Goal: Task Accomplishment & Management: Use online tool/utility

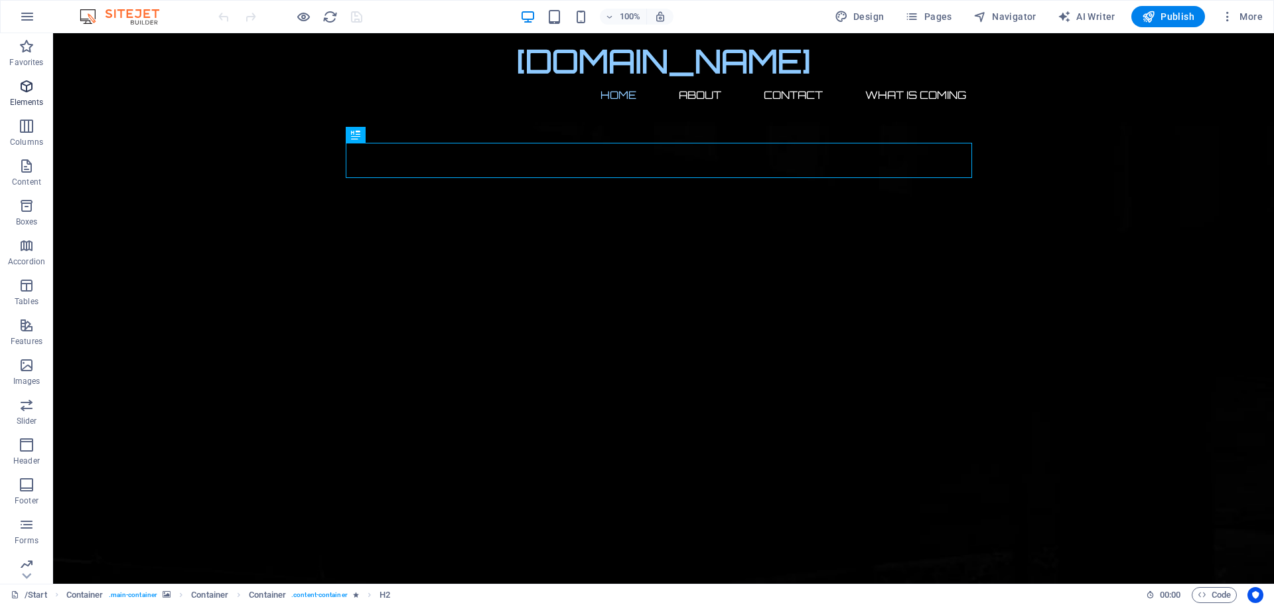
click at [28, 84] on icon "button" at bounding box center [27, 86] width 16 height 16
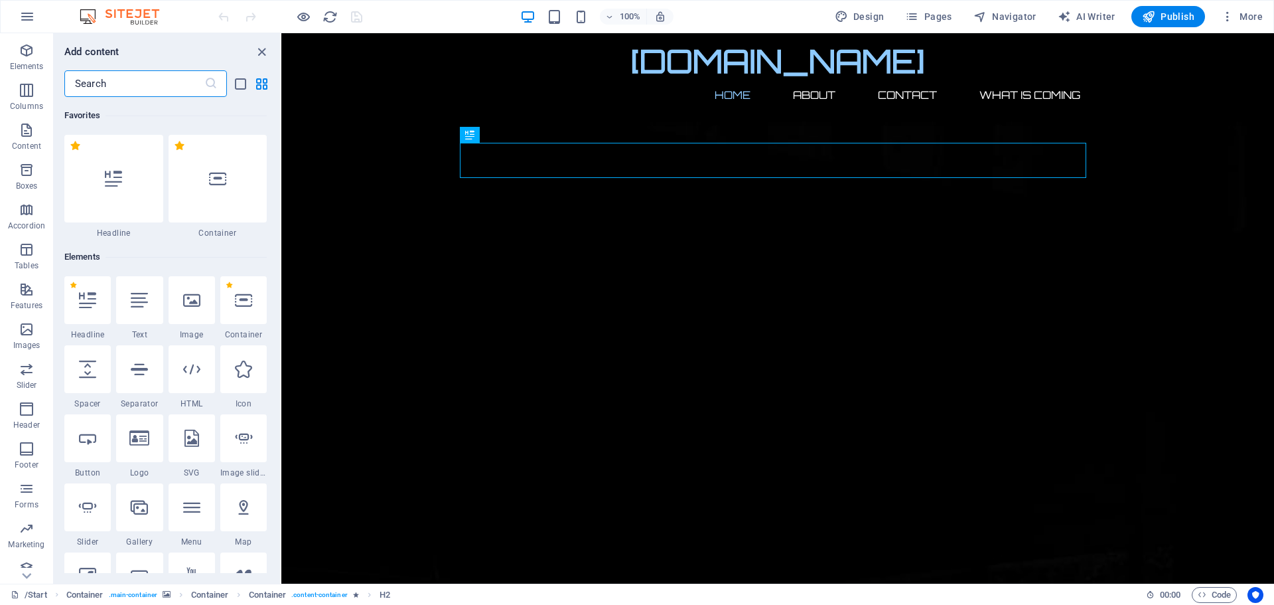
scroll to position [47, 0]
click at [1228, 12] on icon "button" at bounding box center [1227, 16] width 13 height 13
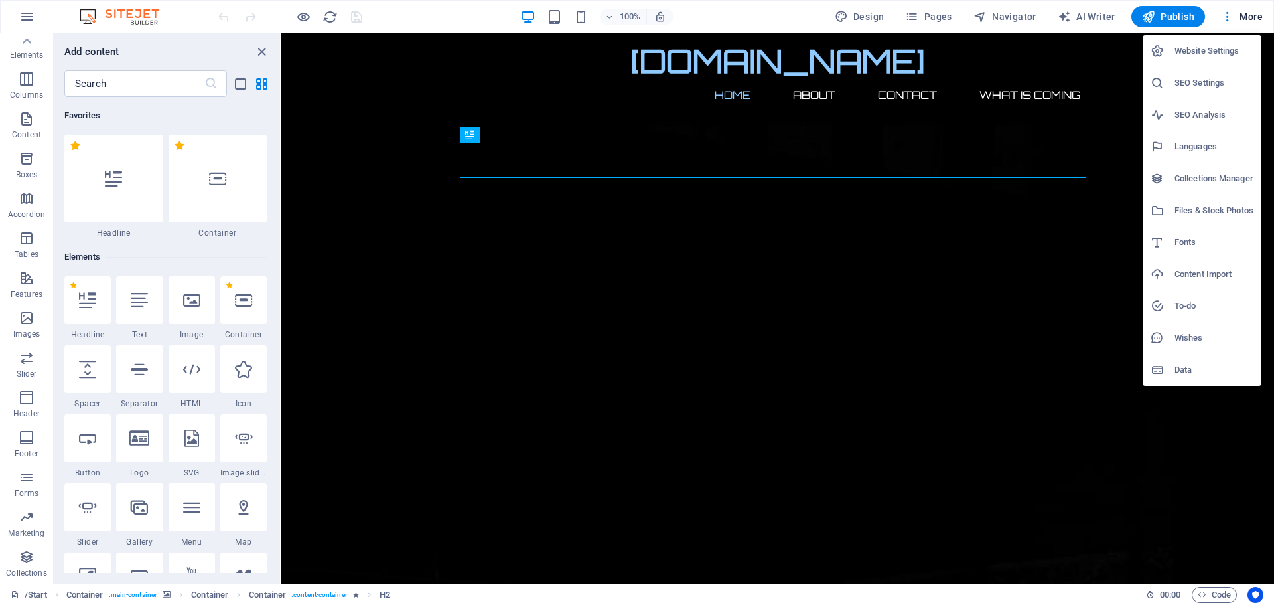
click at [345, 262] on div at bounding box center [637, 302] width 1274 height 605
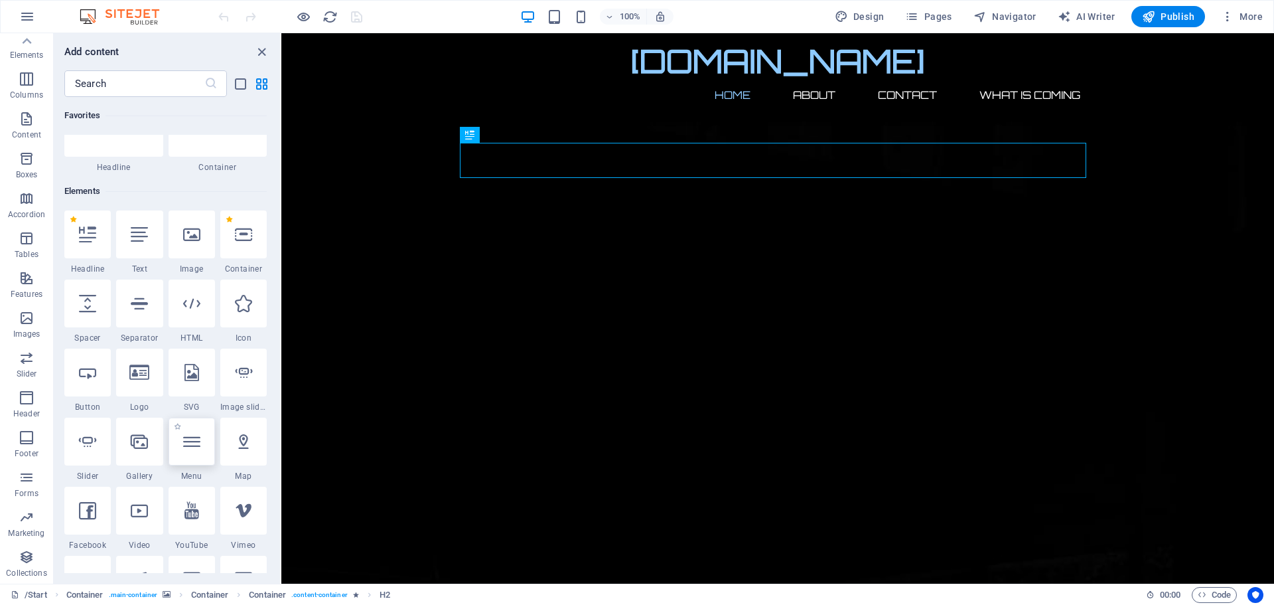
scroll to position [0, 0]
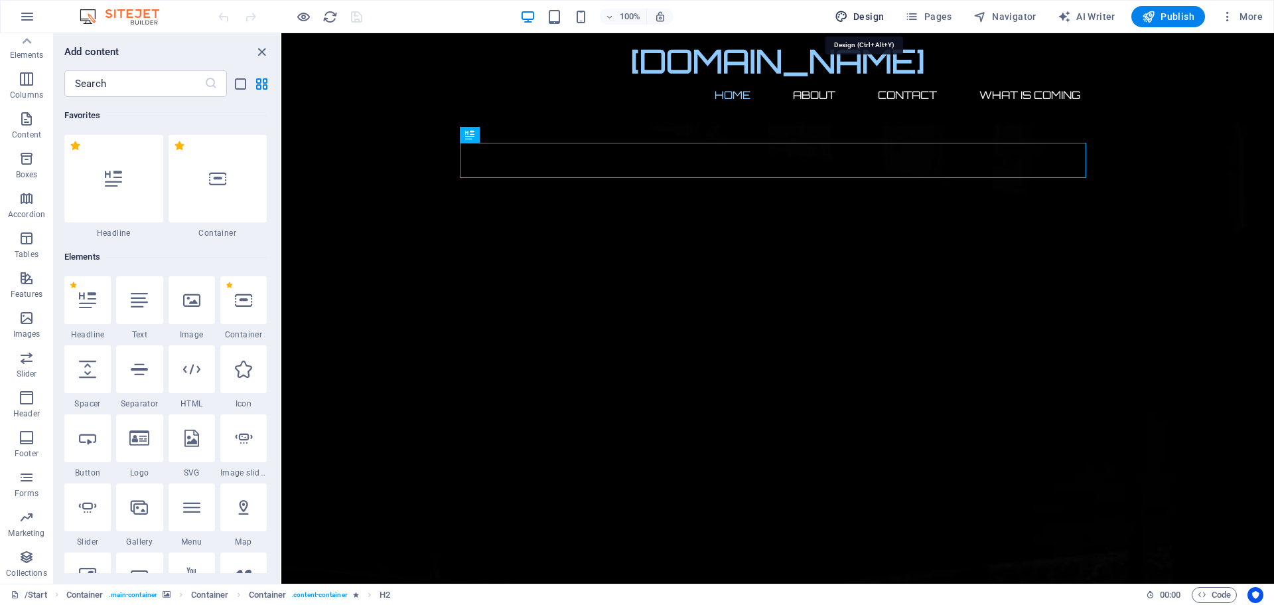
click at [864, 12] on span "Design" at bounding box center [860, 16] width 50 height 13
select select "px"
select select "300"
select select "px"
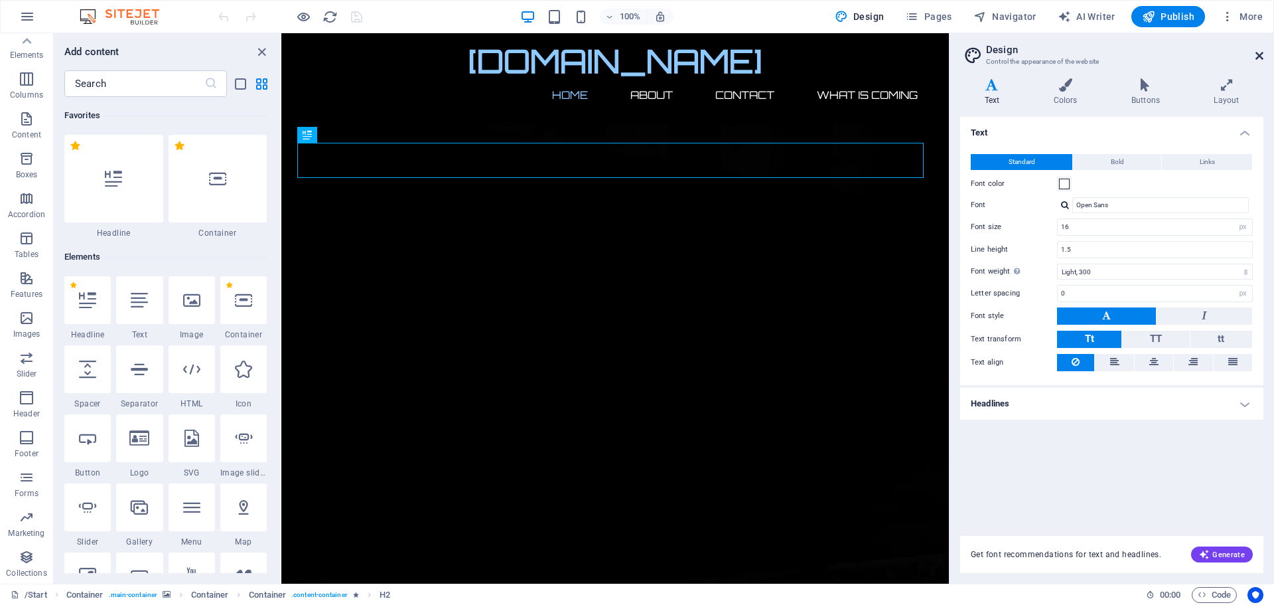
click at [1259, 53] on icon at bounding box center [1260, 55] width 8 height 11
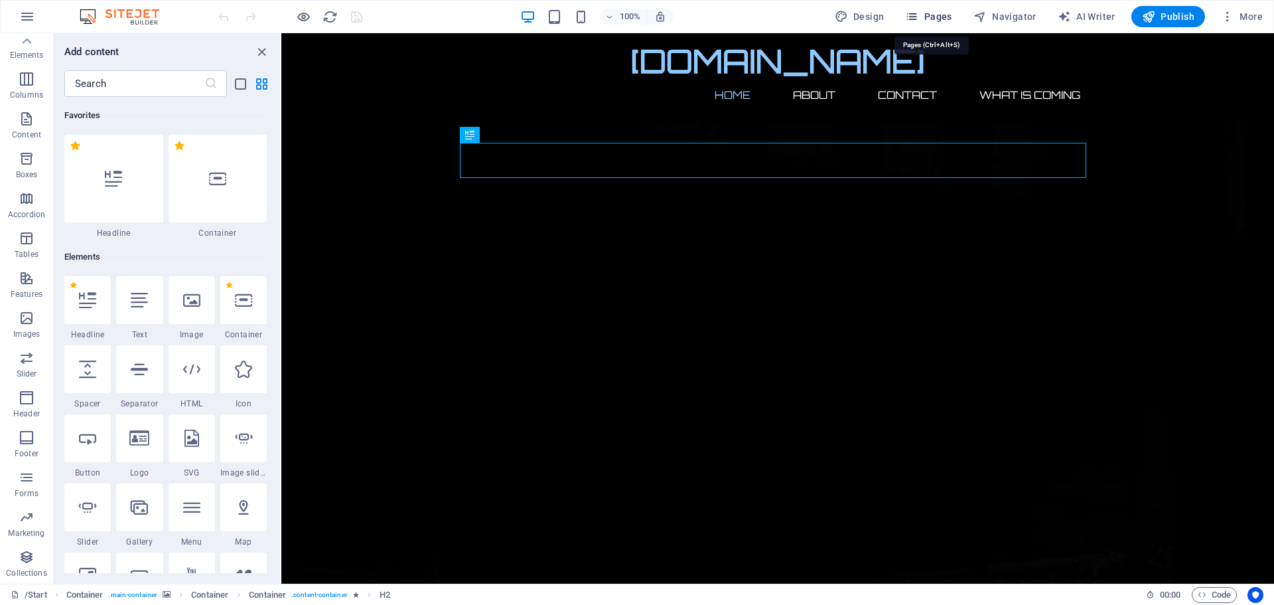
click at [915, 11] on icon "button" at bounding box center [911, 16] width 13 height 13
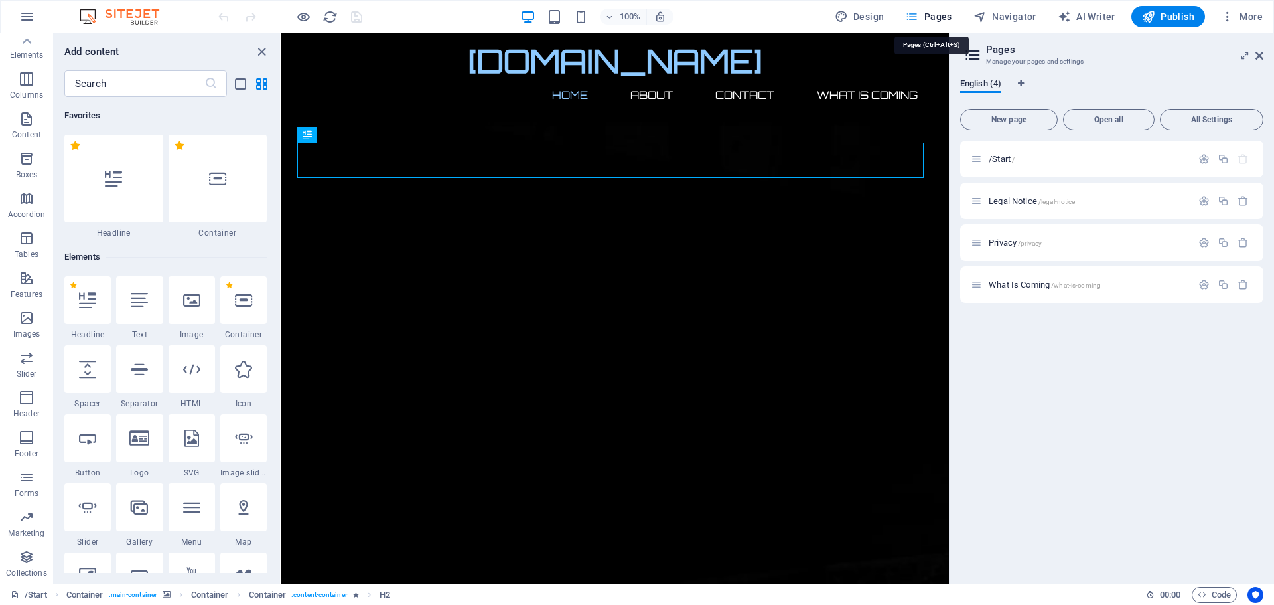
click at [915, 11] on icon "button" at bounding box center [911, 16] width 13 height 13
click at [914, 13] on icon "button" at bounding box center [911, 16] width 13 height 13
click at [1022, 201] on span "Legal Notice /legal-notice" at bounding box center [1032, 201] width 86 height 10
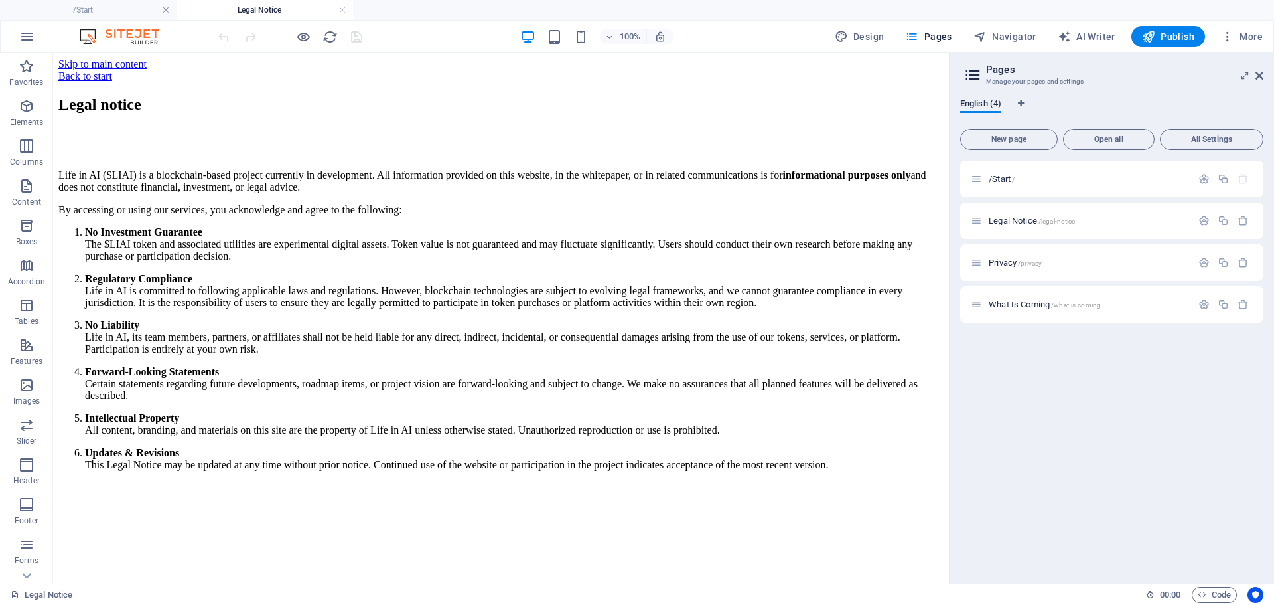
drag, startPoint x: 1074, startPoint y: 410, endPoint x: 1064, endPoint y: 400, distance: 14.6
click at [1072, 410] on div "/Start / Legal Notice /legal-notice Privacy /privacy What Is Coming /what-is-co…" at bounding box center [1111, 367] width 303 height 412
click at [1169, 74] on h2 "Pages" at bounding box center [1124, 70] width 277 height 12
click at [1259, 74] on icon at bounding box center [1260, 75] width 8 height 11
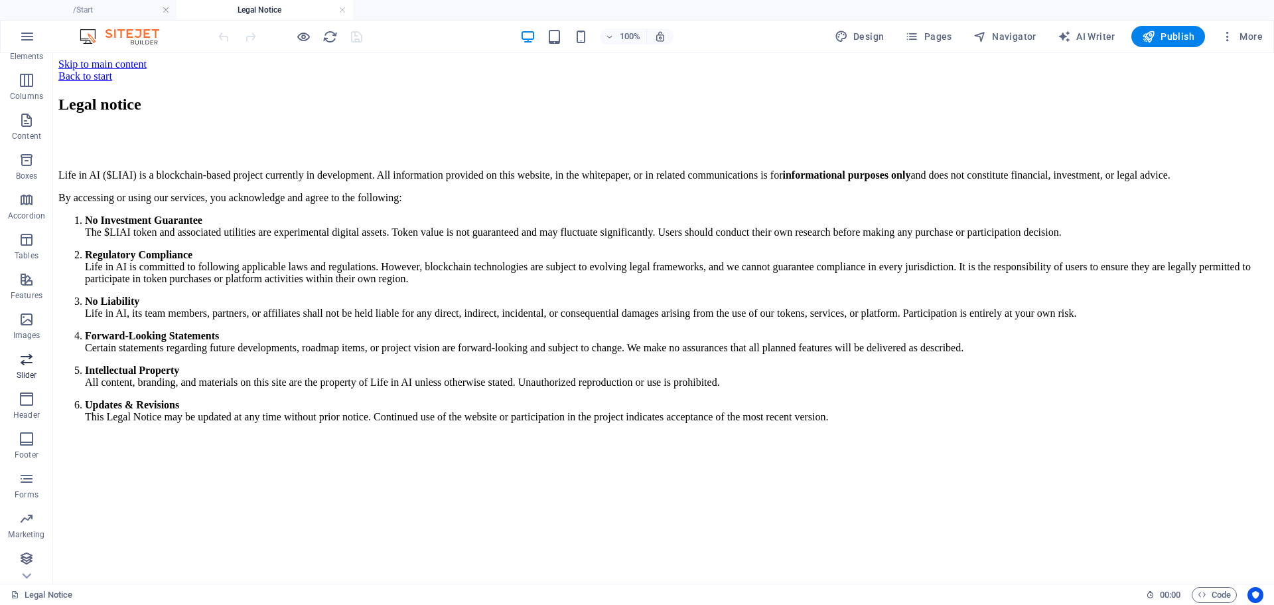
scroll to position [67, 0]
click at [27, 114] on icon "button" at bounding box center [27, 119] width 16 height 16
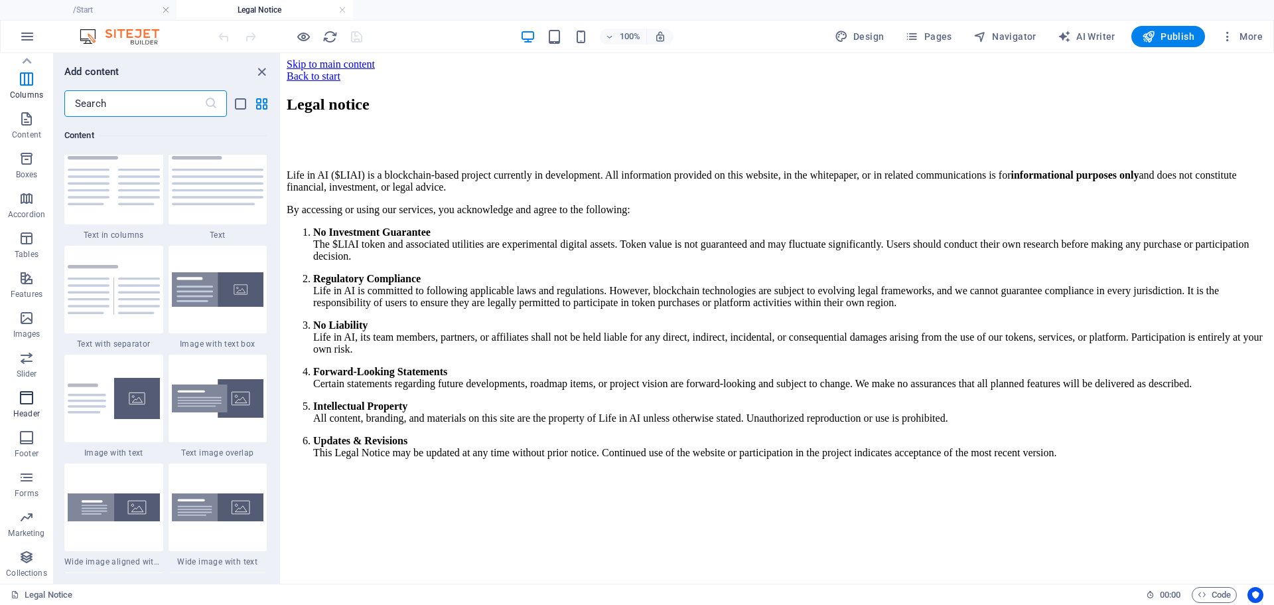
scroll to position [2256, 0]
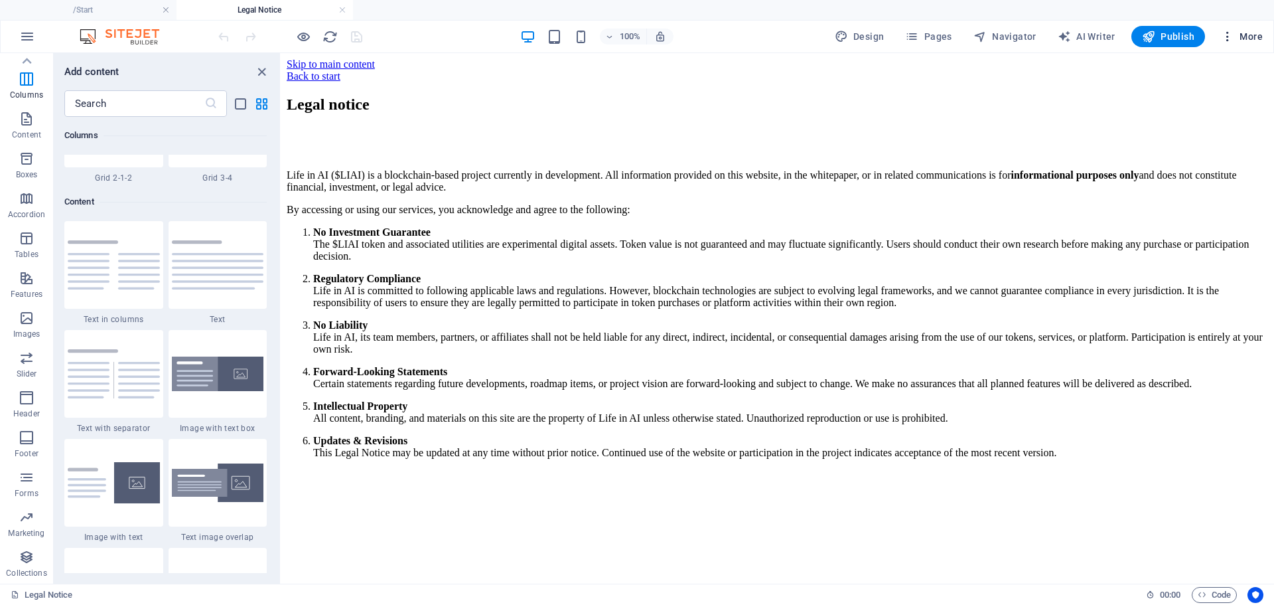
click at [1225, 34] on icon "button" at bounding box center [1227, 36] width 13 height 13
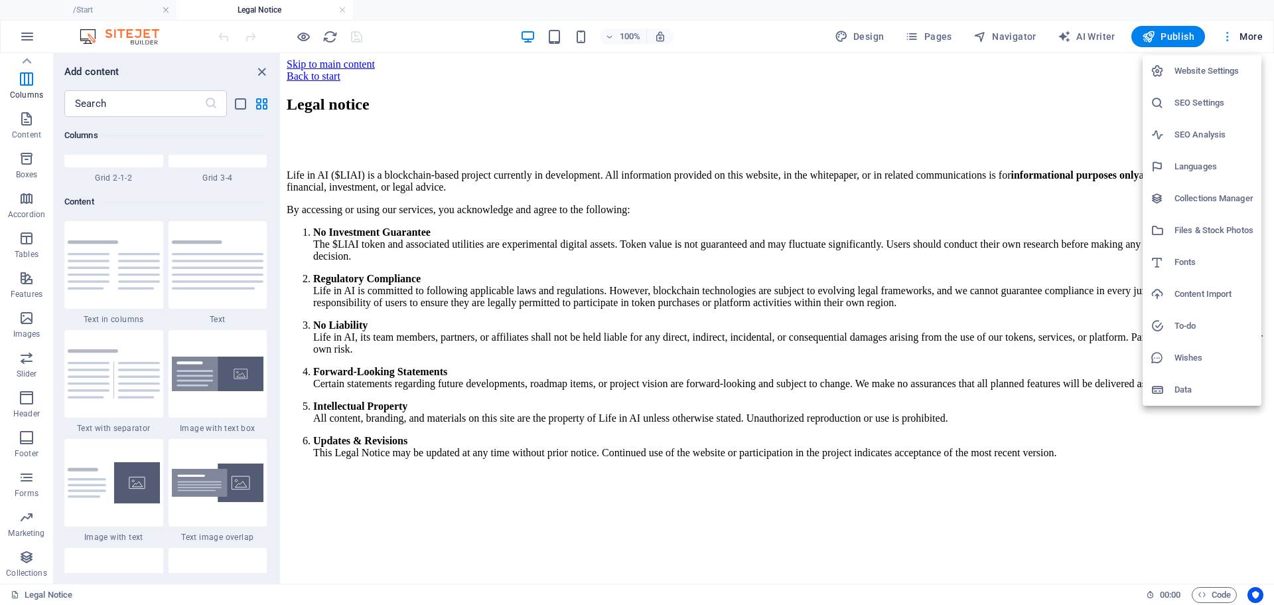
click at [1225, 34] on div at bounding box center [637, 302] width 1274 height 605
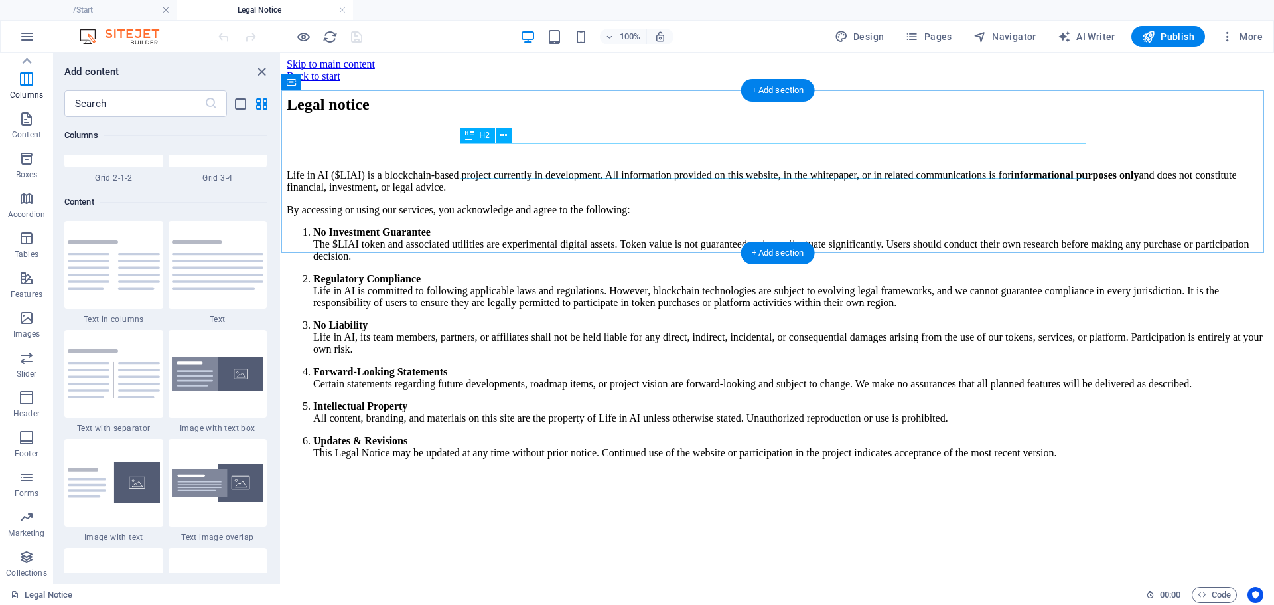
click at [879, 114] on div "Legal notice" at bounding box center [778, 105] width 982 height 18
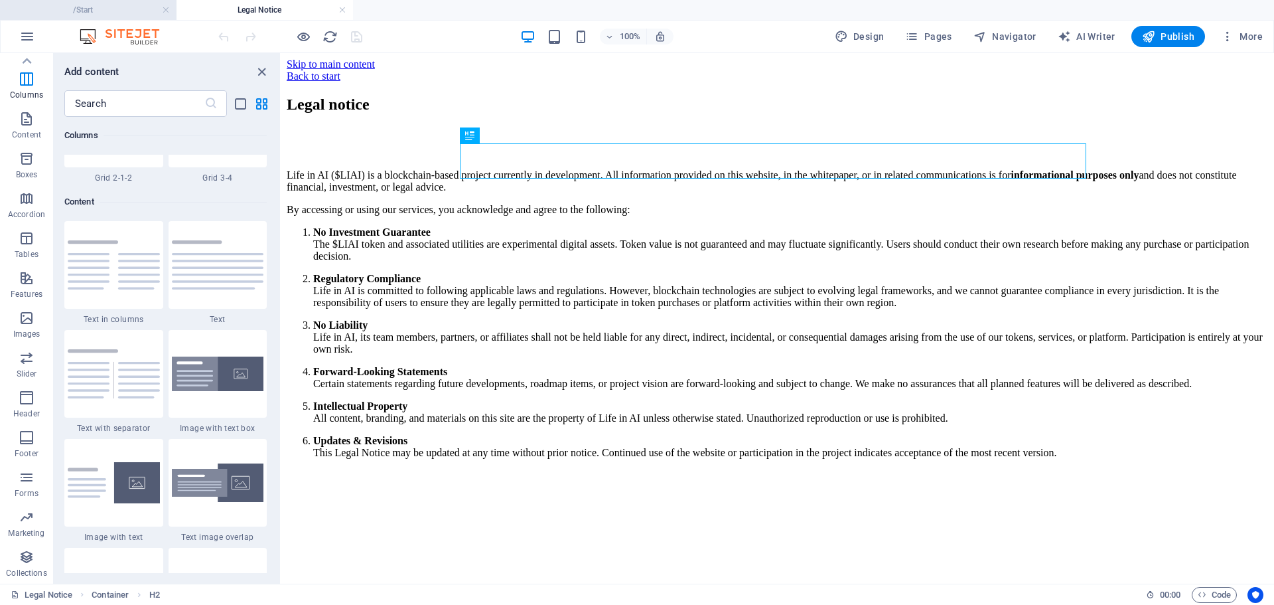
click at [107, 3] on h4 "/Start" at bounding box center [88, 10] width 177 height 15
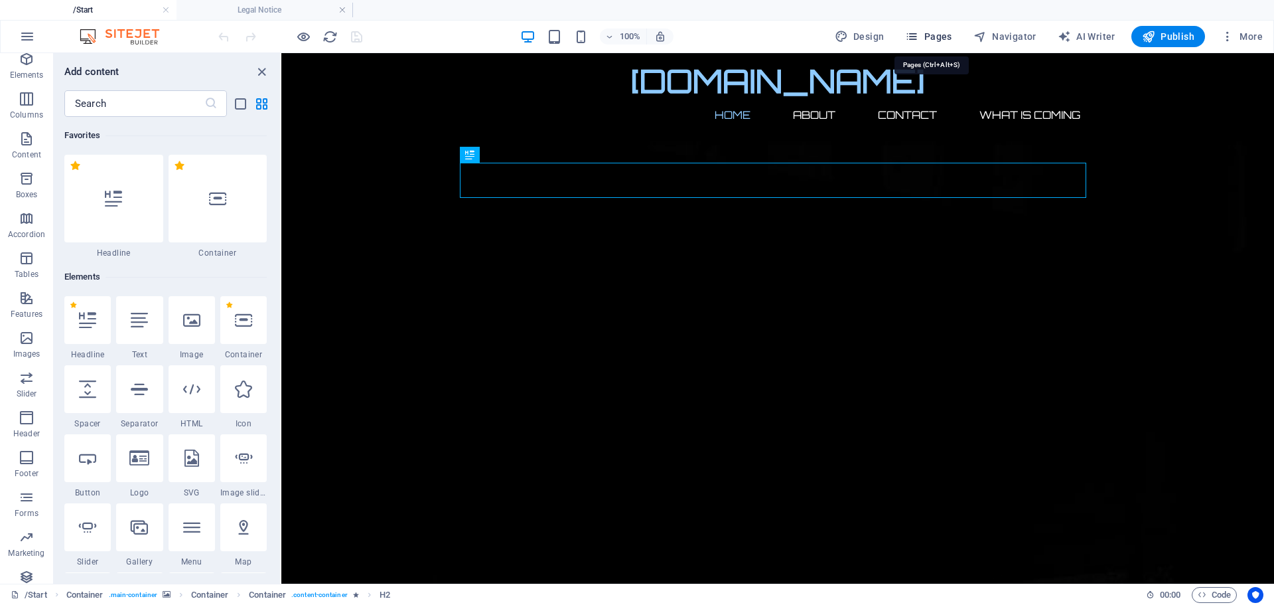
click at [919, 38] on icon "button" at bounding box center [911, 36] width 13 height 13
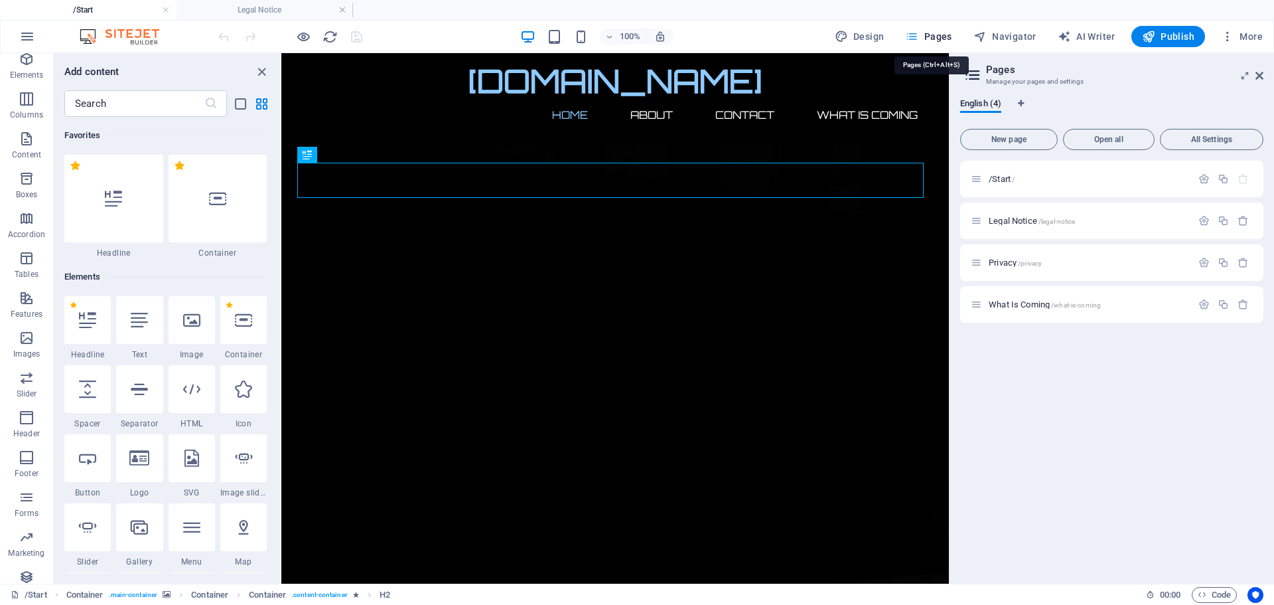
click at [919, 38] on icon "button" at bounding box center [911, 36] width 13 height 13
click at [1261, 76] on icon at bounding box center [1260, 75] width 8 height 11
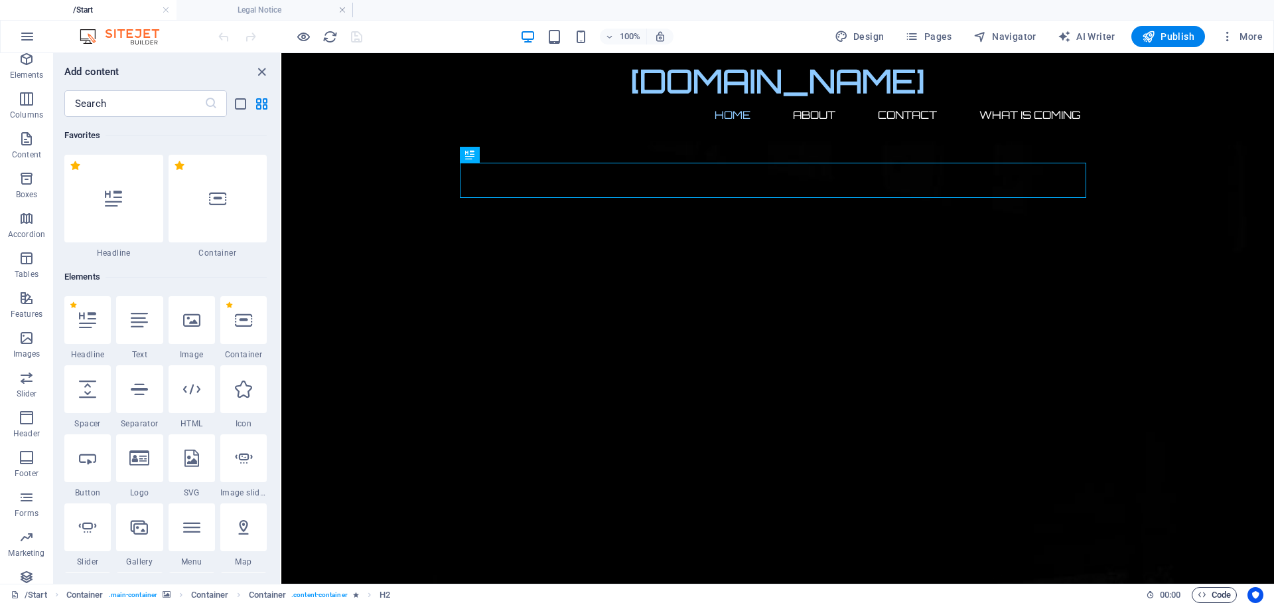
click at [1214, 594] on span "Code" at bounding box center [1214, 595] width 33 height 16
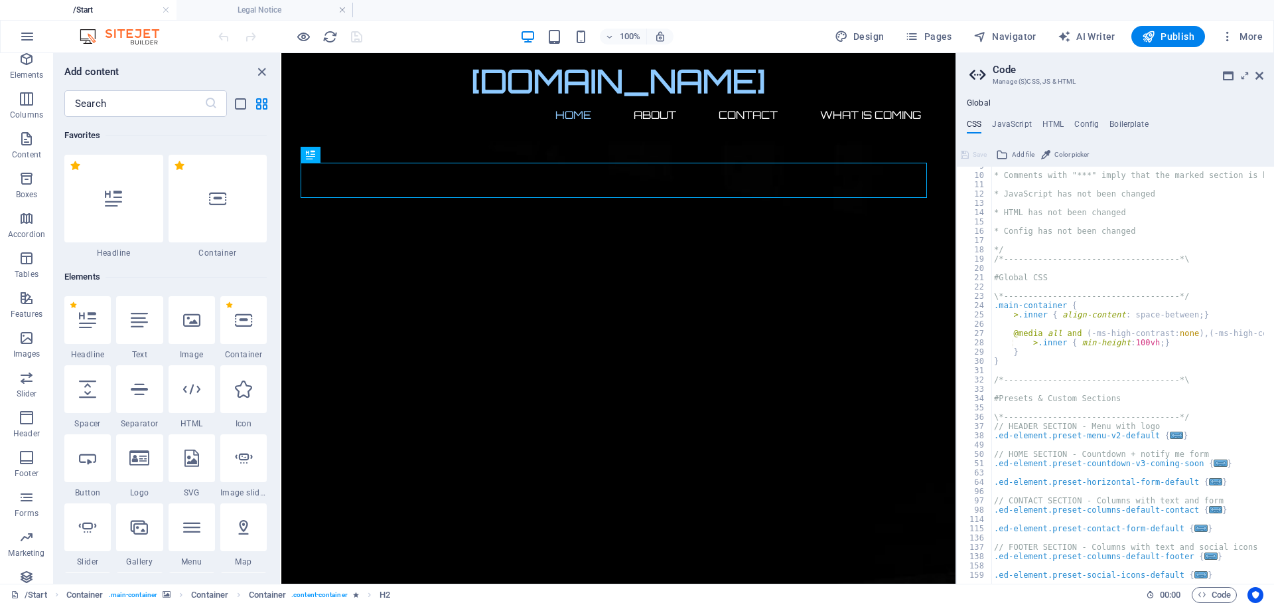
scroll to position [141, 0]
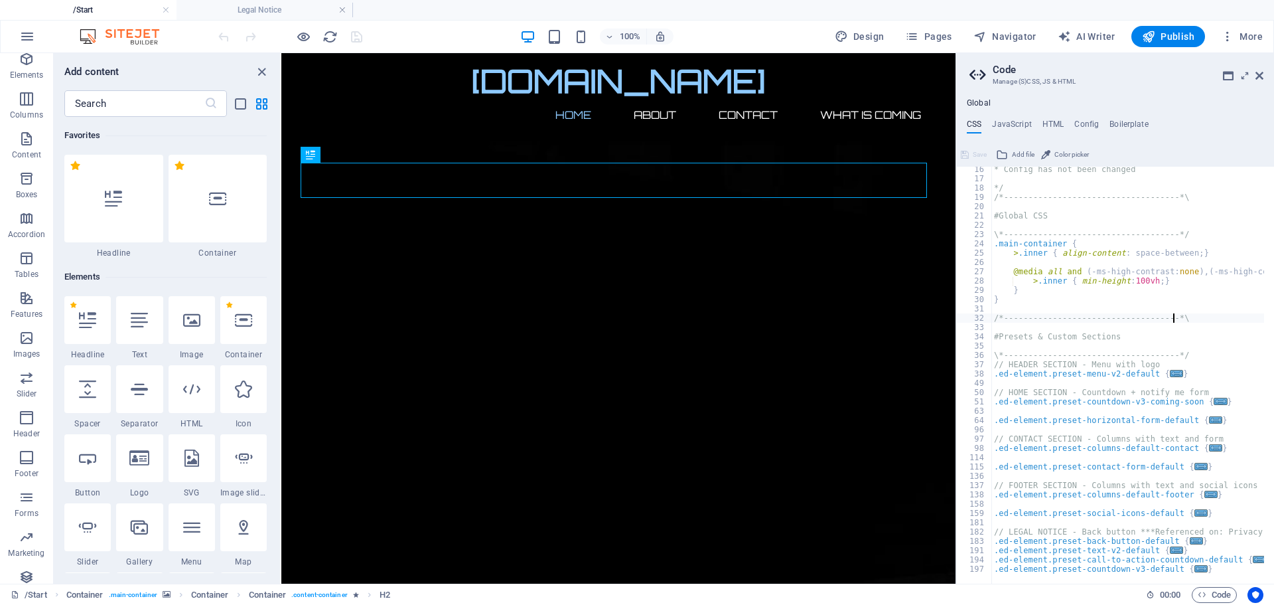
click at [1175, 319] on div "* Config has not been changed */ /*------------------------------------*\ #Glob…" at bounding box center [1191, 377] width 399 height 425
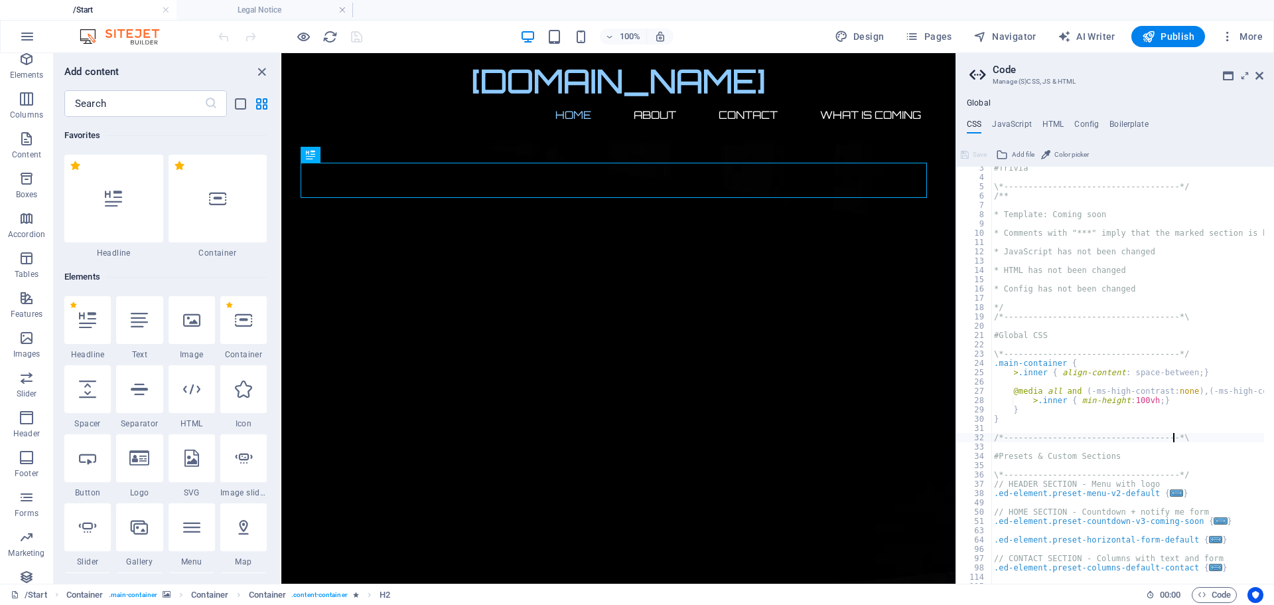
scroll to position [0, 0]
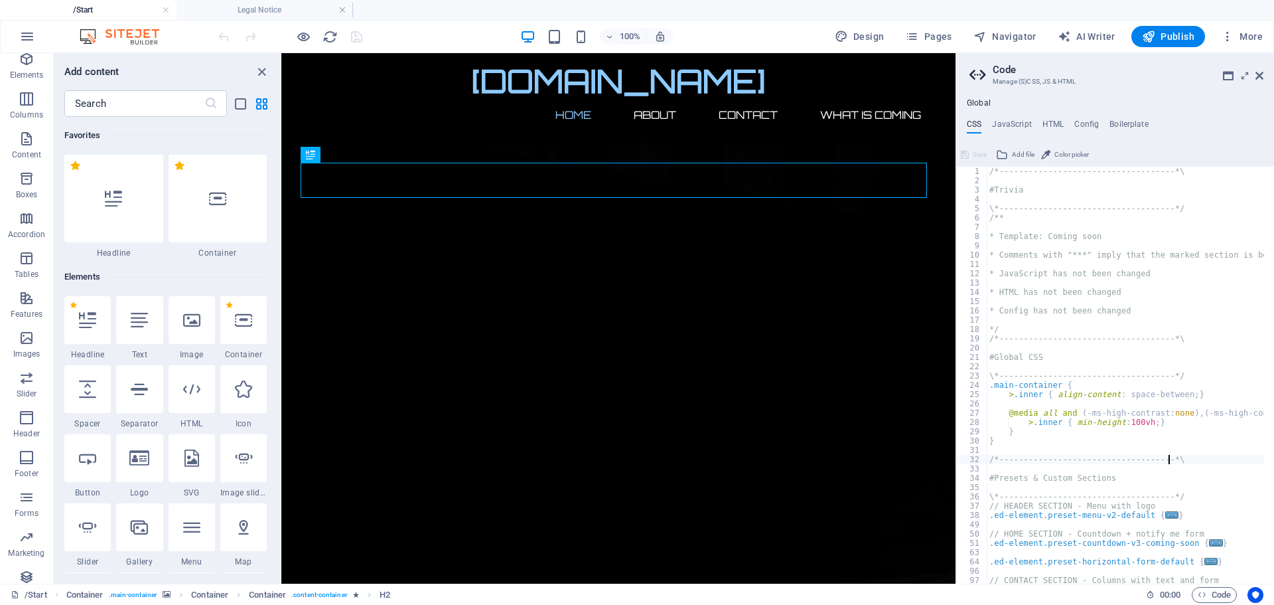
click at [1105, 269] on div "/*------------------------------------*\ #Trivia \*----------------------------…" at bounding box center [1186, 379] width 399 height 425
type textarea "* JavaScript has not been changed"
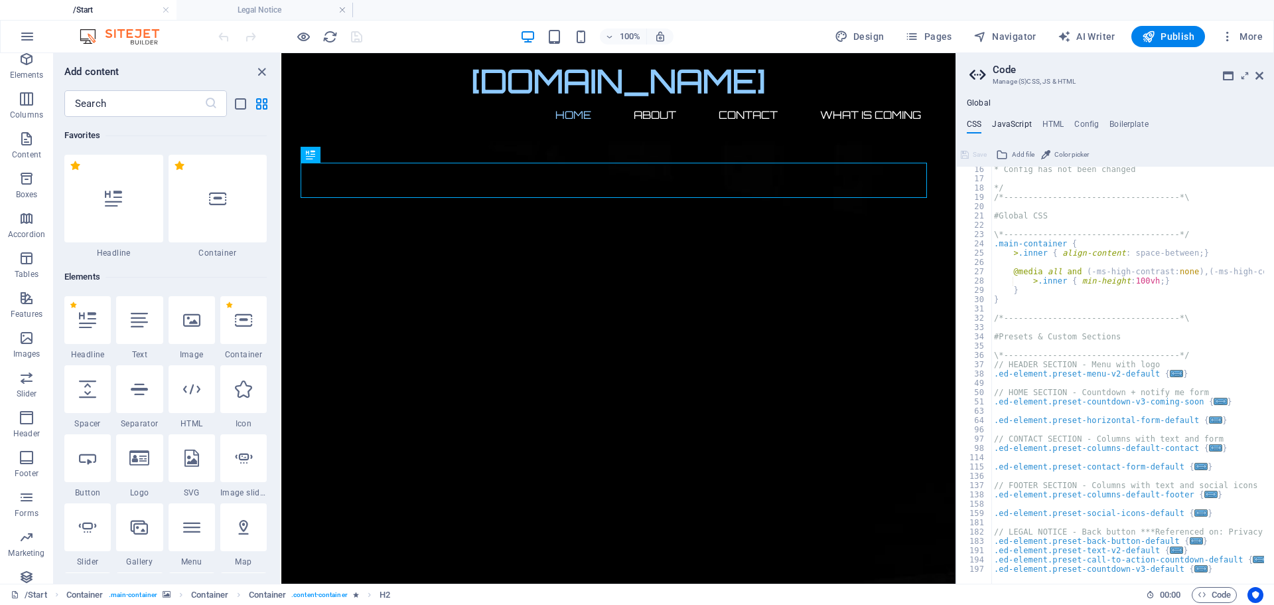
click at [1010, 121] on h4 "JavaScript" at bounding box center [1011, 126] width 39 height 15
type textarea "/* JS for preset "Horizontal form" */"
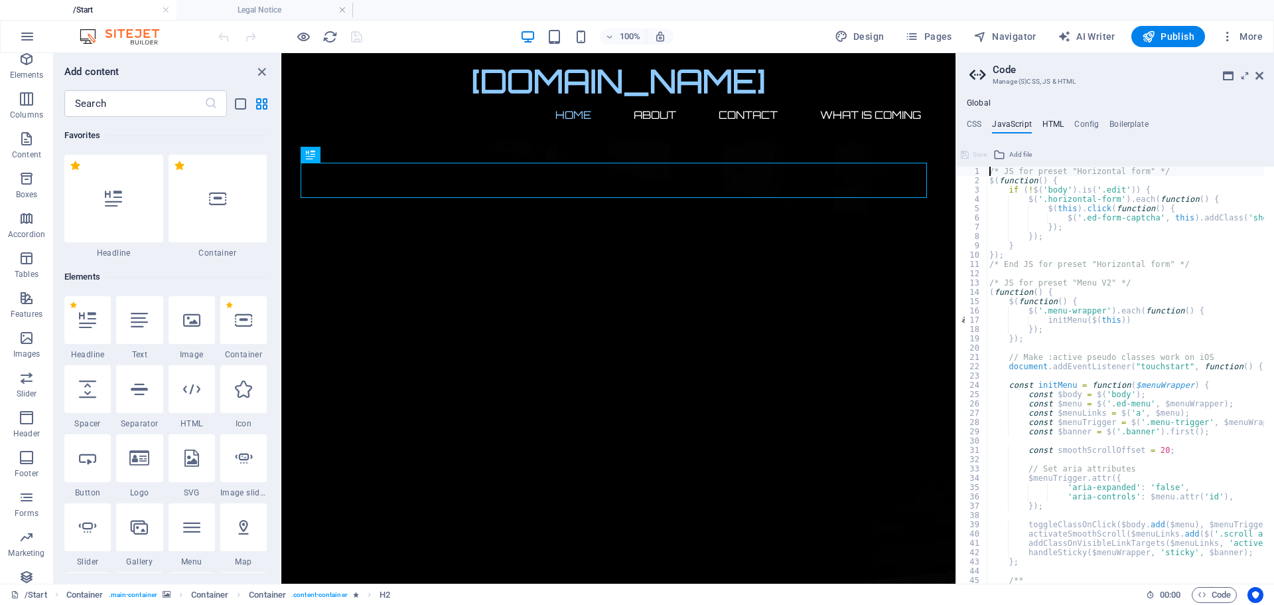
click at [1061, 125] on h4 "HTML" at bounding box center [1054, 126] width 22 height 15
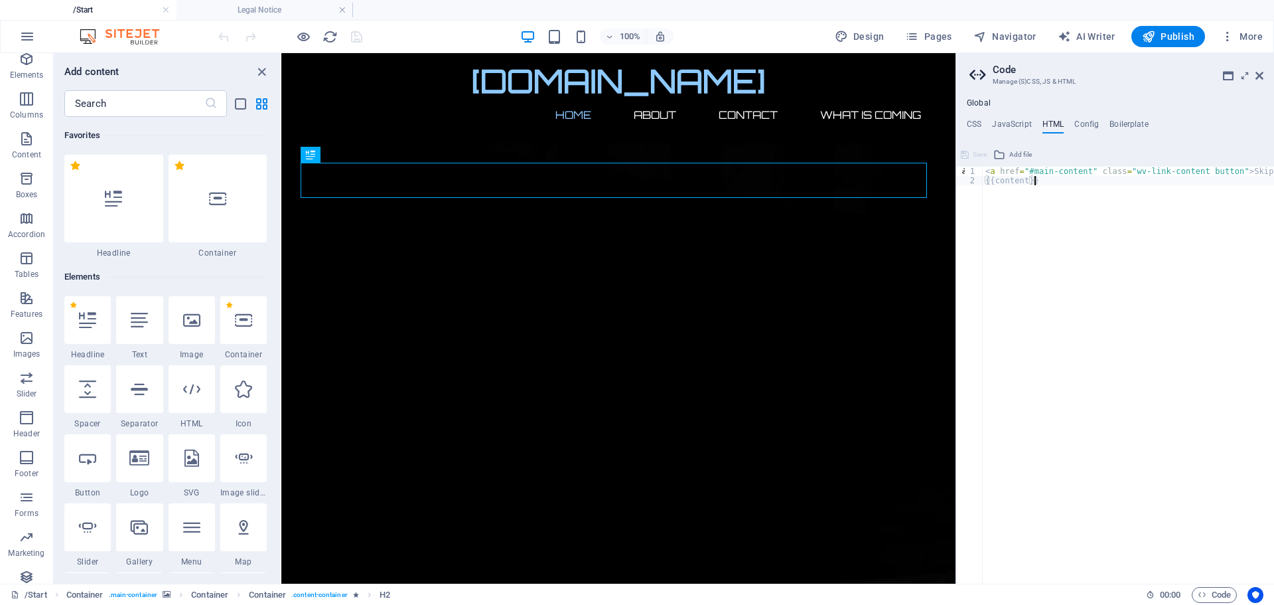
click at [1106, 234] on div "< a href = "#main-content" class = "wv-link-content button" > Skip to main cont…" at bounding box center [1162, 379] width 358 height 425
type textarea "{{content}}"
click at [1087, 125] on h4 "Config" at bounding box center [1087, 126] width 25 height 15
type textarea "$lh-headlines-all: (1.1, null, null);"
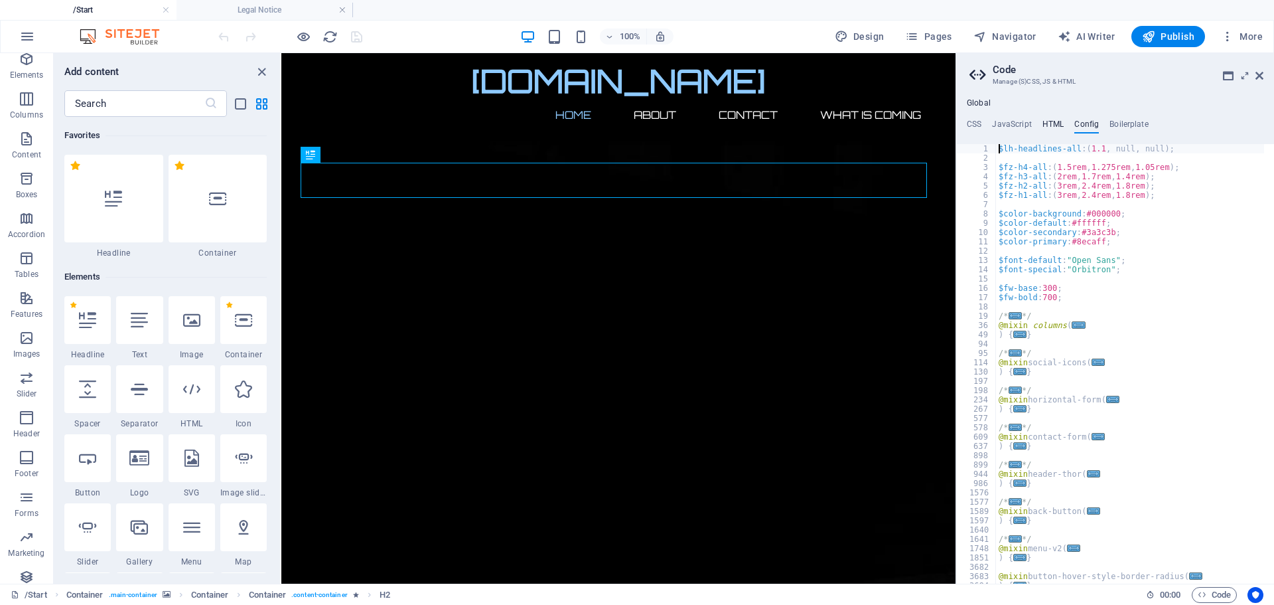
click at [1055, 126] on h4 "HTML" at bounding box center [1054, 126] width 22 height 15
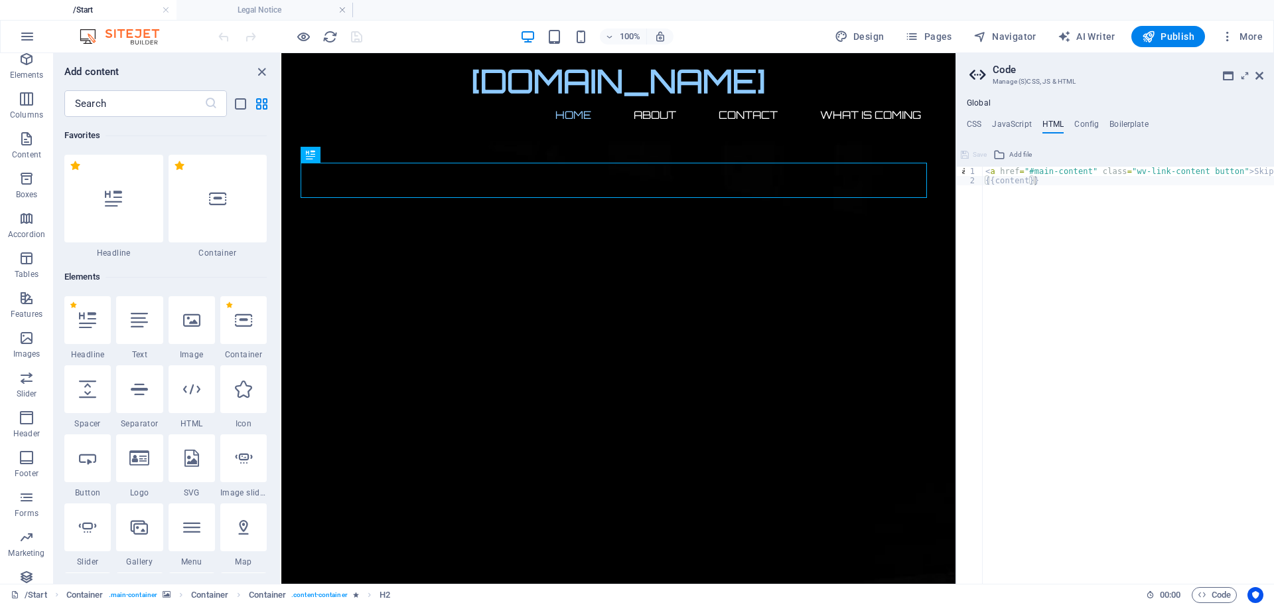
click at [1147, 86] on h3 "Manage (S)CSS, JS & HTML" at bounding box center [1115, 82] width 244 height 12
click at [1022, 269] on div "< a href = "#main-content" class = "wv-link-content button" > Skip to main cont…" at bounding box center [1162, 379] width 358 height 425
click at [977, 124] on h4 "CSS" at bounding box center [974, 126] width 15 height 15
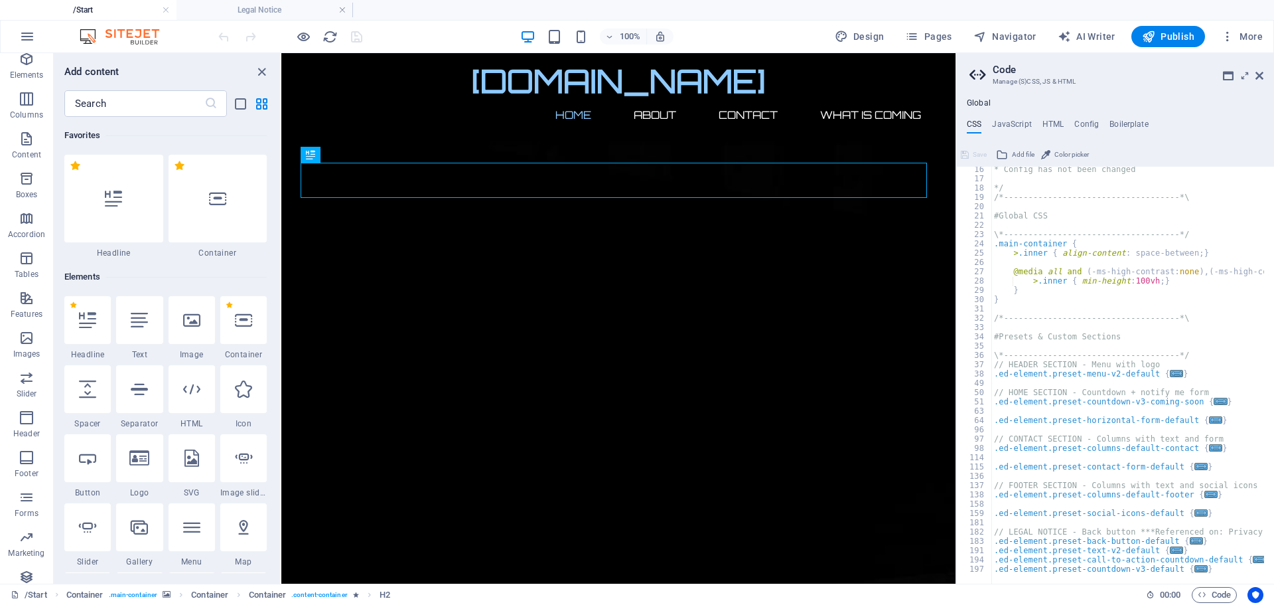
click at [982, 100] on h4 "Global" at bounding box center [979, 103] width 24 height 11
click at [1260, 75] on icon at bounding box center [1260, 75] width 8 height 11
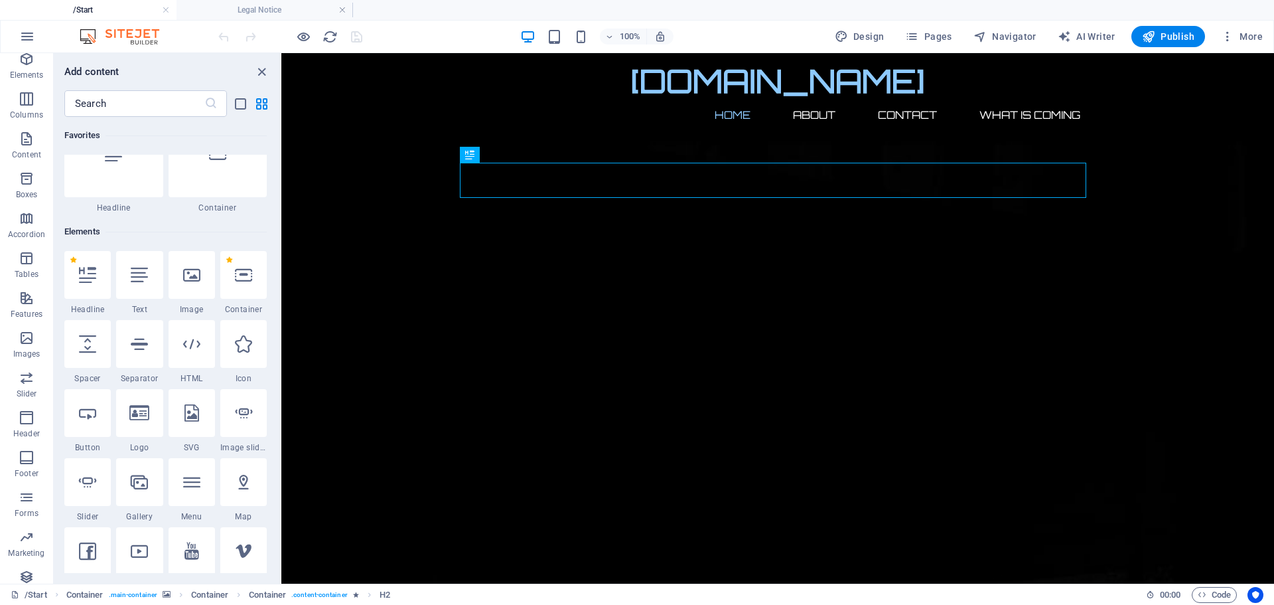
scroll to position [66, 0]
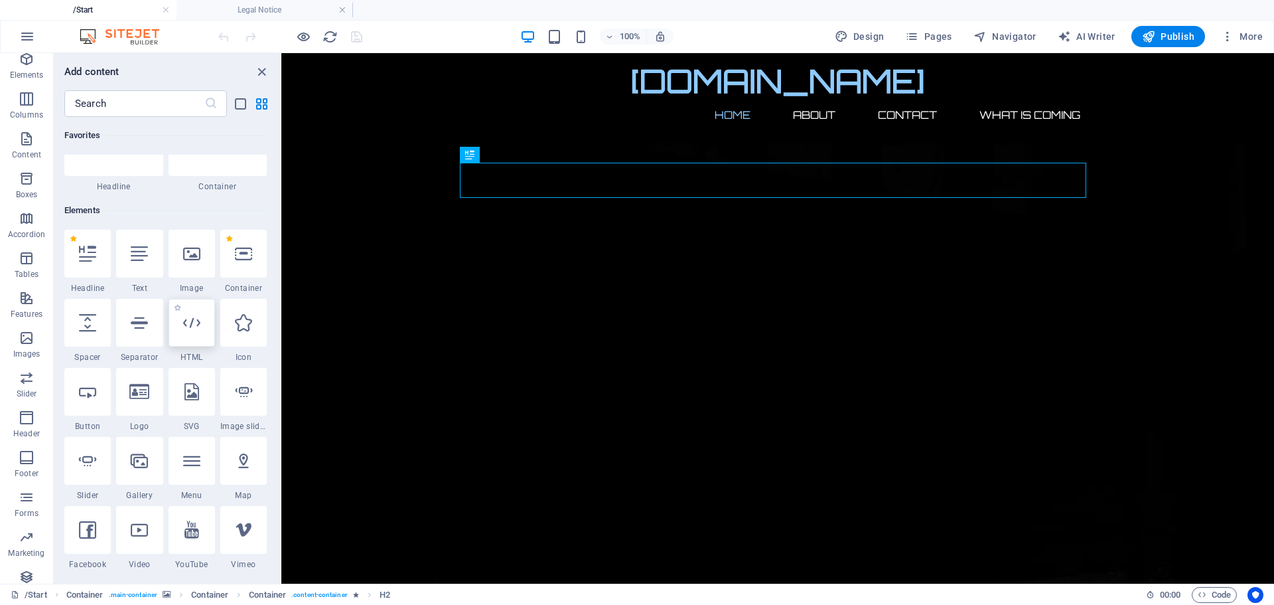
click at [194, 339] on div at bounding box center [192, 323] width 46 height 48
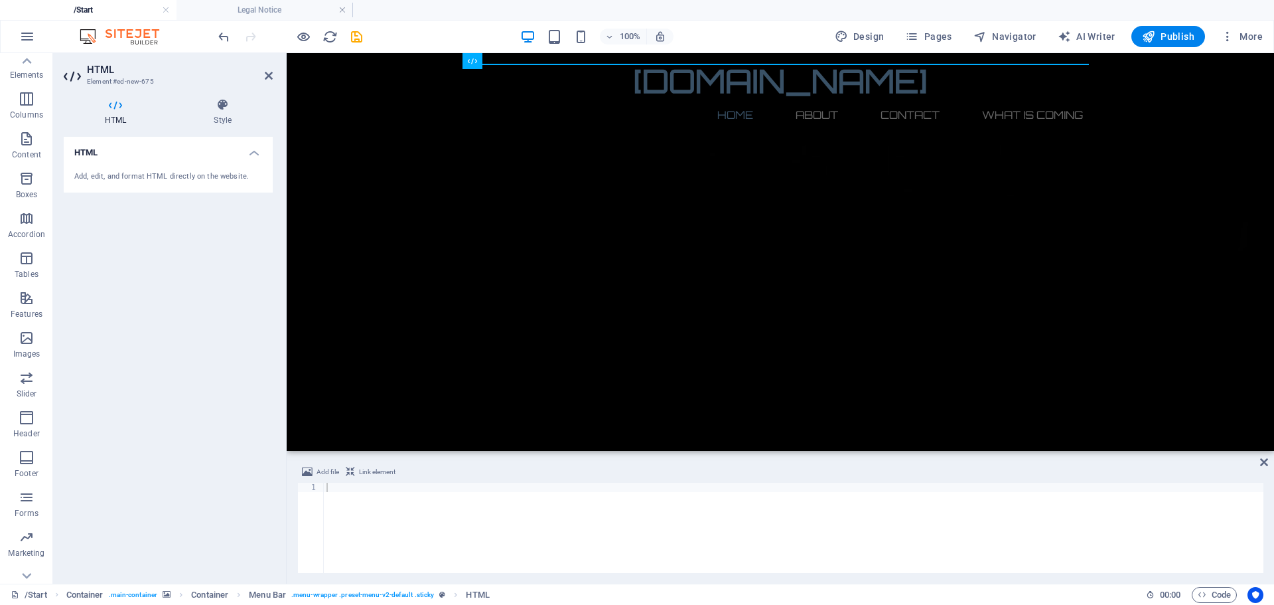
click at [205, 431] on div "HTML Add, edit, and format HTML directly on the website." at bounding box center [168, 355] width 209 height 436
drag, startPoint x: 1264, startPoint y: 460, endPoint x: 1211, endPoint y: 407, distance: 75.1
click at [1264, 460] on icon at bounding box center [1264, 462] width 8 height 11
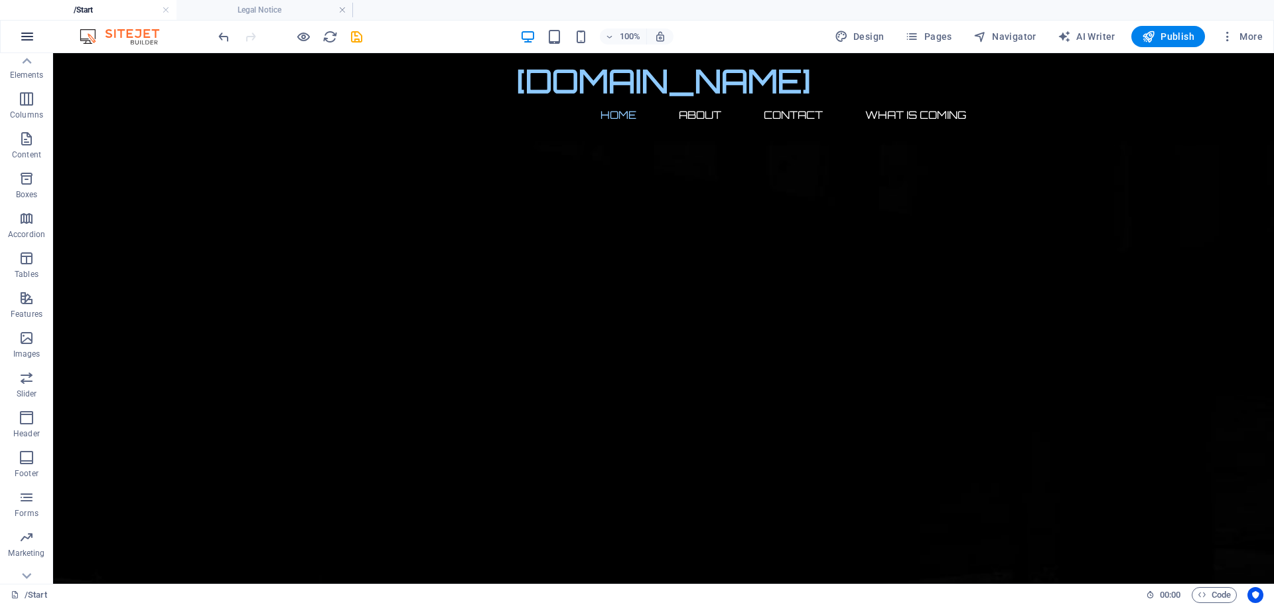
click at [24, 36] on icon "button" at bounding box center [27, 37] width 16 height 16
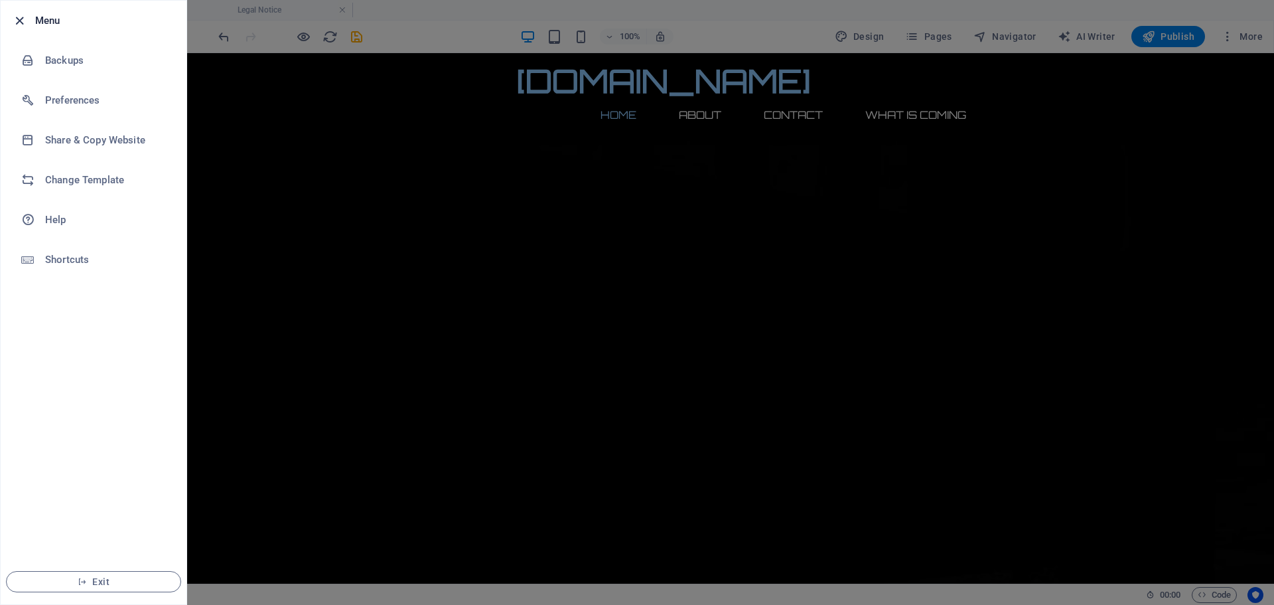
click at [22, 19] on icon "button" at bounding box center [19, 20] width 15 height 15
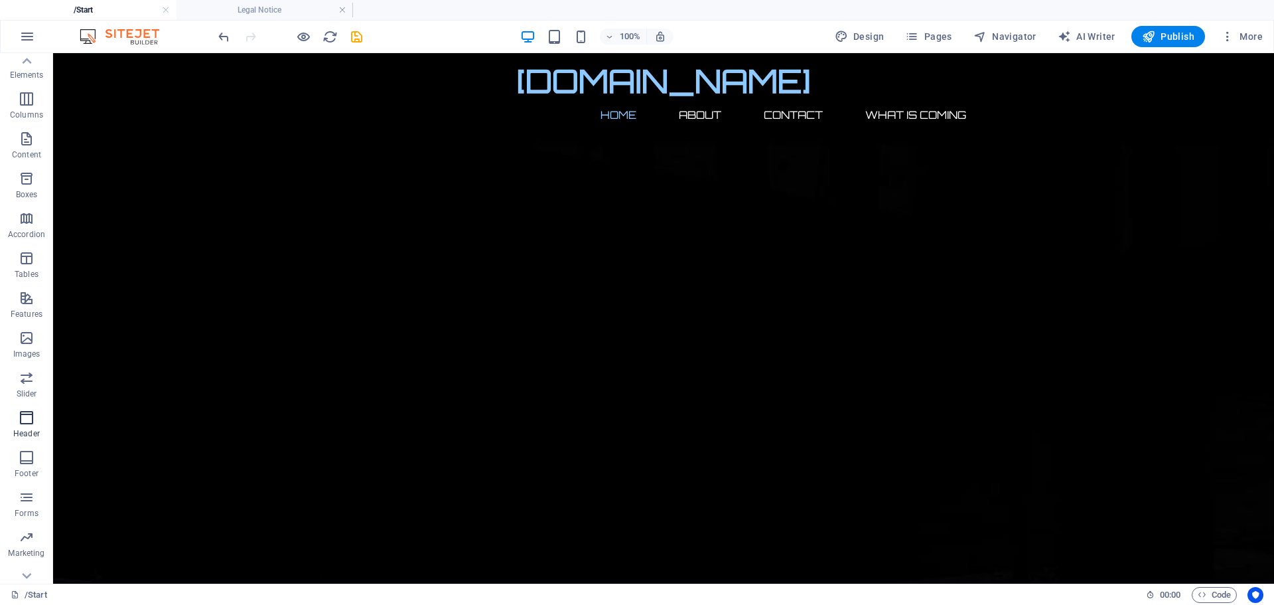
click at [13, 439] on div "Favorites Elements Columns Content Boxes Accordion Tables Features Images Slide…" at bounding box center [26, 304] width 53 height 597
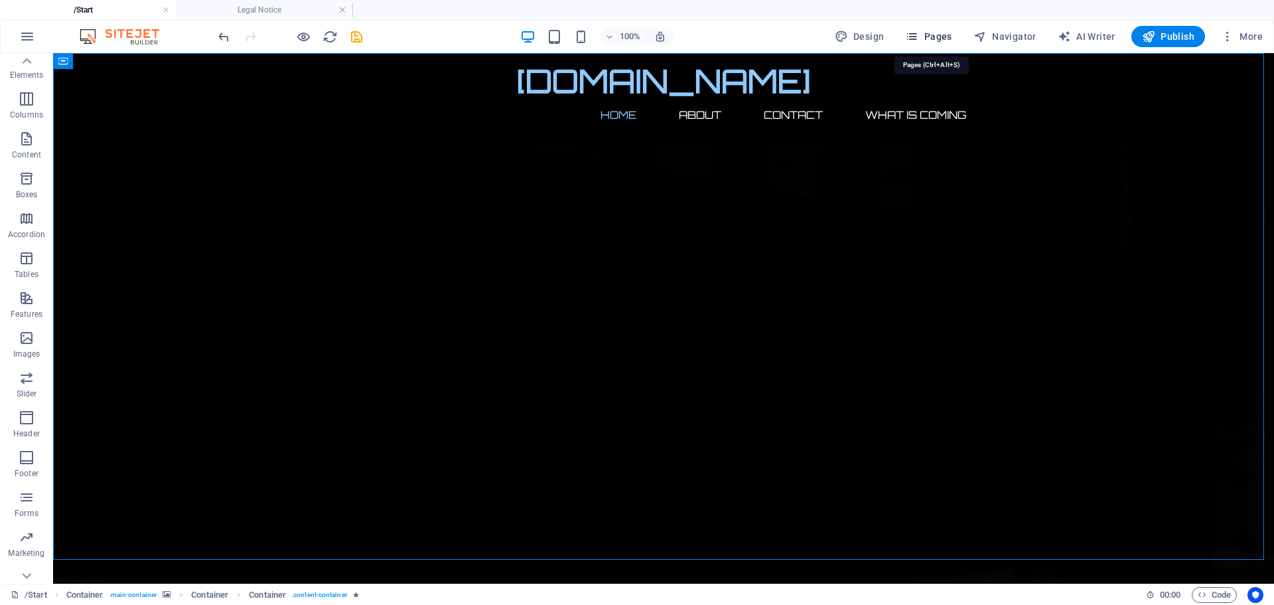
click at [925, 37] on span "Pages" at bounding box center [928, 36] width 46 height 13
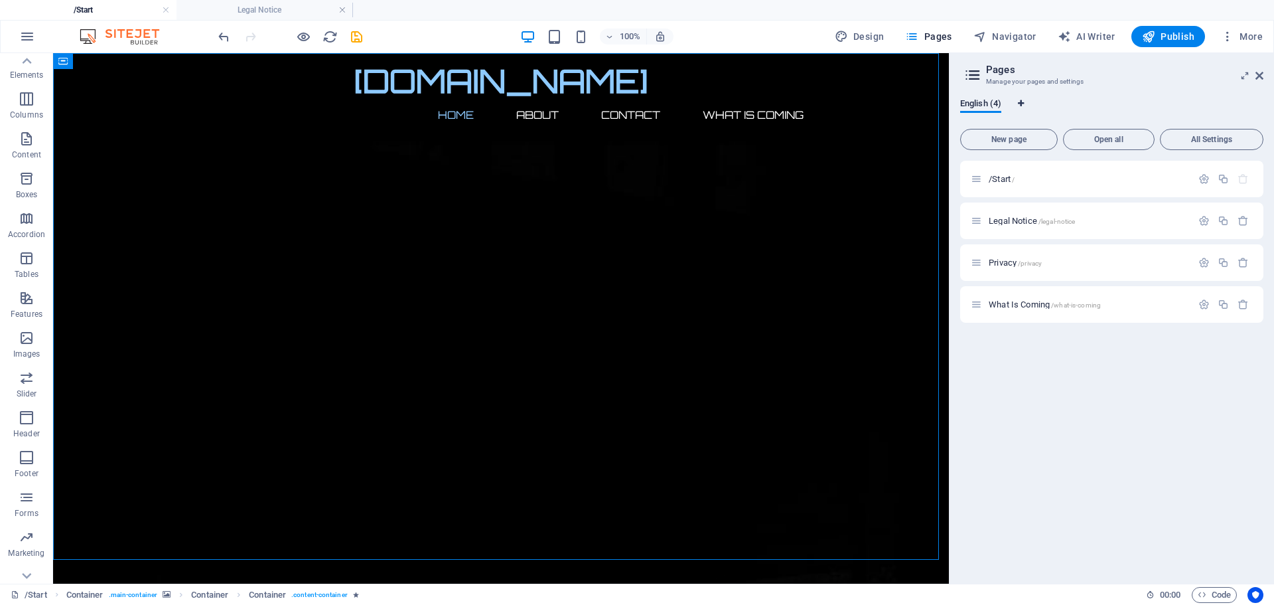
click at [1020, 100] on icon "Language Tabs" at bounding box center [1021, 104] width 6 height 8
select select "41"
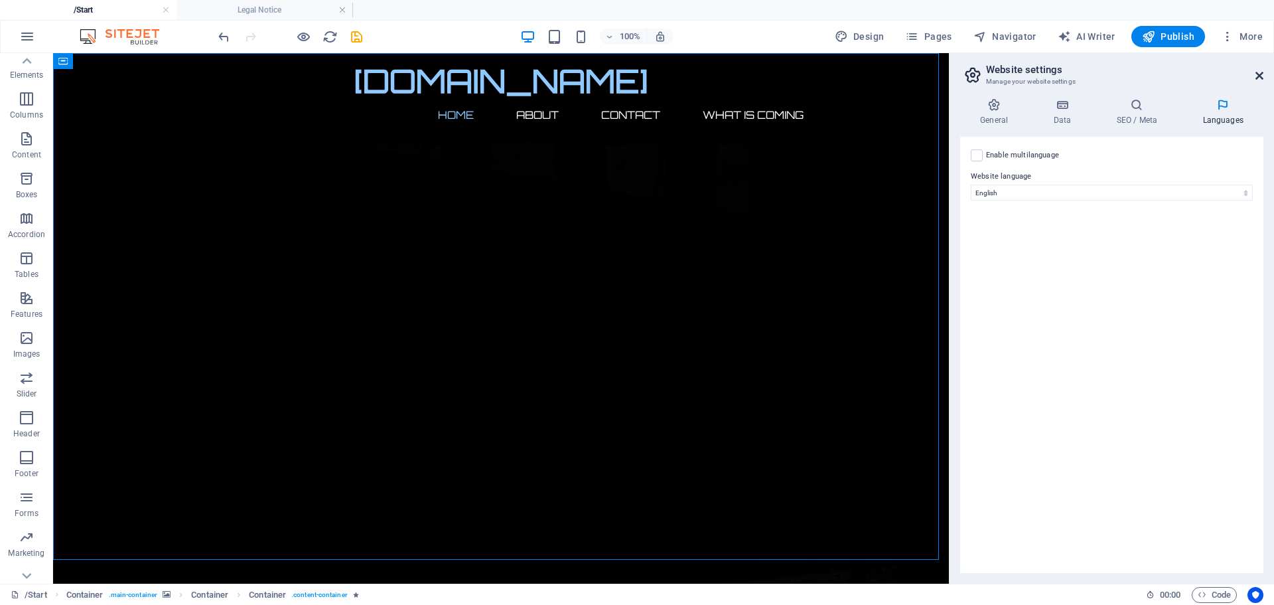
drag, startPoint x: 1259, startPoint y: 76, endPoint x: 1199, endPoint y: 24, distance: 79.5
click at [1259, 76] on icon at bounding box center [1260, 75] width 8 height 11
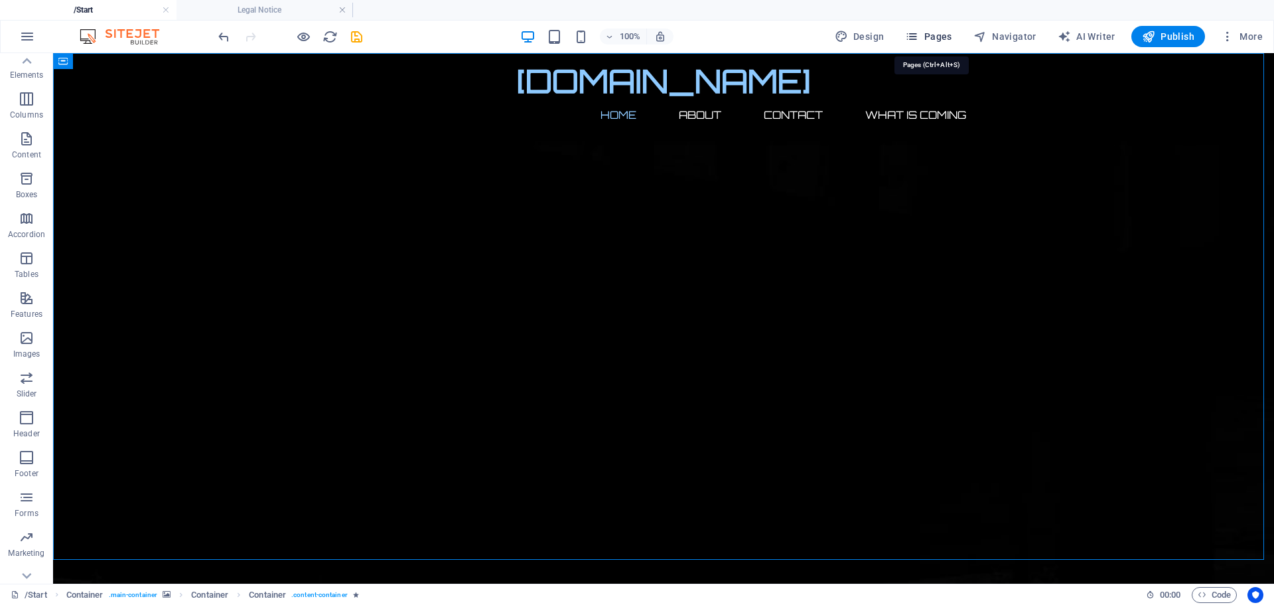
click at [913, 33] on icon "button" at bounding box center [911, 36] width 13 height 13
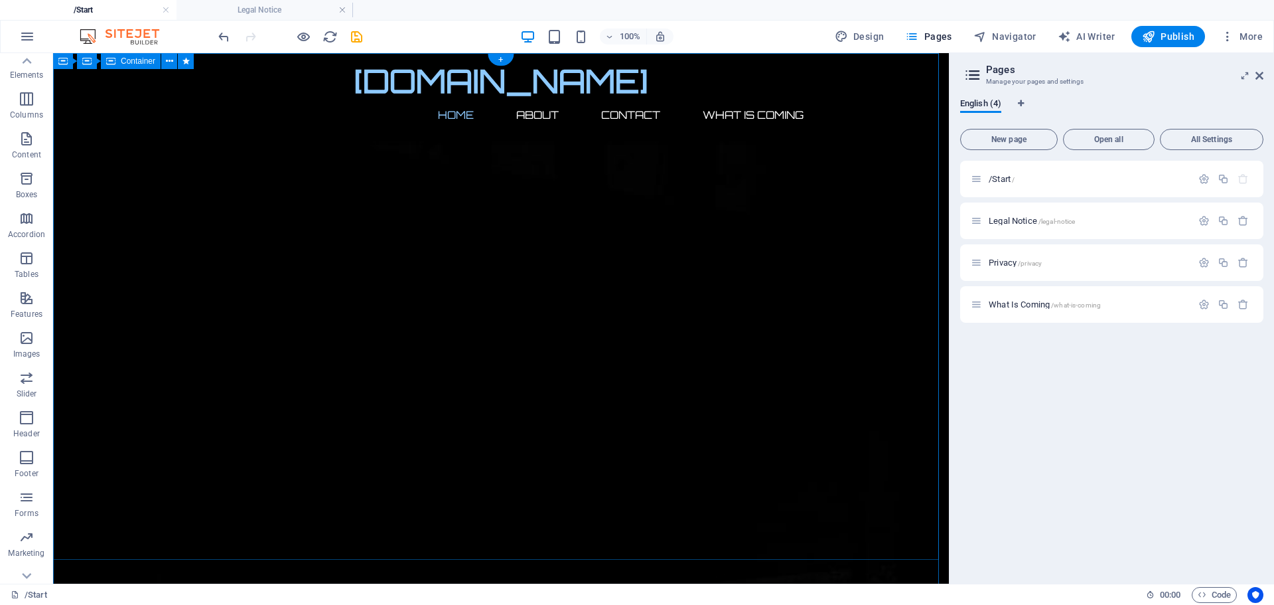
scroll to position [0, 0]
drag, startPoint x: 1001, startPoint y: 133, endPoint x: 818, endPoint y: 339, distance: 275.1
click at [1001, 133] on button "New page" at bounding box center [1009, 139] width 98 height 21
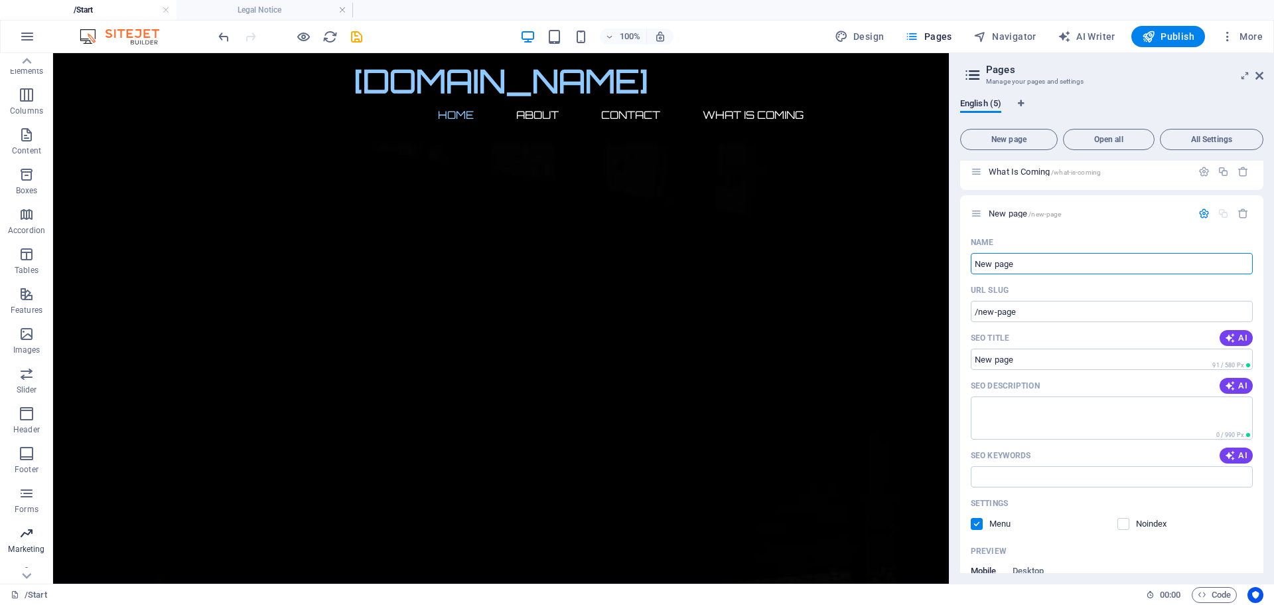
scroll to position [67, 0]
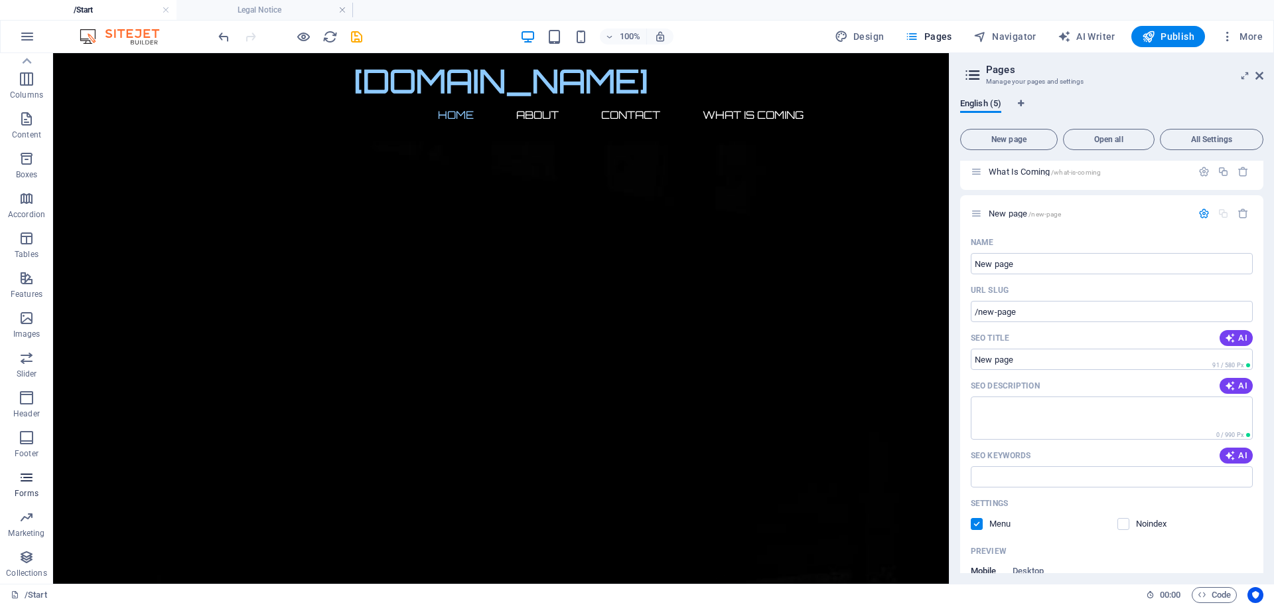
click at [25, 480] on icon "button" at bounding box center [27, 477] width 16 height 16
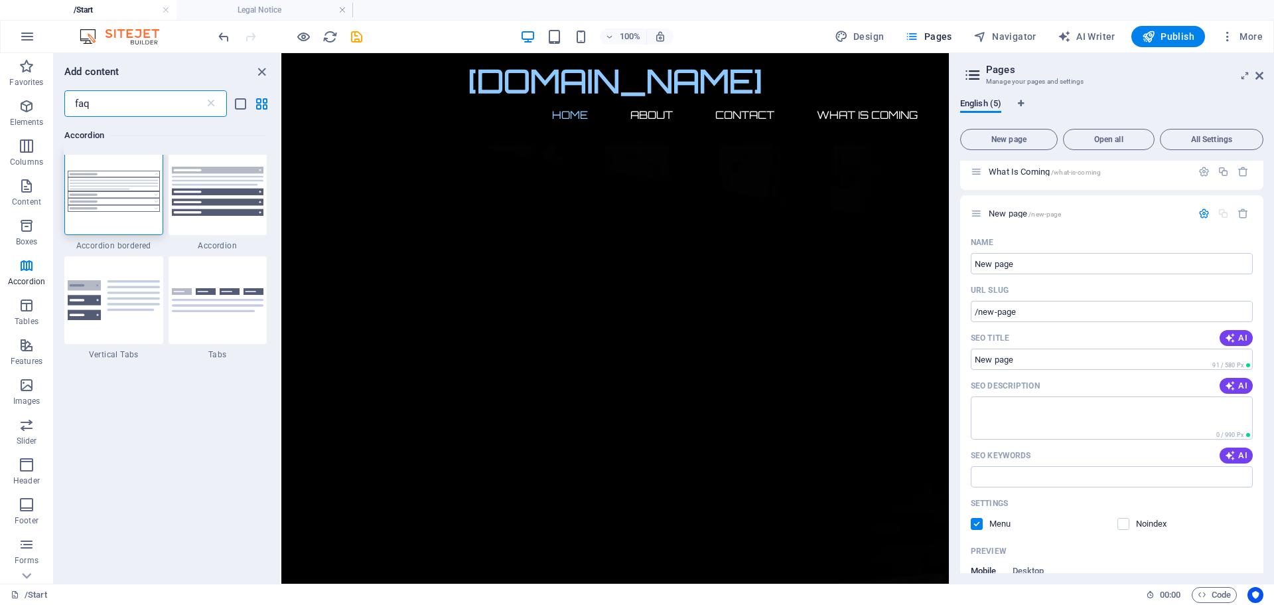
scroll to position [0, 0]
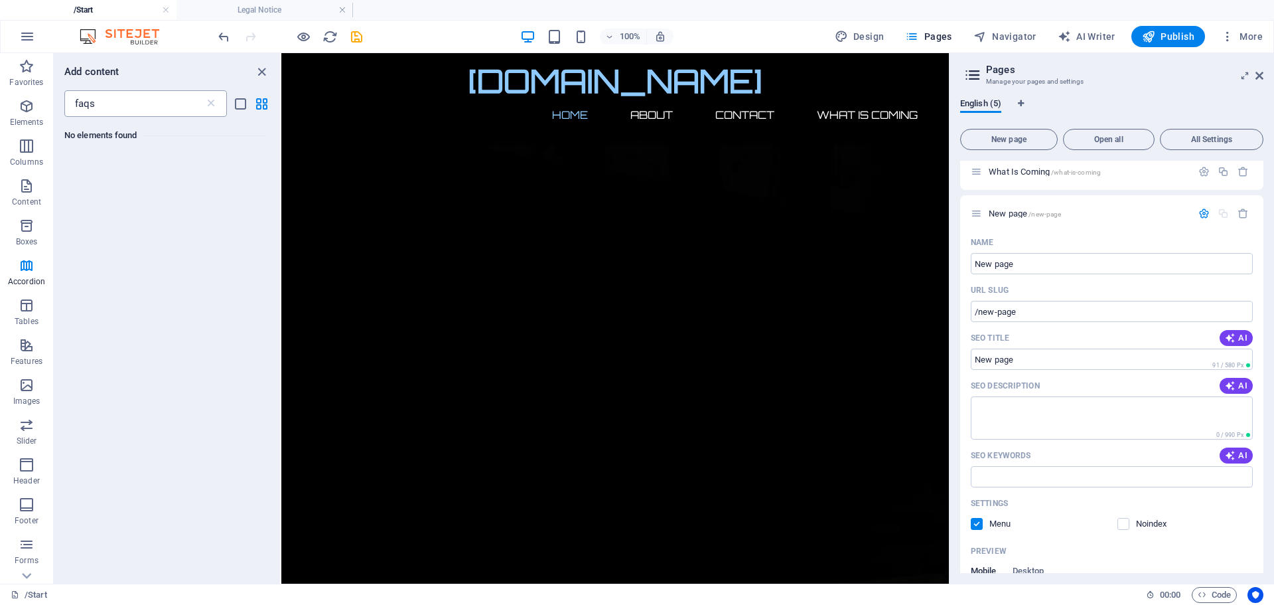
click at [122, 101] on input "faqs" at bounding box center [134, 103] width 140 height 27
click at [120, 101] on input "faqs" at bounding box center [134, 103] width 140 height 27
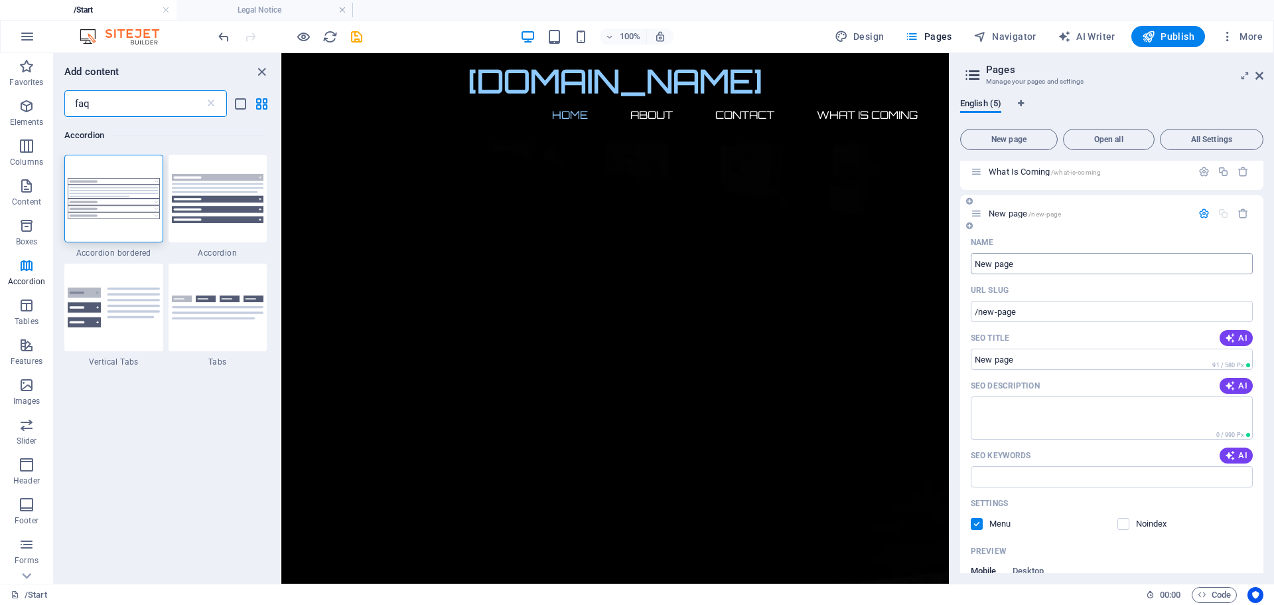
type input "faq"
click at [1016, 262] on input "New page" at bounding box center [1112, 263] width 282 height 21
type input "Listr"
type input "/li"
type input "Listr"
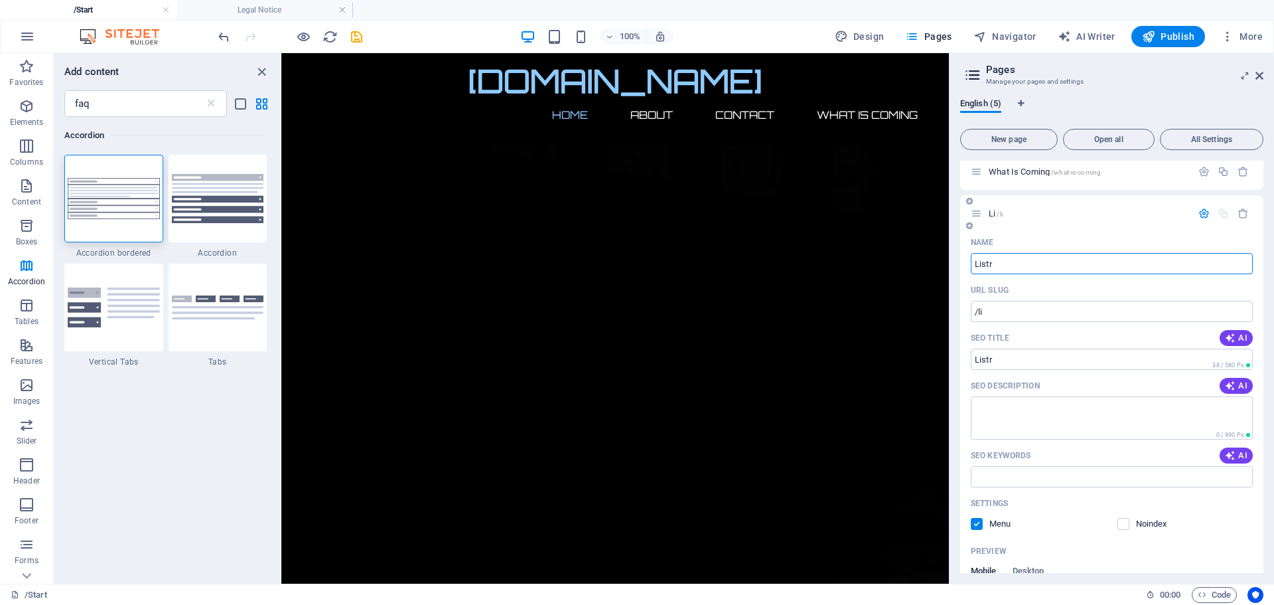
type input "/listr"
type input "List"
type input "/list"
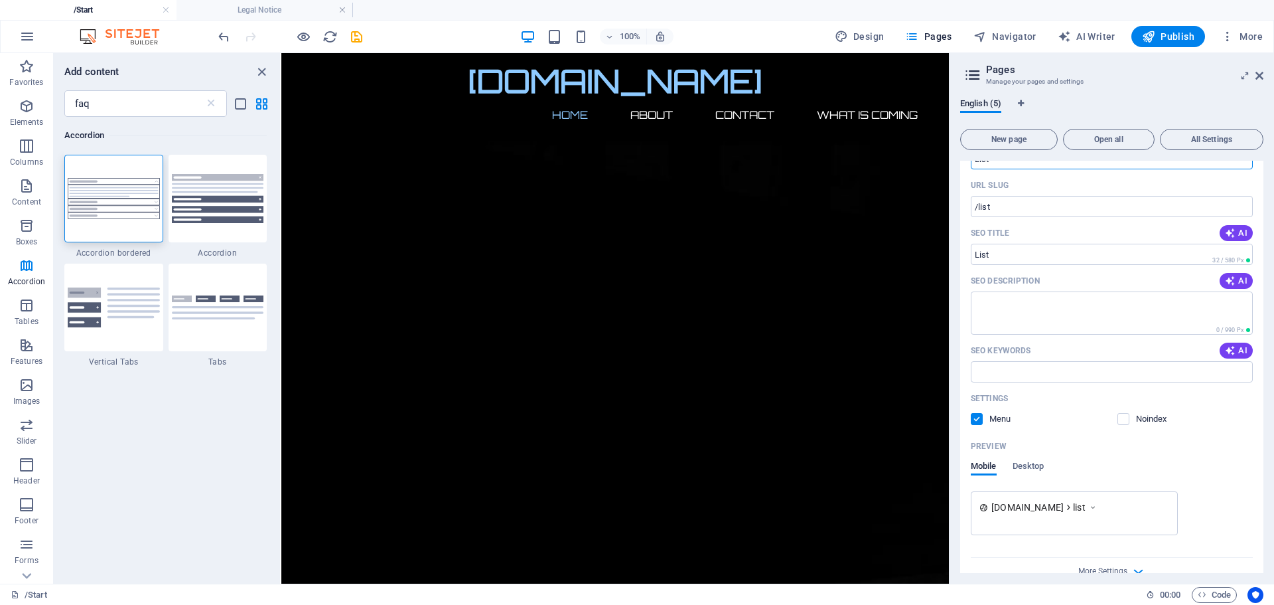
scroll to position [260, 0]
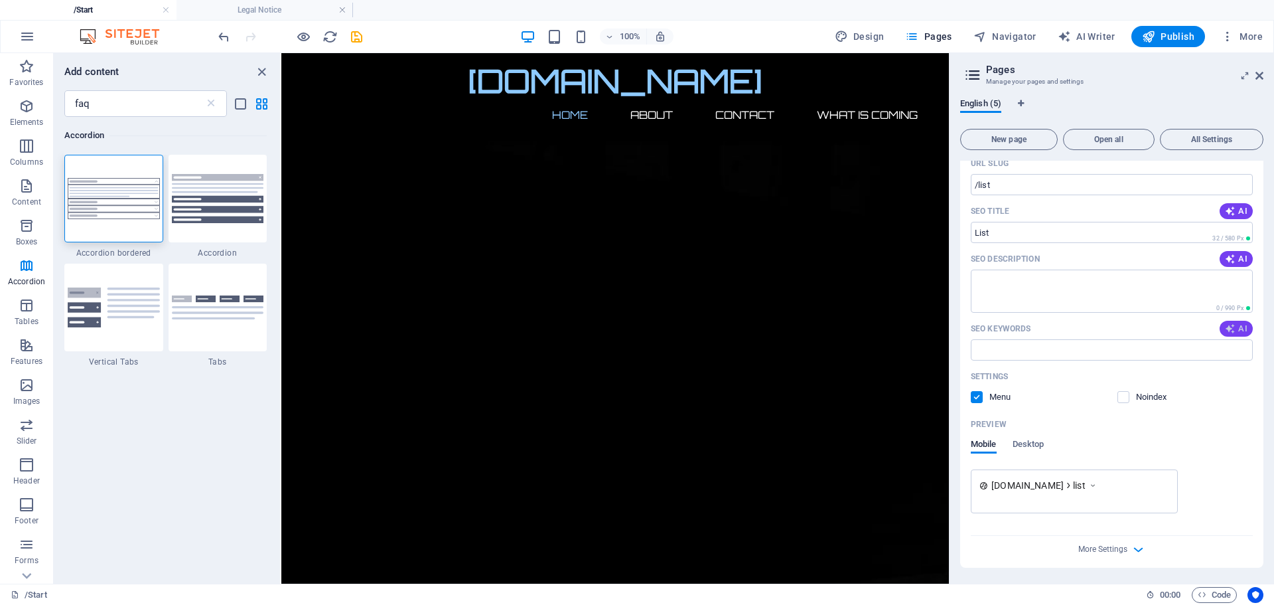
type input "List"
click at [1231, 331] on icon "button" at bounding box center [1230, 328] width 11 height 11
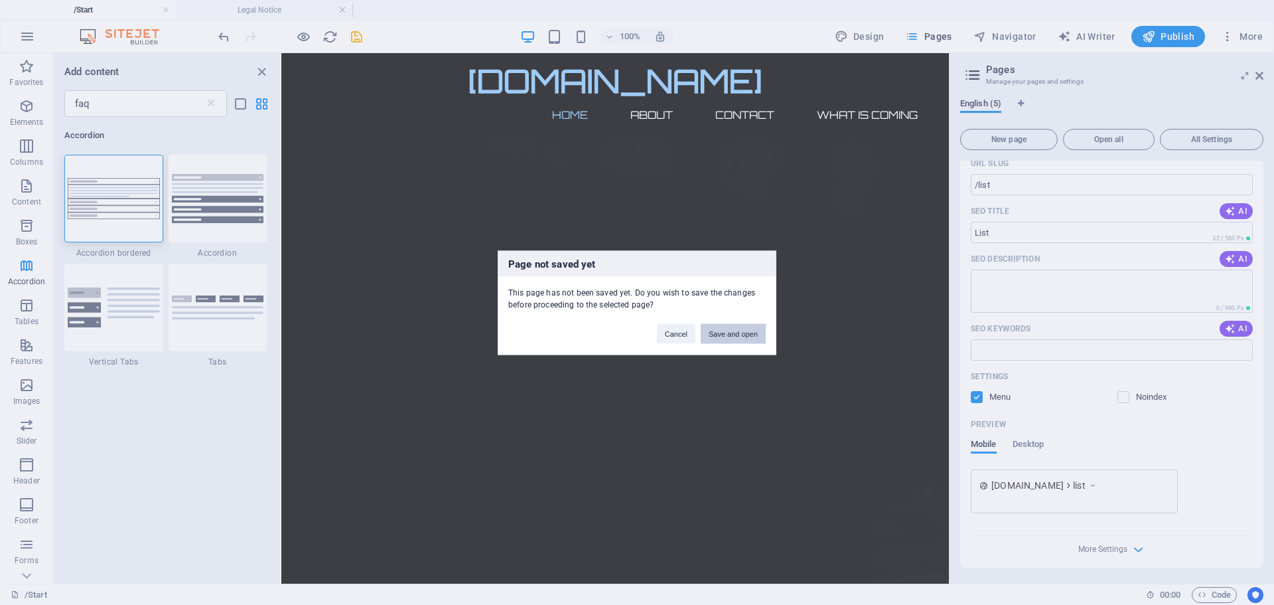
click at [717, 332] on button "Save and open" at bounding box center [733, 333] width 65 height 20
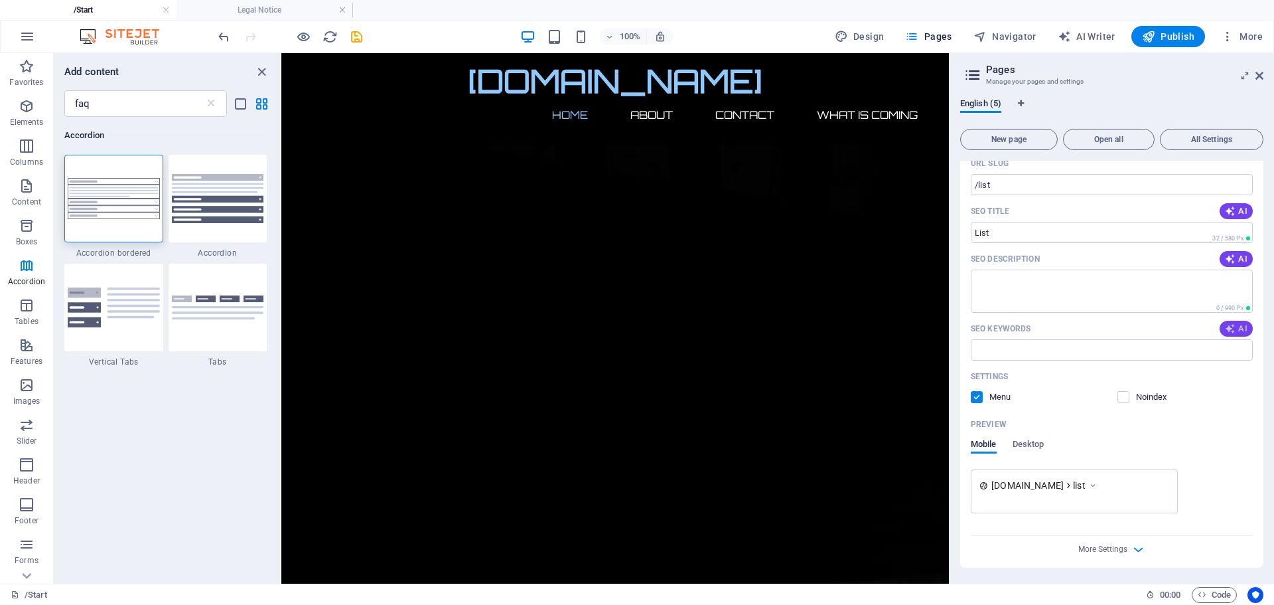
click at [1235, 327] on span "AI" at bounding box center [1236, 328] width 23 height 11
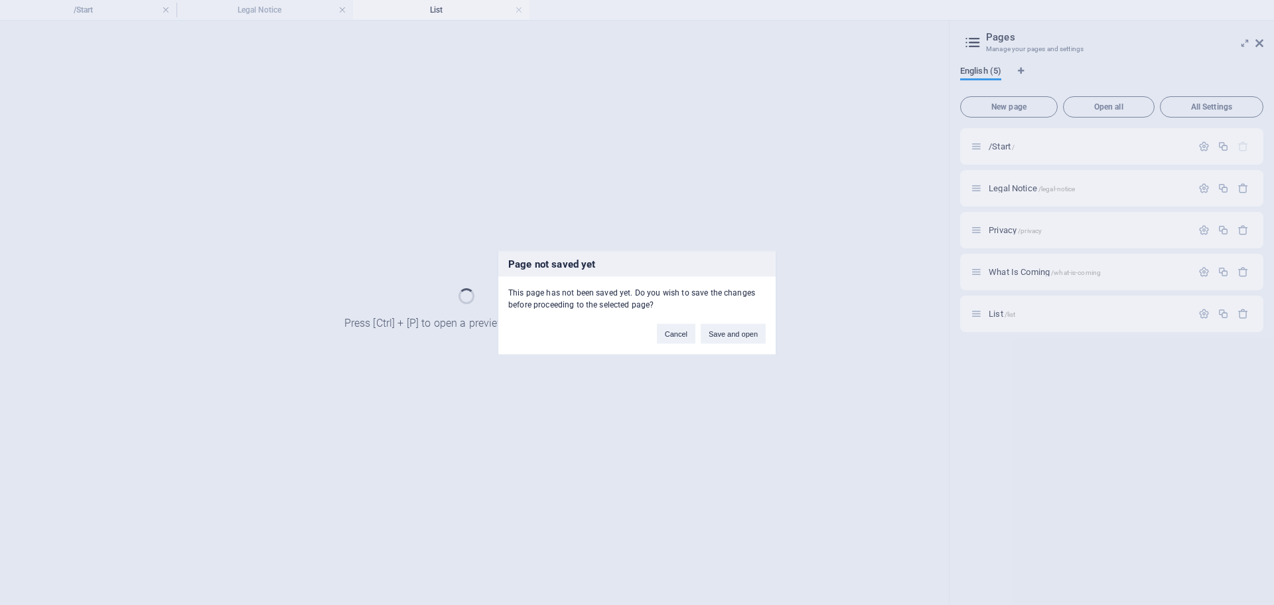
scroll to position [0, 0]
click at [719, 335] on button "Save and open" at bounding box center [733, 333] width 65 height 20
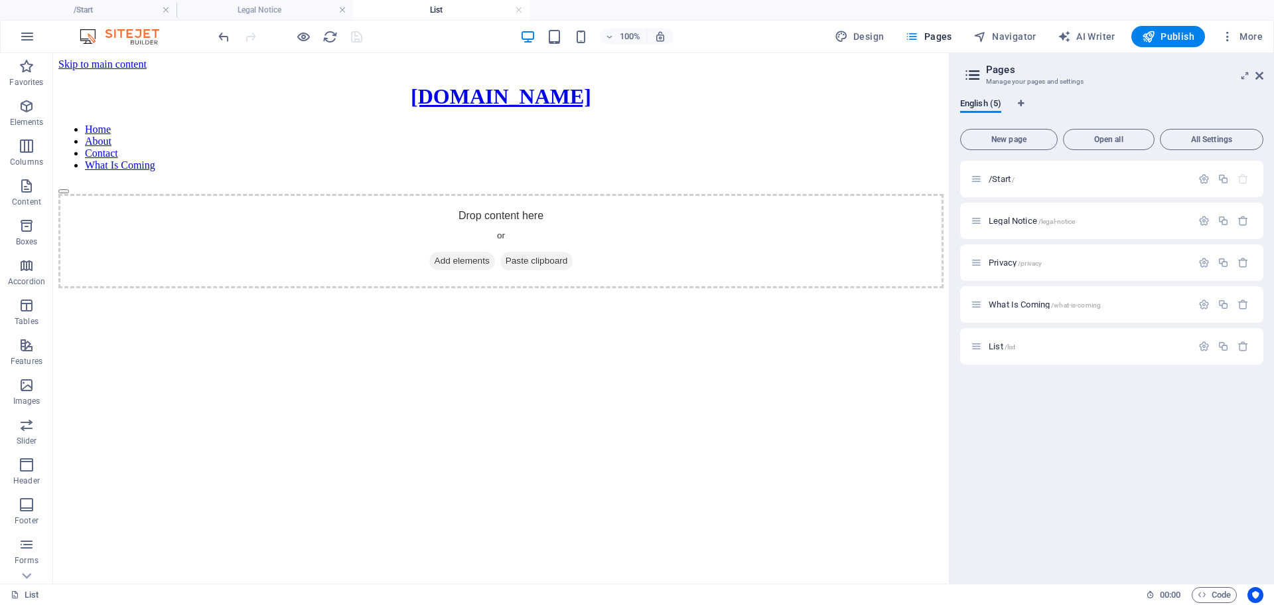
drag, startPoint x: 586, startPoint y: 437, endPoint x: 586, endPoint y: 429, distance: 7.3
click at [586, 293] on html "Skip to main content [DOMAIN_NAME] Home About Contact What Is Coming Drop conte…" at bounding box center [501, 173] width 896 height 240
click at [27, 269] on icon "button" at bounding box center [27, 266] width 16 height 16
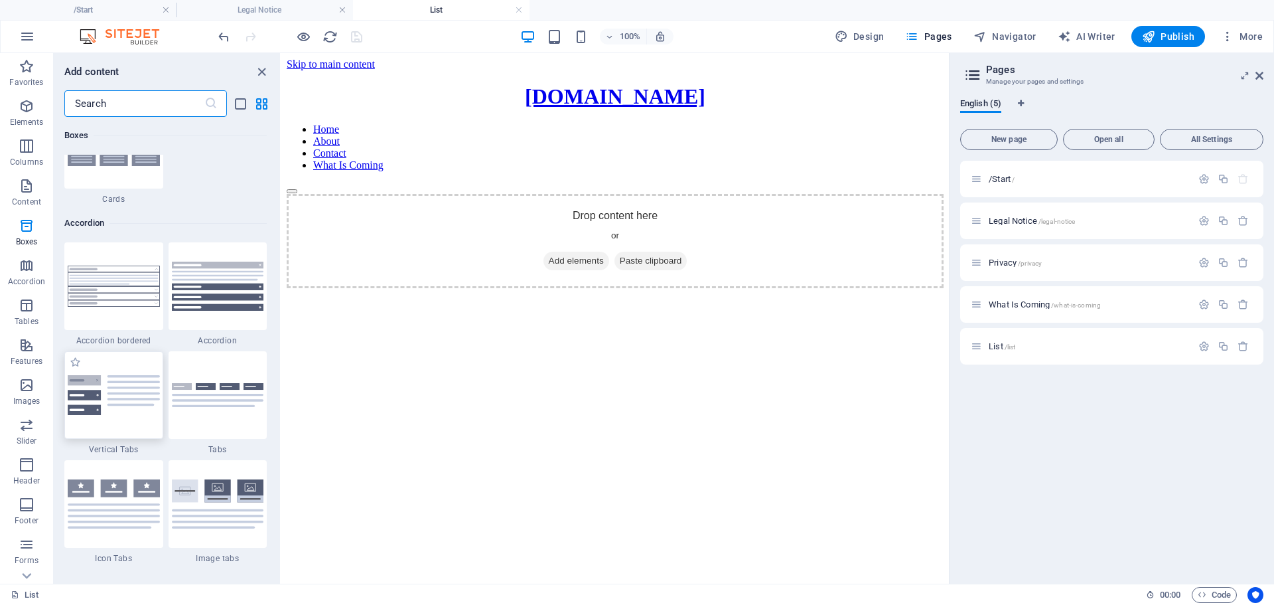
scroll to position [4172, 0]
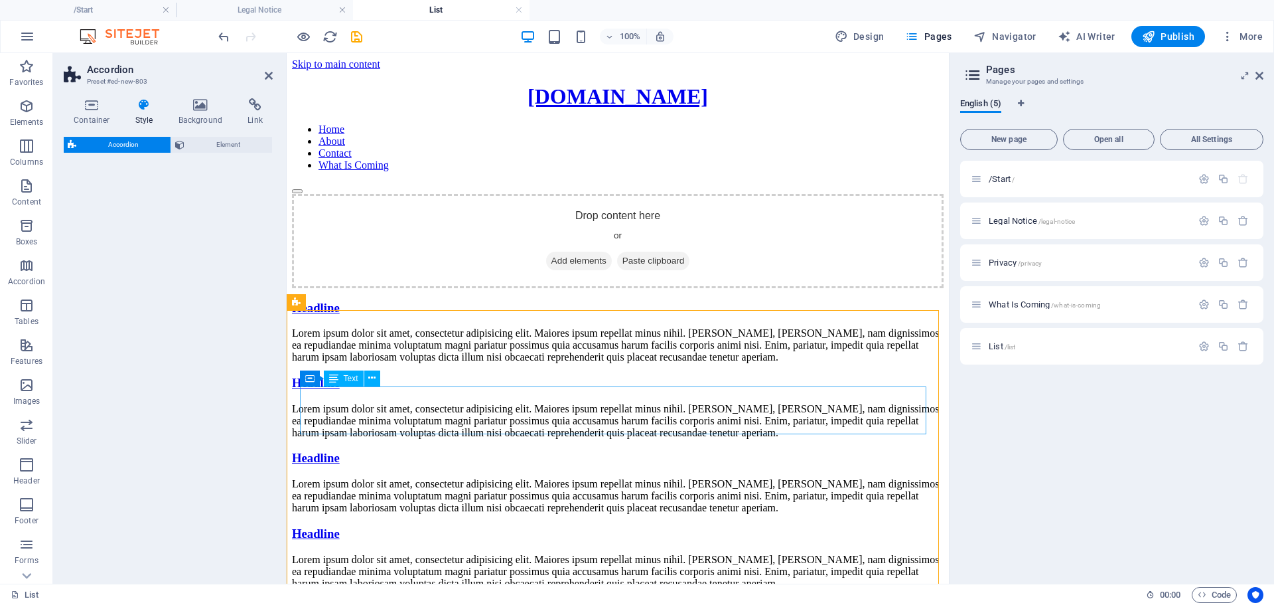
select select "rem"
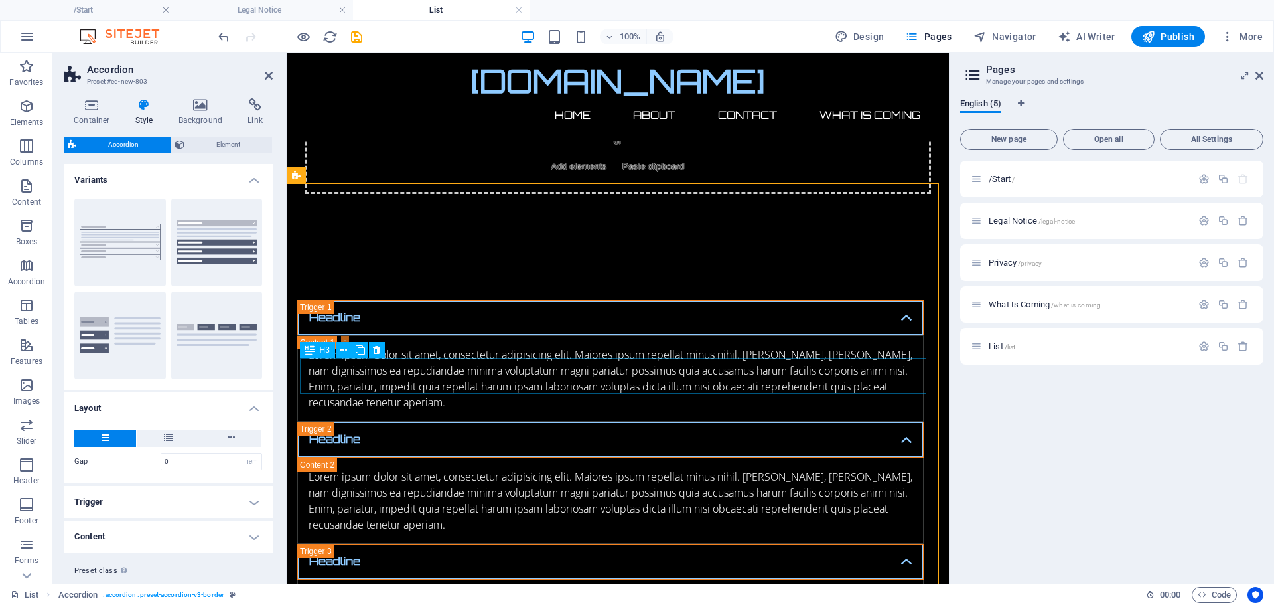
scroll to position [0, 0]
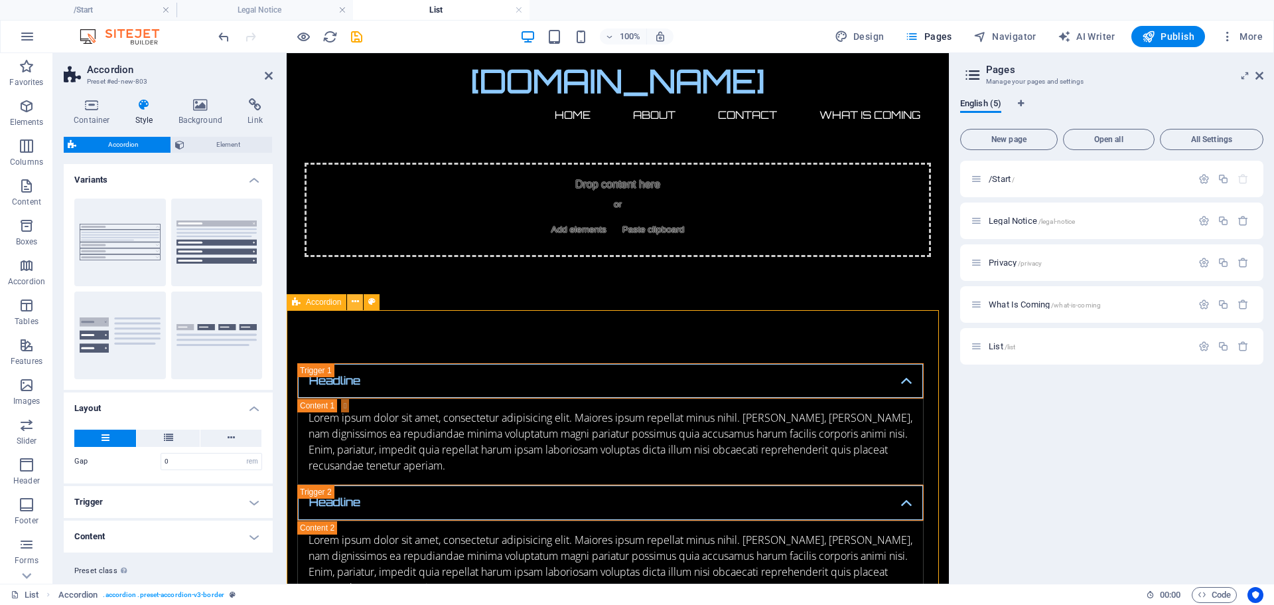
click at [354, 302] on icon at bounding box center [355, 302] width 7 height 14
click at [718, 344] on div "Headline Lorem ipsum dolor sit amet, consectetur adipisicing elit. Maiores ipsu…" at bounding box center [618, 606] width 662 height 593
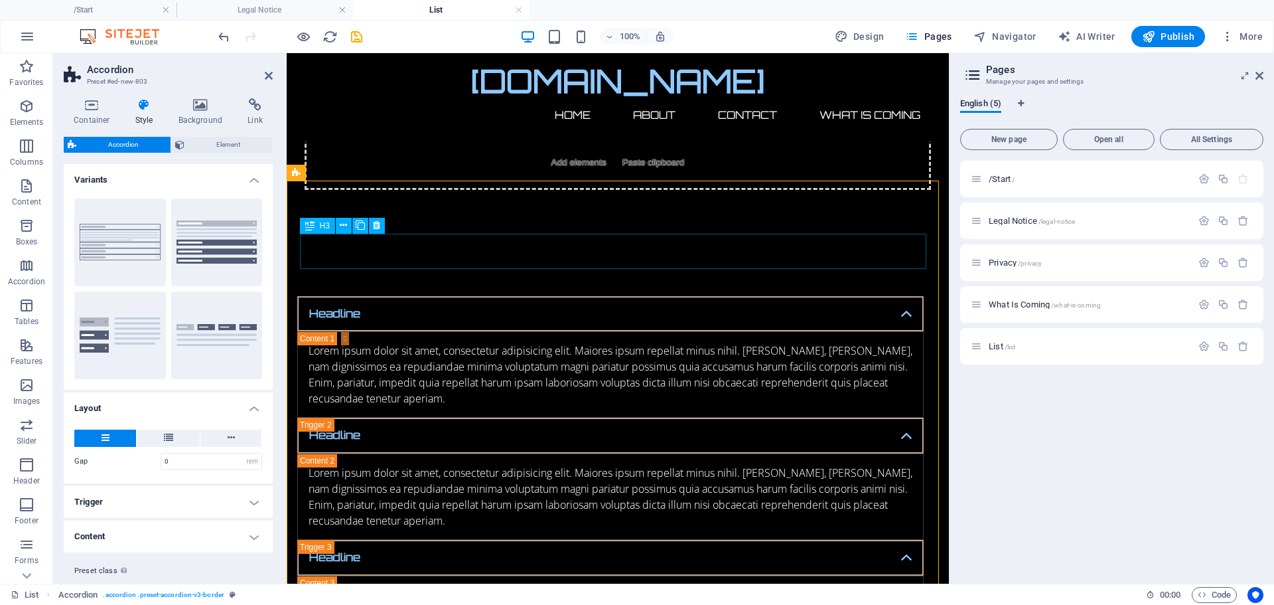
scroll to position [66, 0]
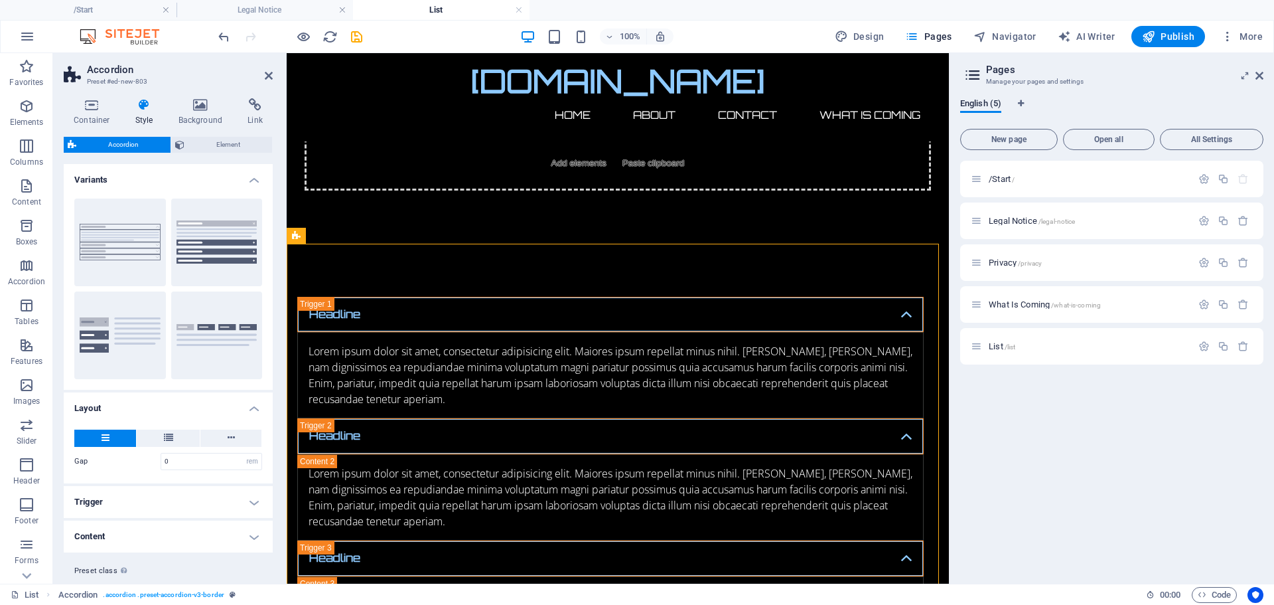
drag, startPoint x: 295, startPoint y: 307, endPoint x: 390, endPoint y: 372, distance: 114.5
click at [423, 395] on div "Headline Lorem ipsum dolor sit amet, consectetur adipisicing elit. Maiores ipsu…" at bounding box center [618, 540] width 662 height 593
click at [360, 289] on icon at bounding box center [360, 288] width 9 height 14
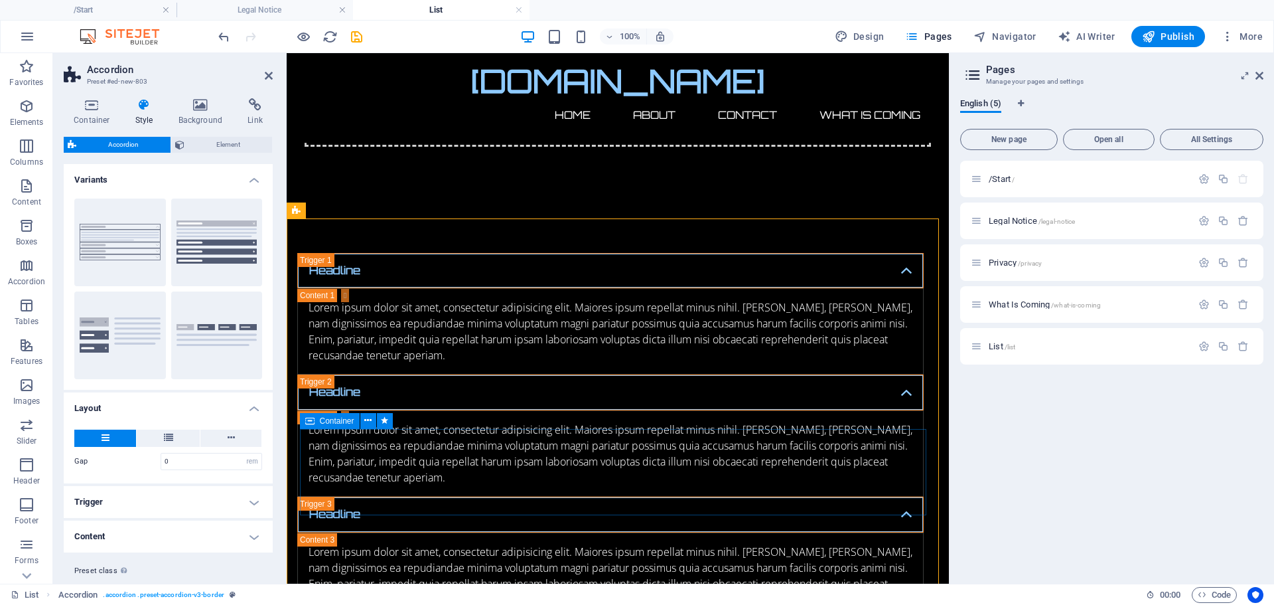
scroll to position [0, 0]
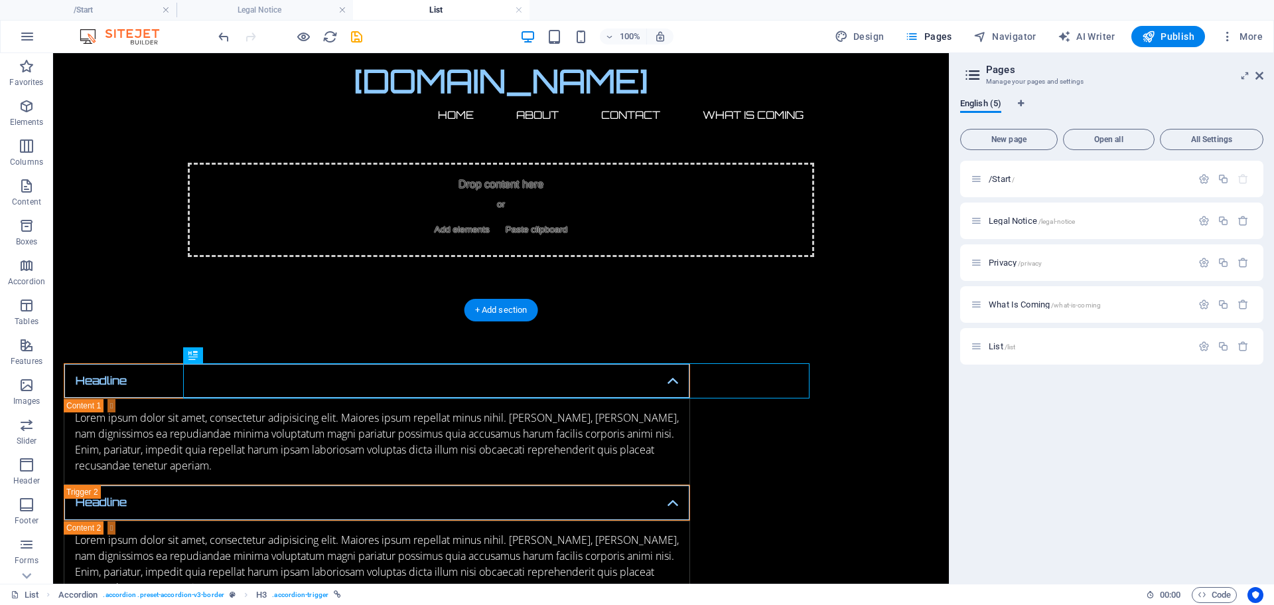
drag, startPoint x: 159, startPoint y: 377, endPoint x: 360, endPoint y: 364, distance: 200.9
click at [377, 363] on div "Headline" at bounding box center [377, 381] width 627 height 36
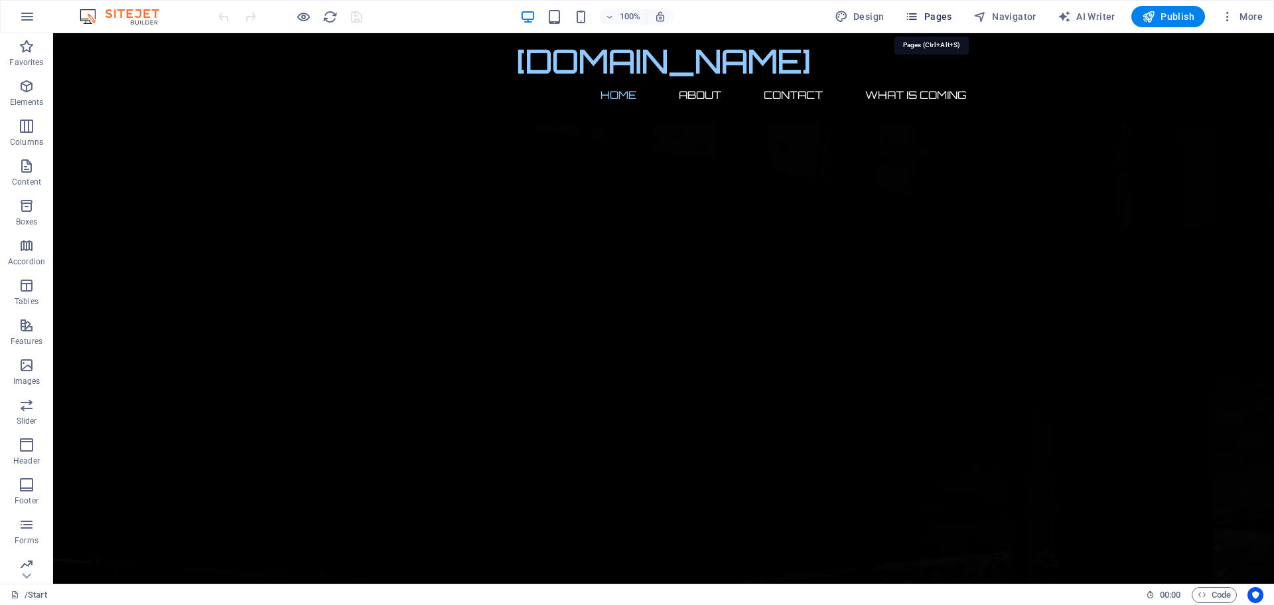
click at [934, 19] on span "Pages" at bounding box center [928, 16] width 46 height 13
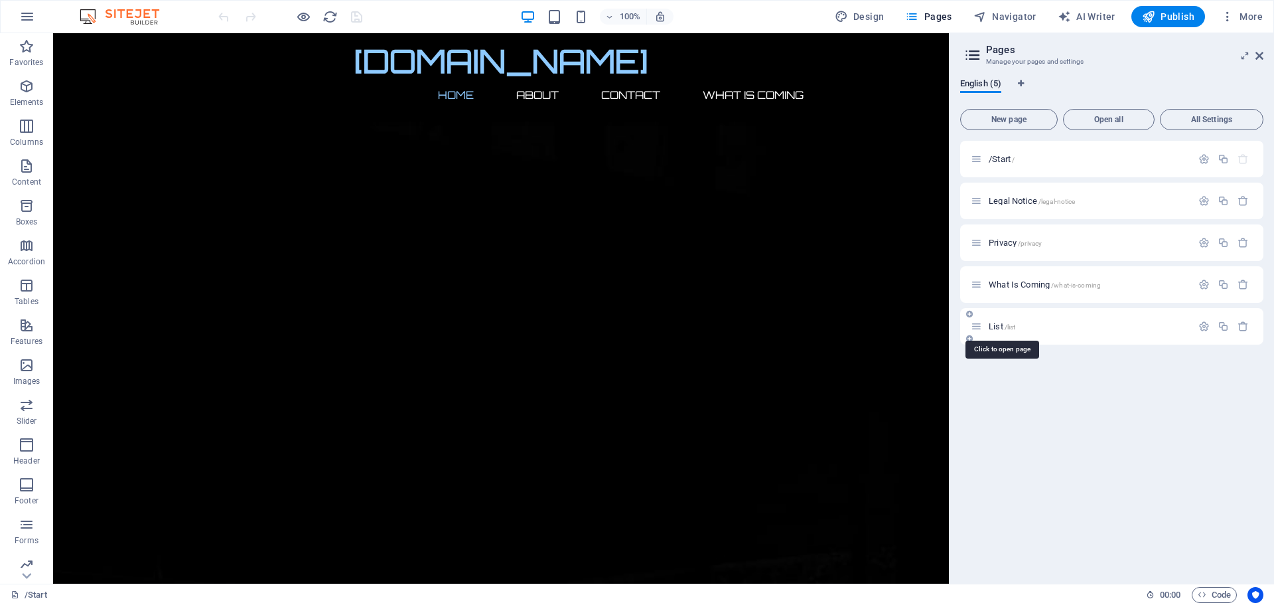
click at [1006, 323] on span "/list" at bounding box center [1010, 326] width 11 height 7
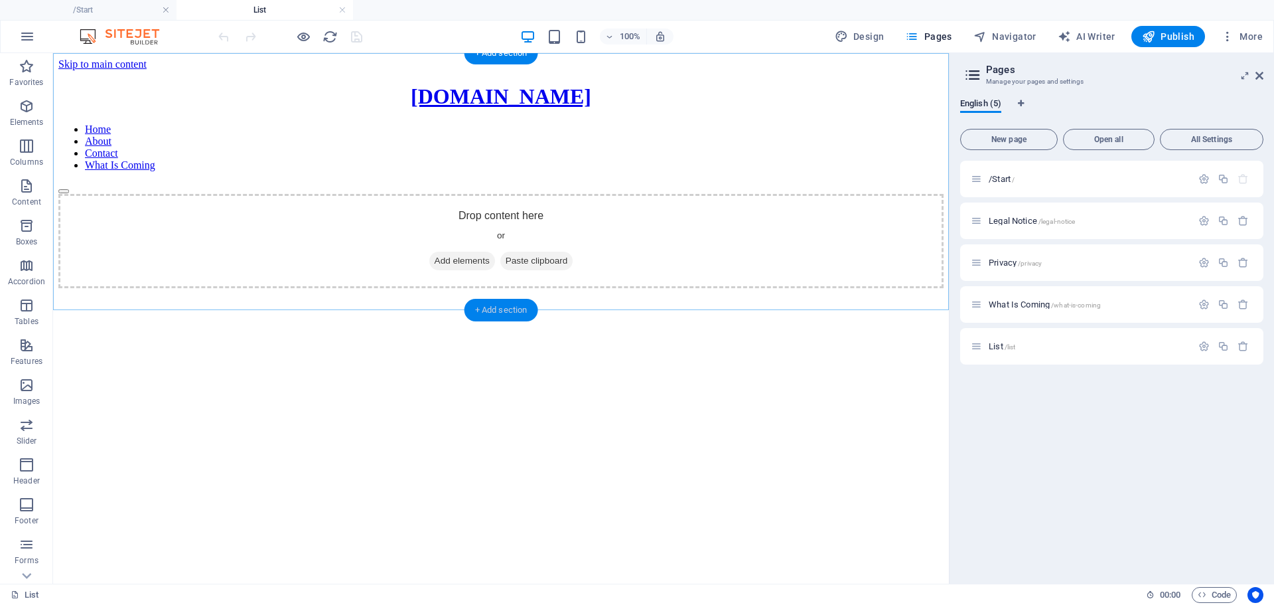
drag, startPoint x: 499, startPoint y: 307, endPoint x: 211, endPoint y: 262, distance: 291.6
click at [499, 307] on div "+ Add section" at bounding box center [502, 310] width 74 height 23
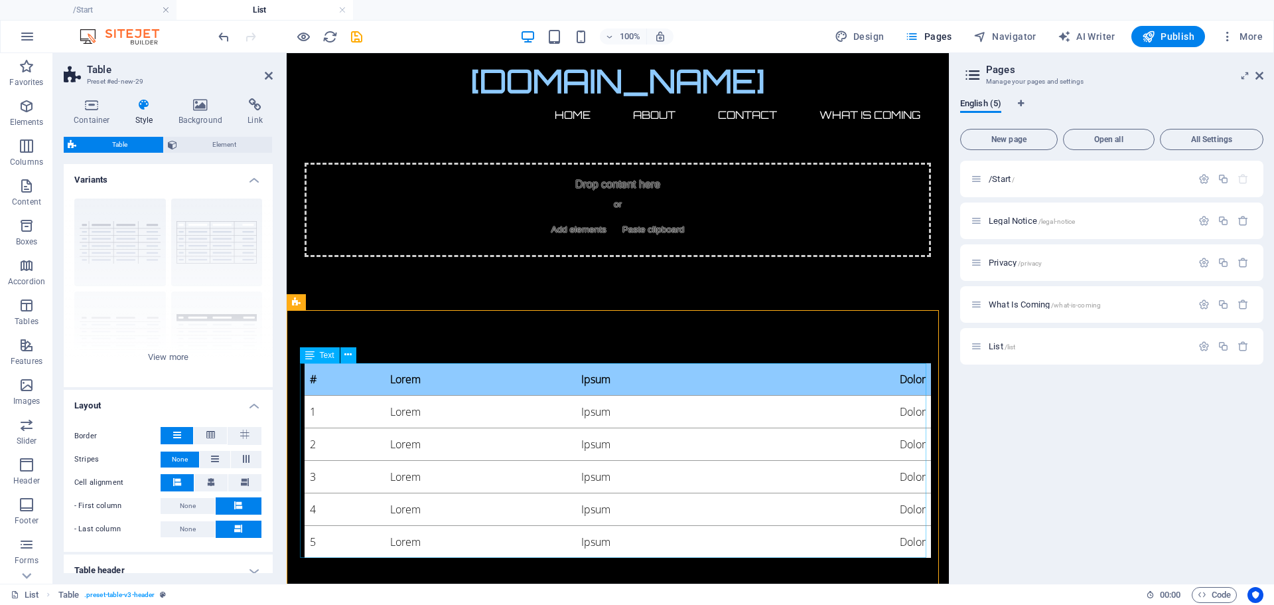
scroll to position [27, 0]
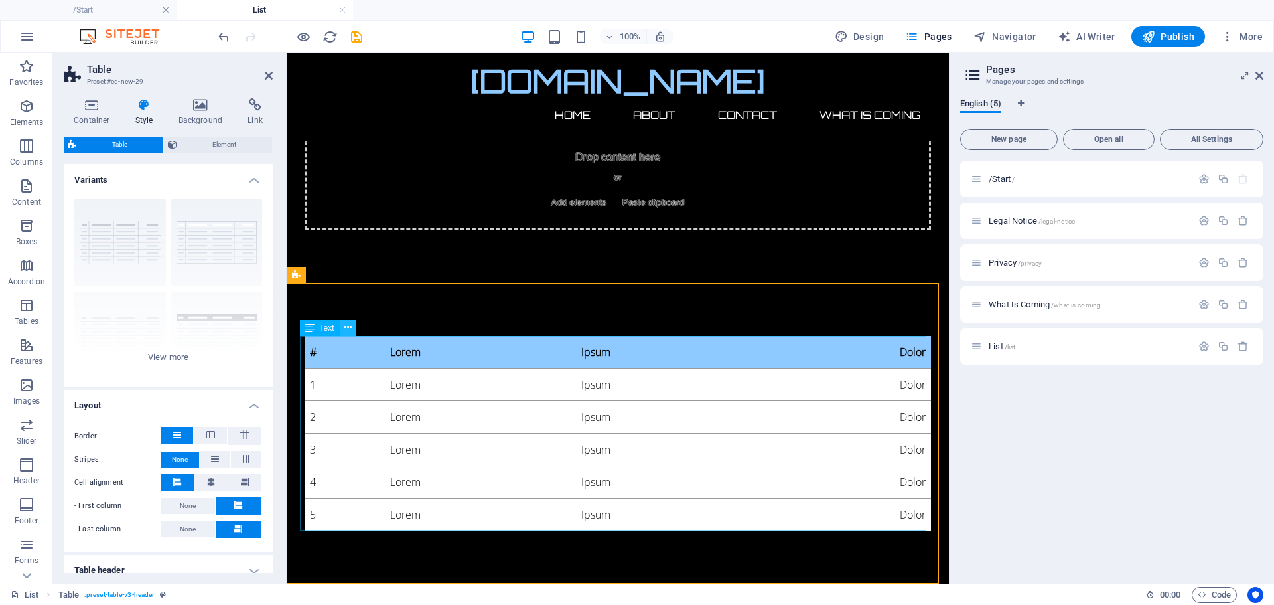
click at [351, 321] on button at bounding box center [349, 328] width 16 height 16
click at [343, 382] on div "# Lorem Ipsum Dolor 1 Lorem Ipsum Dolor 2 Lorem Ipsum Dolor 3 Lorem Ipsum Dolor…" at bounding box center [618, 433] width 627 height 194
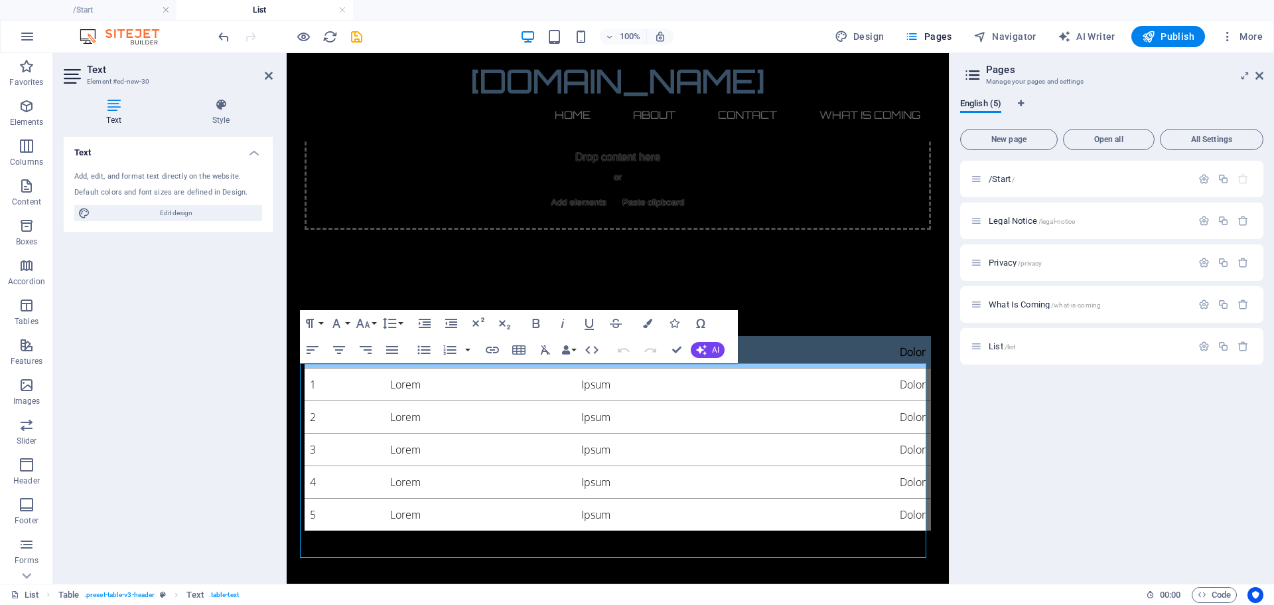
scroll to position [0, 0]
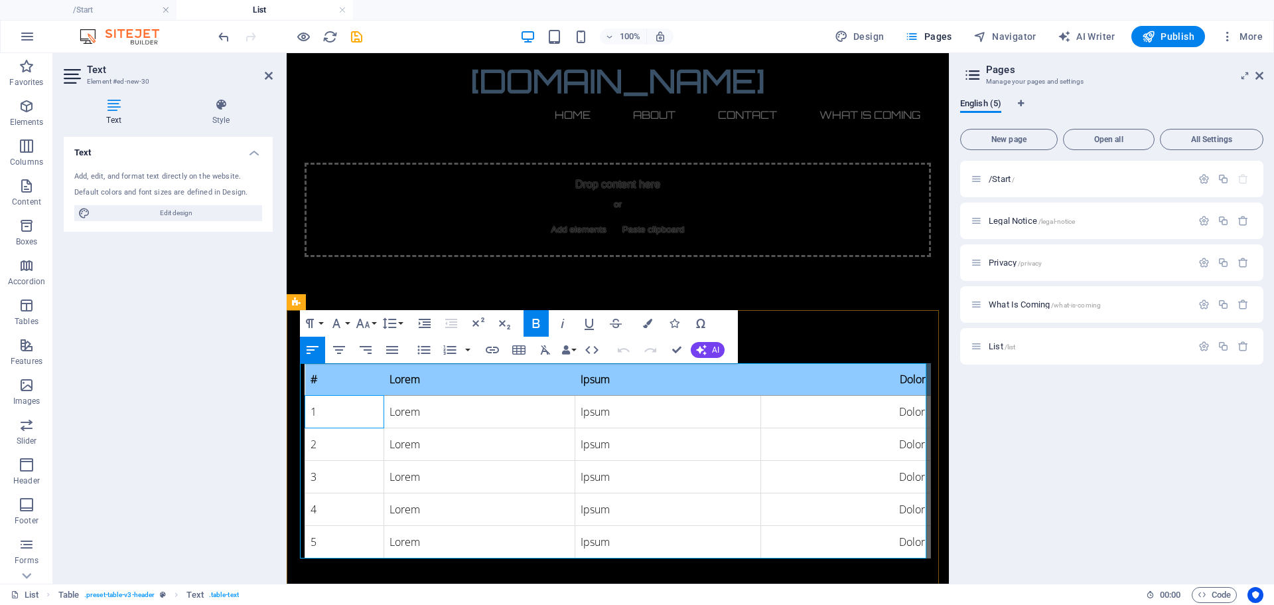
click at [343, 418] on td "1" at bounding box center [344, 411] width 79 height 33
click at [189, 318] on div "Text Add, edit, and format text directly on the website. Default colors and fon…" at bounding box center [168, 355] width 209 height 436
click at [437, 418] on td "Lorem" at bounding box center [479, 411] width 191 height 33
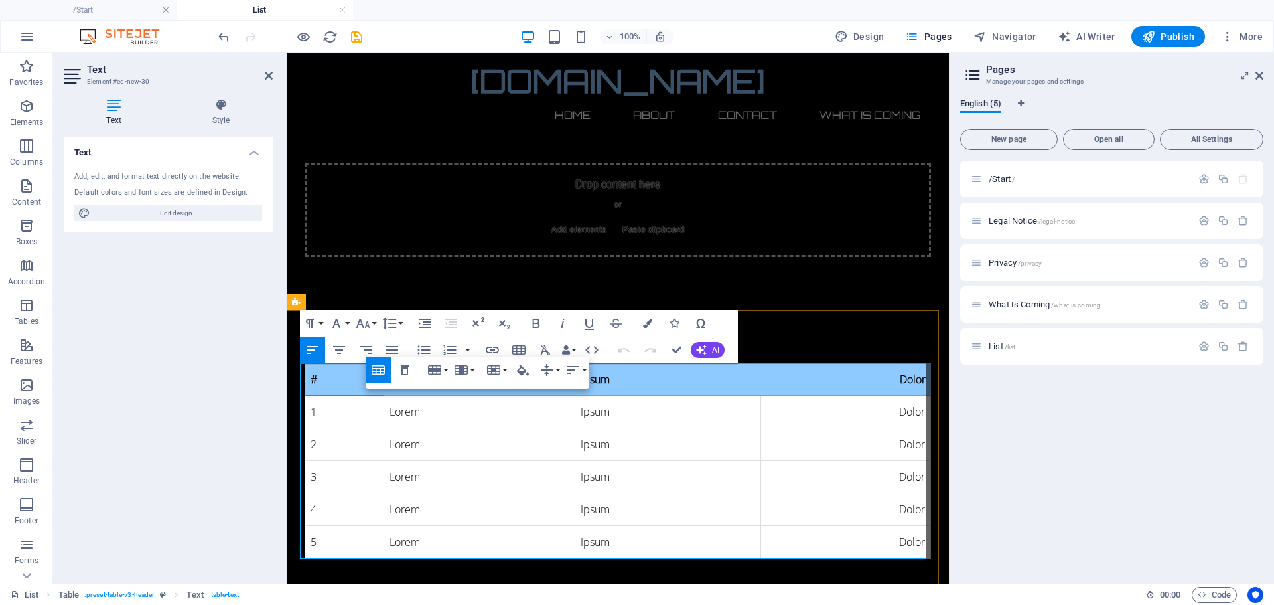
click at [348, 408] on td "1" at bounding box center [344, 411] width 79 height 33
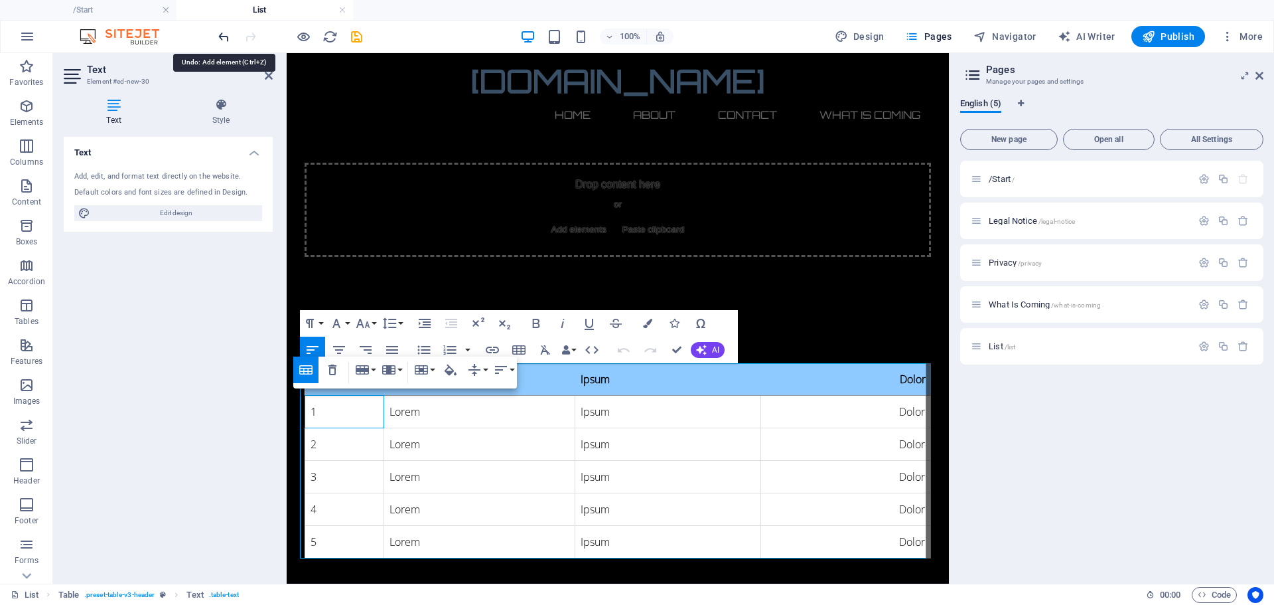
click at [225, 38] on icon "undo" at bounding box center [223, 36] width 15 height 15
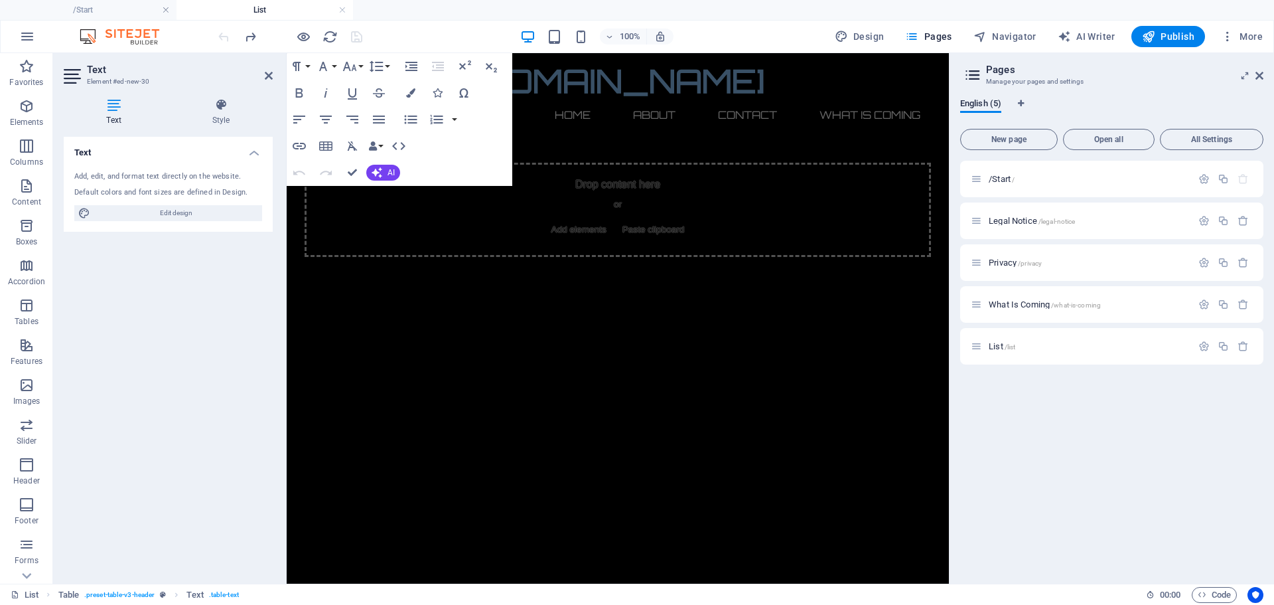
click at [555, 310] on html "Skip to main content [DOMAIN_NAME] Home About Contact What Is Coming Drop conte…" at bounding box center [618, 181] width 662 height 257
click at [159, 307] on div "Text Add, edit, and format text directly on the website. Default colors and fon…" at bounding box center [168, 355] width 209 height 436
click at [267, 71] on icon at bounding box center [269, 75] width 8 height 11
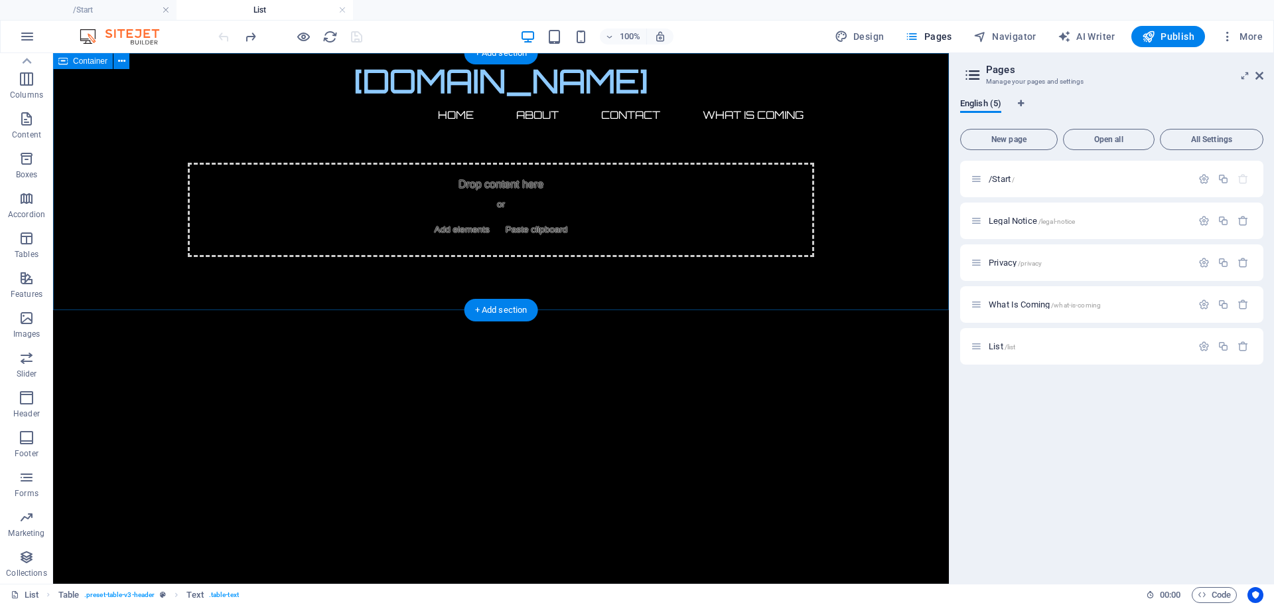
click at [144, 298] on div "Drop content here or Add elements Paste clipboard" at bounding box center [501, 181] width 896 height 257
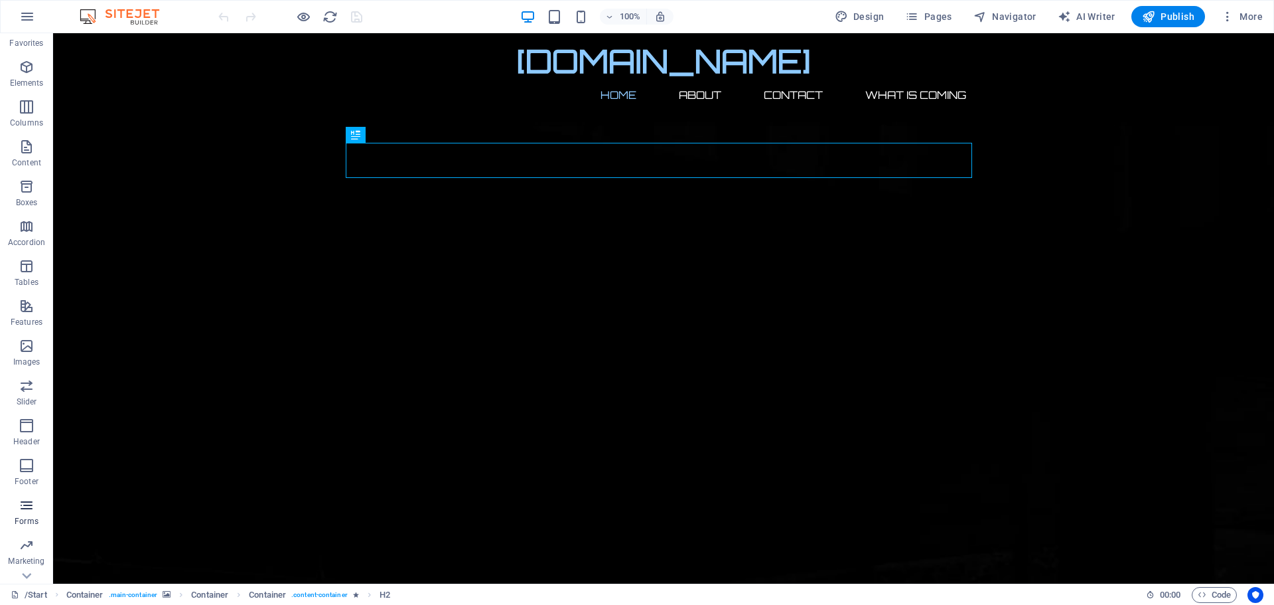
scroll to position [47, 0]
click at [1233, 19] on icon "button" at bounding box center [1227, 16] width 13 height 13
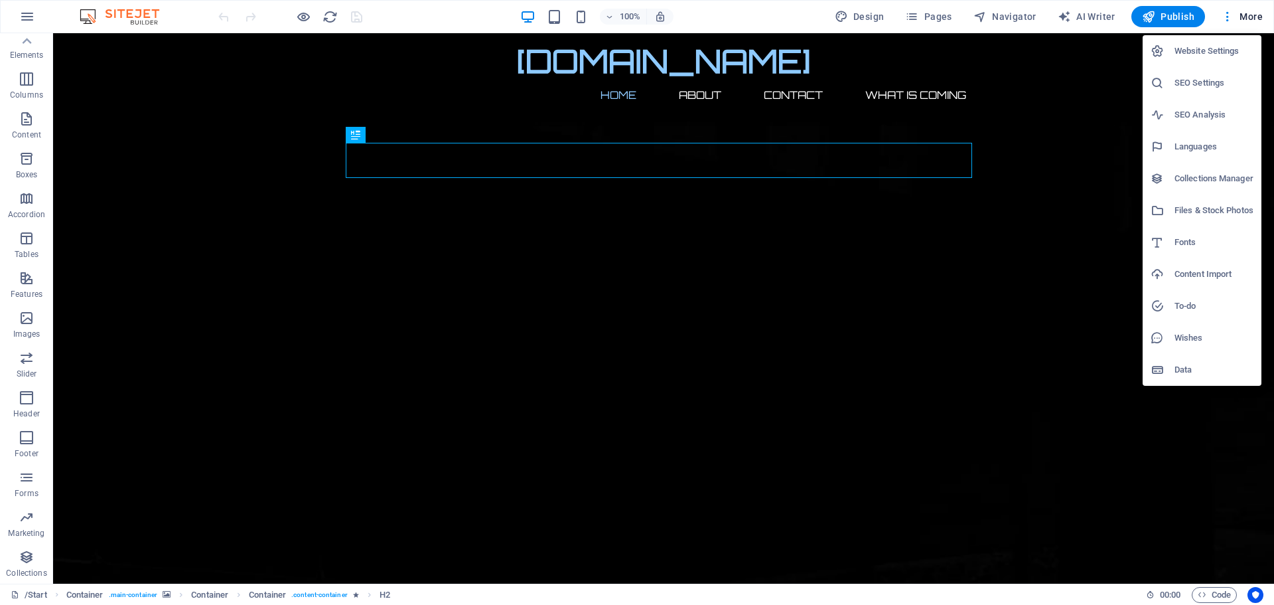
click at [1207, 46] on h6 "Website Settings" at bounding box center [1214, 51] width 79 height 16
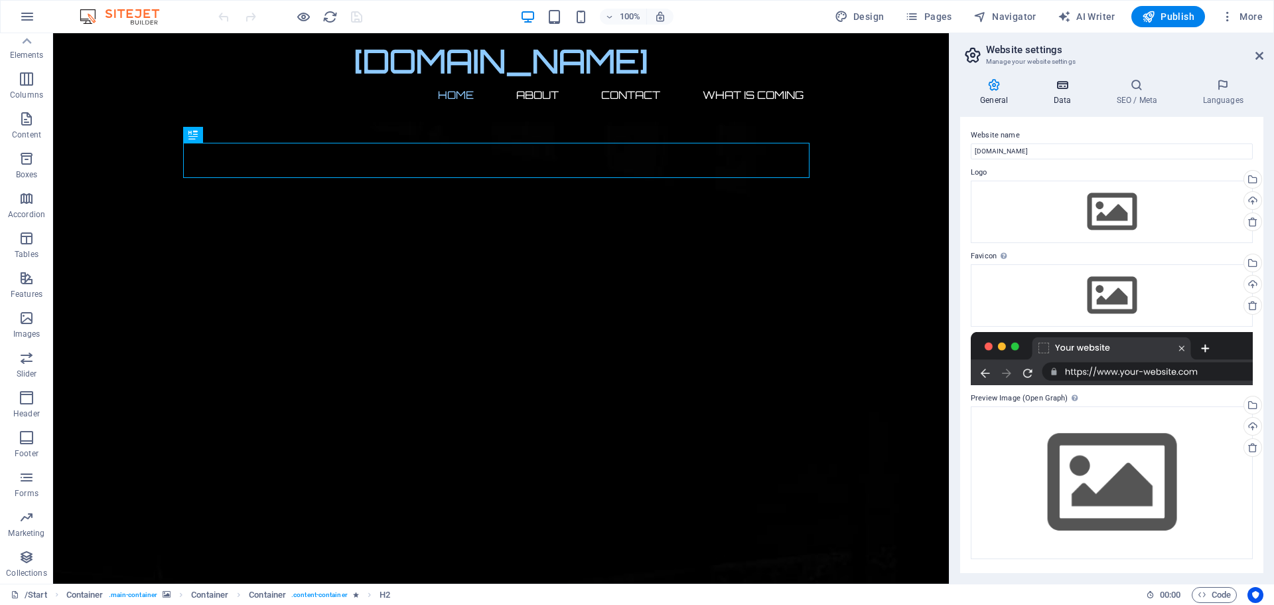
click at [1065, 90] on icon at bounding box center [1062, 84] width 58 height 13
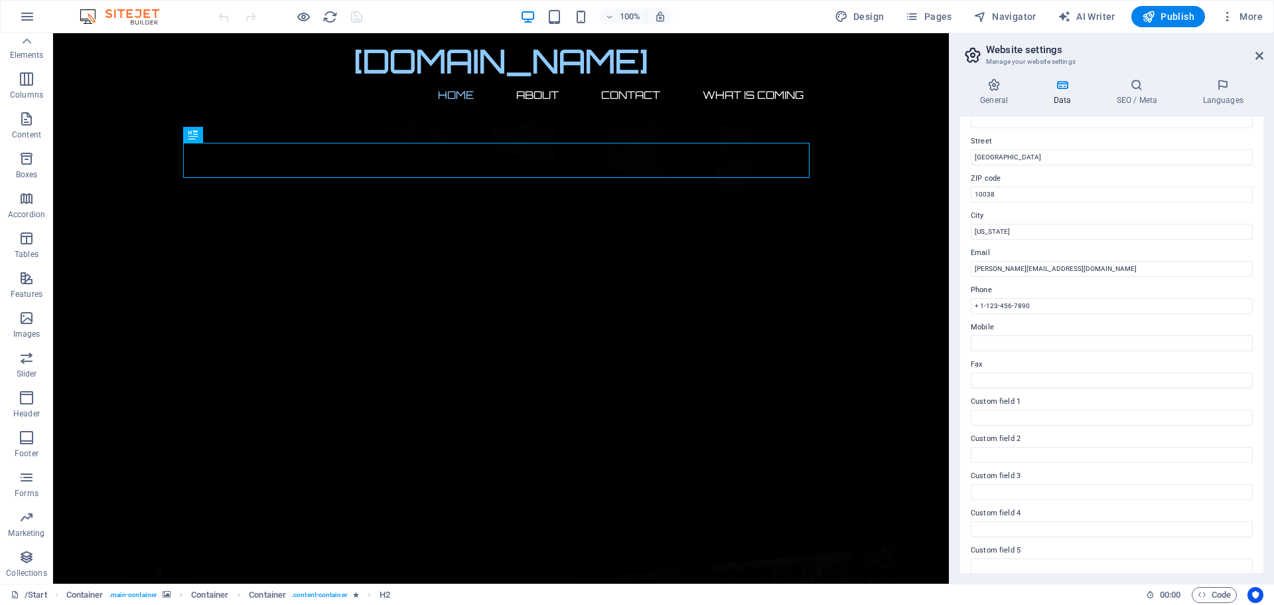
scroll to position [66, 0]
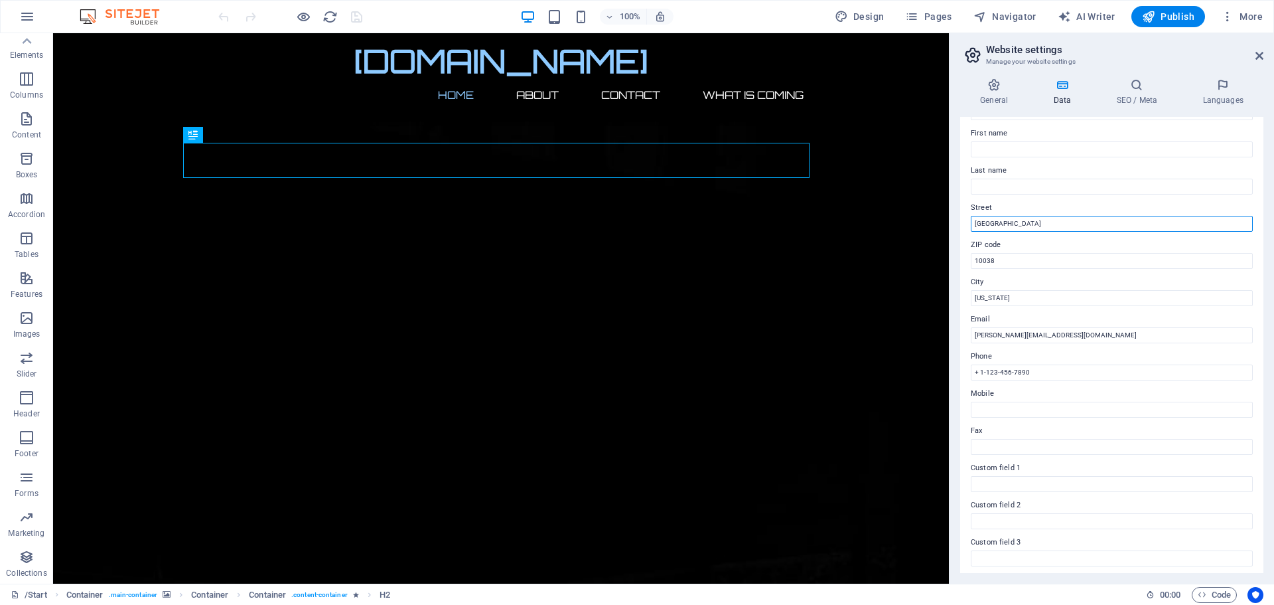
click at [1034, 220] on input "[GEOGRAPHIC_DATA]" at bounding box center [1112, 224] width 282 height 16
type input "B"
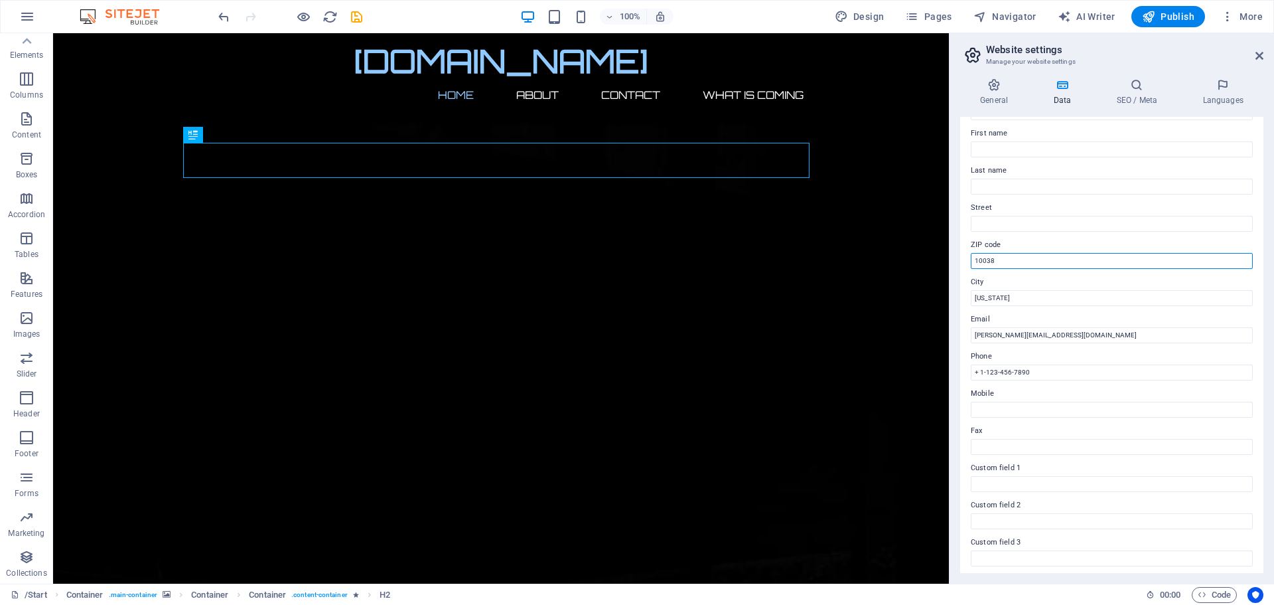
click at [1012, 260] on input "10038" at bounding box center [1112, 261] width 282 height 16
type input "1"
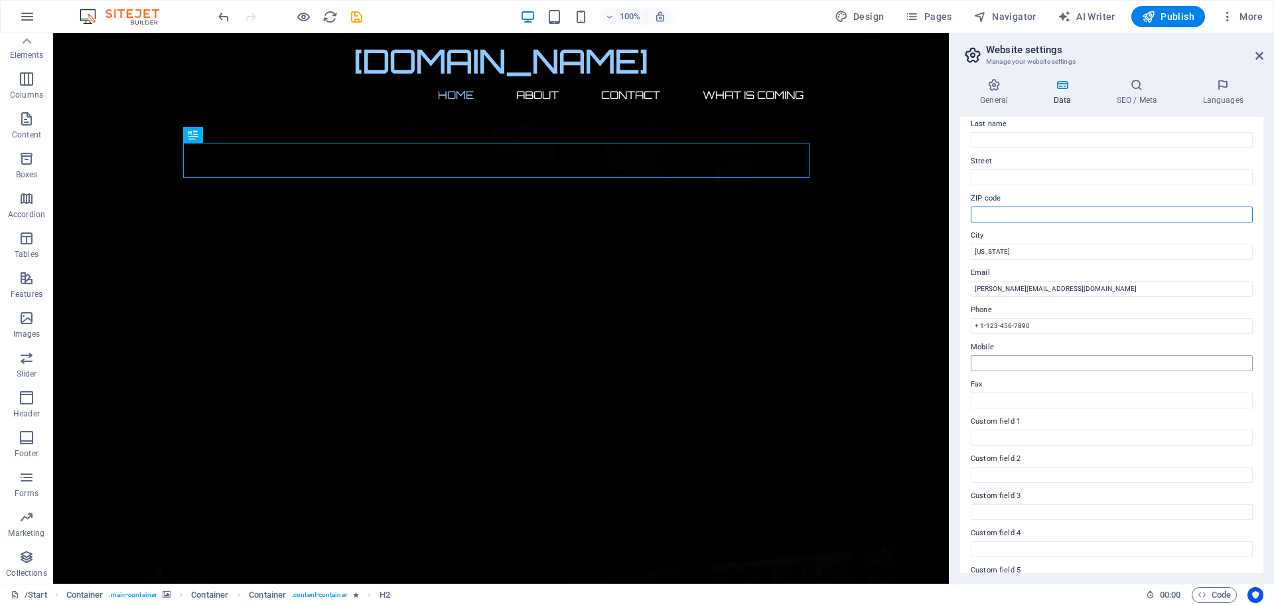
scroll to position [133, 0]
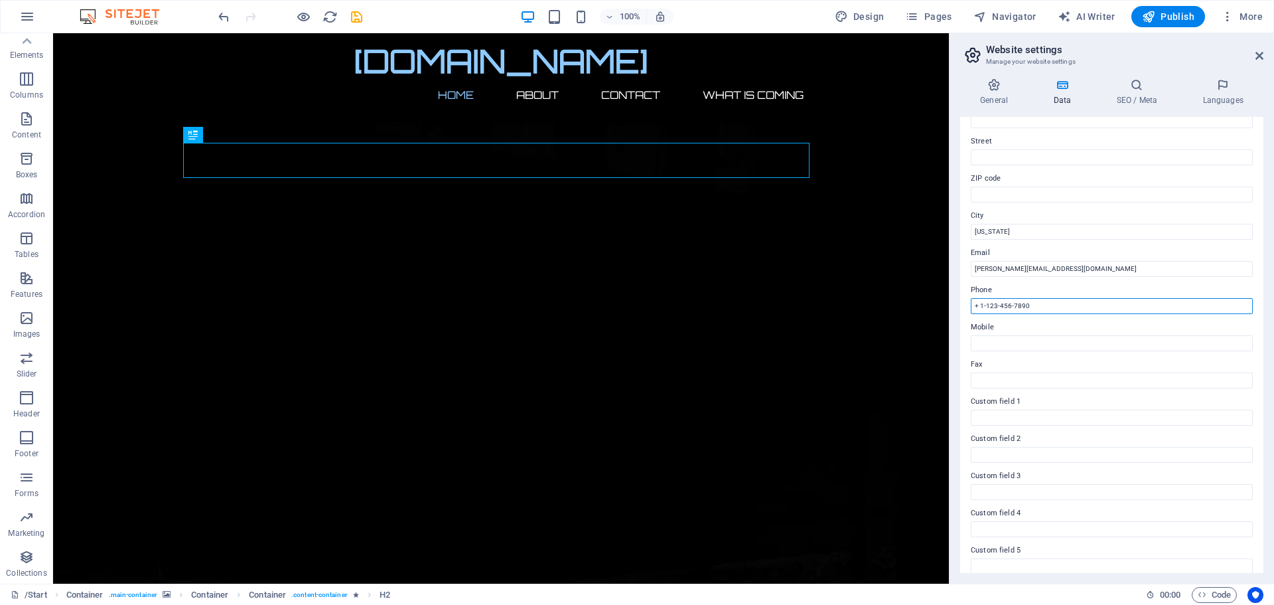
click at [1033, 305] on input "+ 1-123-456-7890" at bounding box center [1112, 306] width 282 height 16
type input "+"
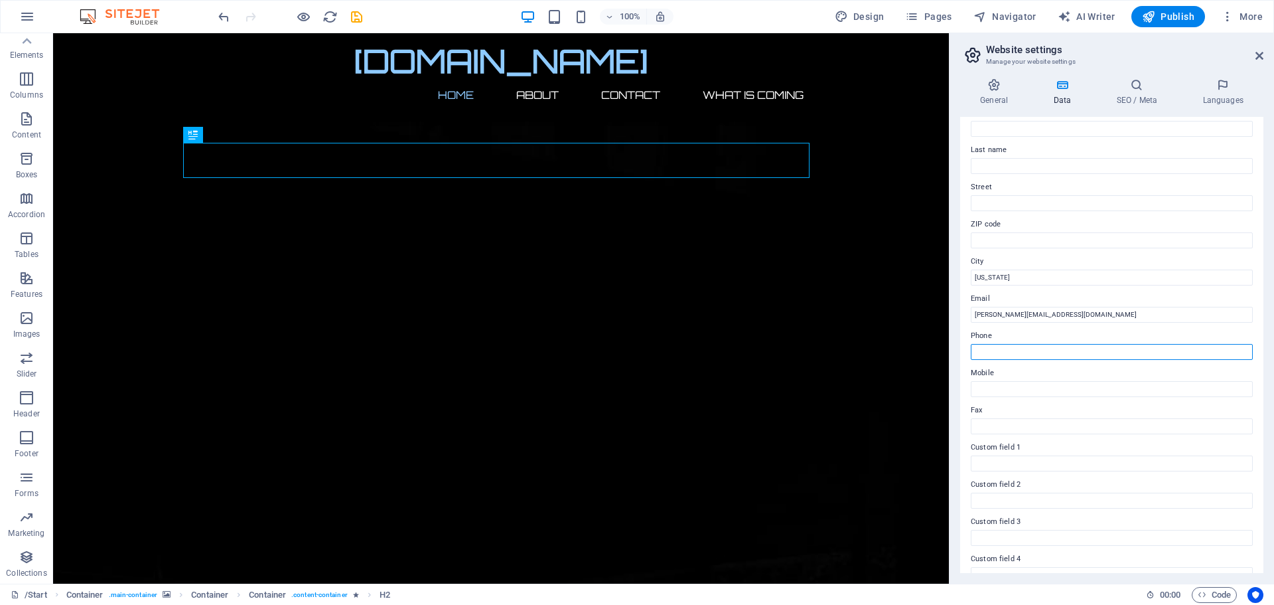
scroll to position [0, 0]
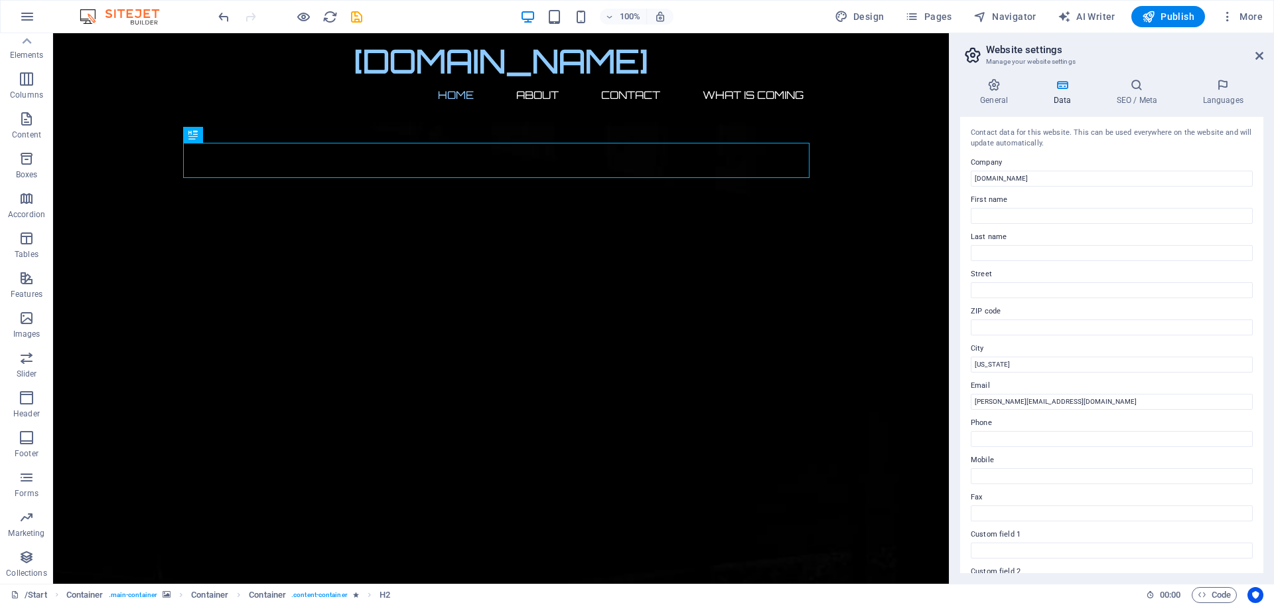
click at [1104, 53] on h2 "Website settings" at bounding box center [1124, 50] width 277 height 12
click at [1259, 52] on icon at bounding box center [1260, 55] width 8 height 11
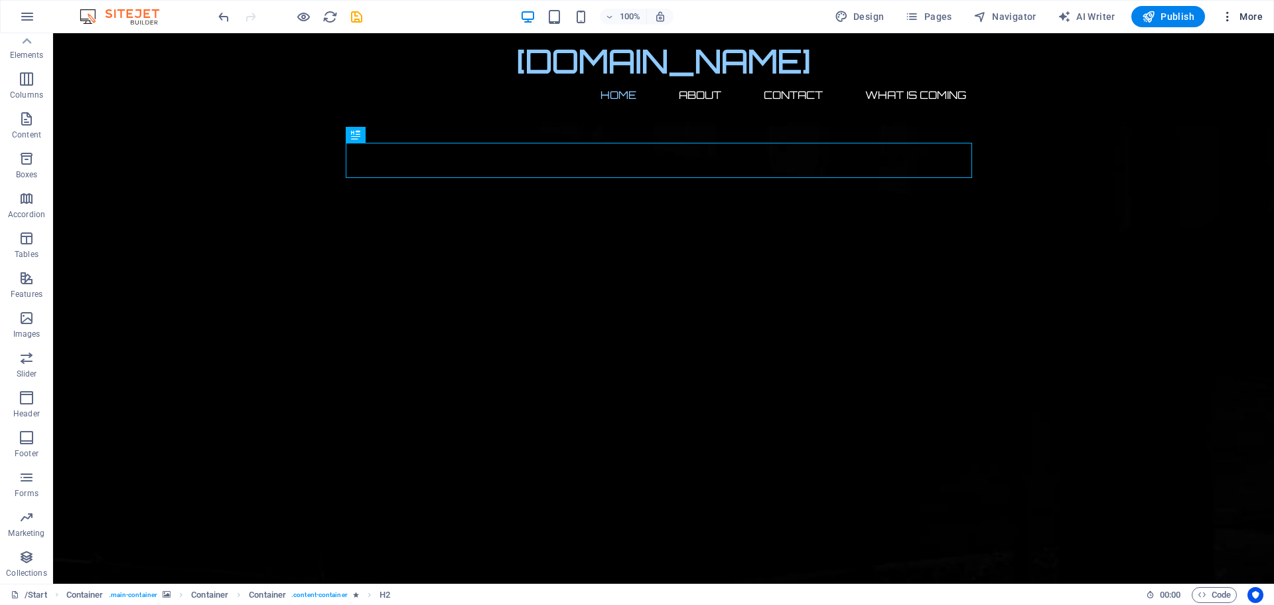
click at [1229, 17] on icon "button" at bounding box center [1227, 16] width 13 height 13
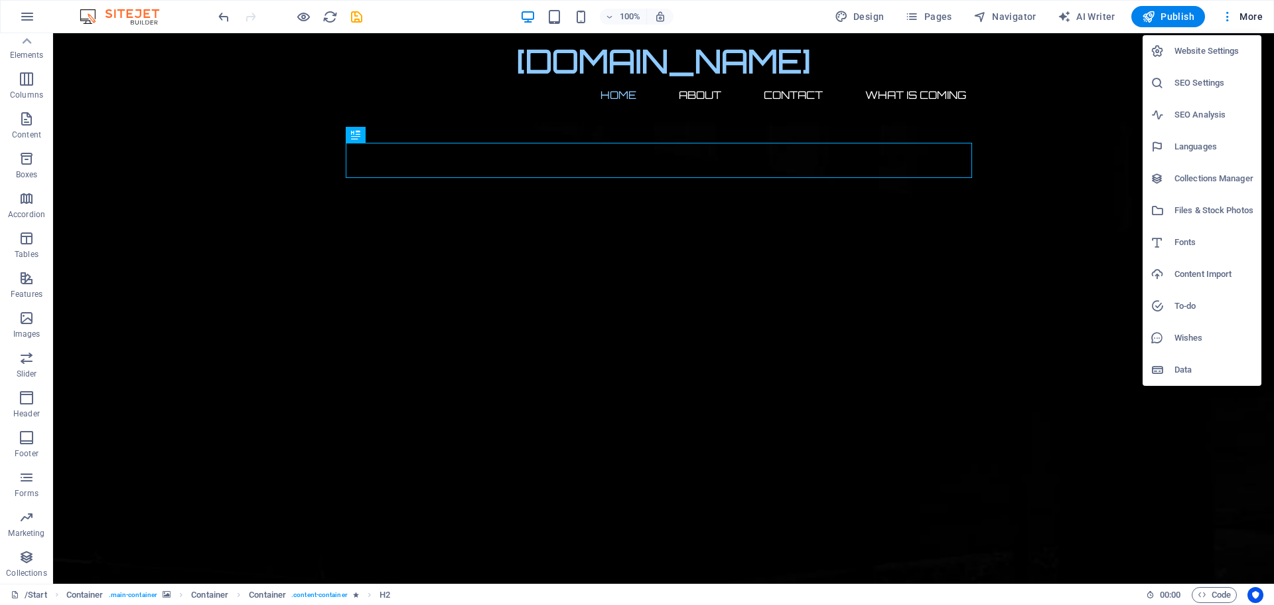
click at [1193, 54] on li "Website Settings" at bounding box center [1202, 51] width 119 height 32
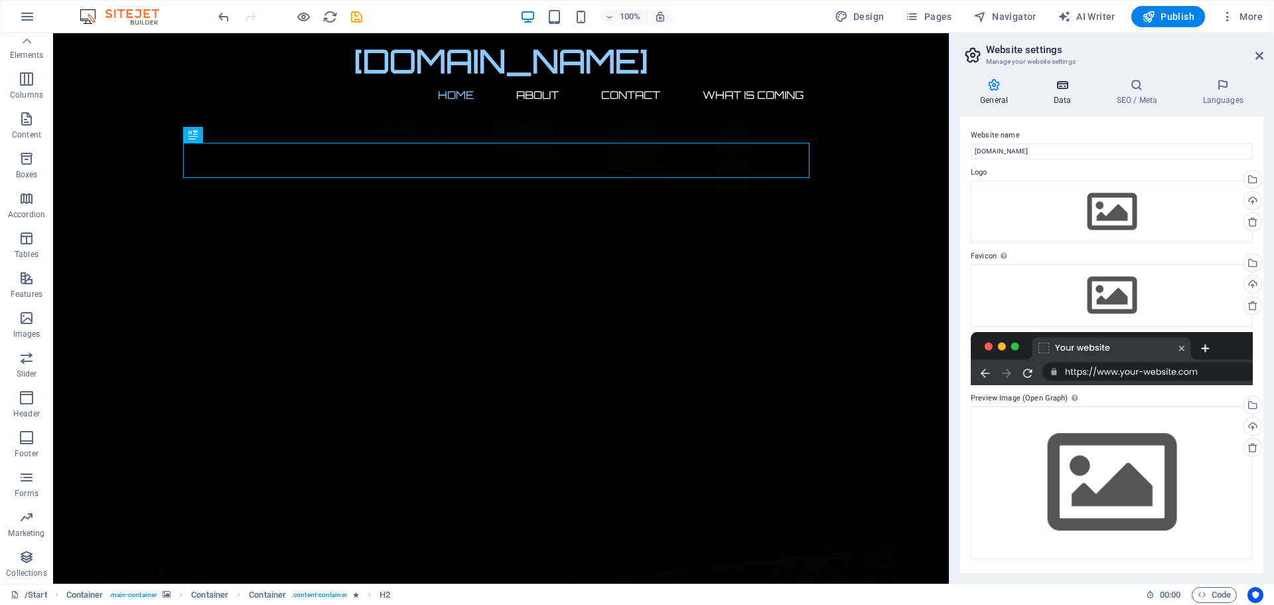
click at [1064, 90] on icon at bounding box center [1062, 84] width 58 height 13
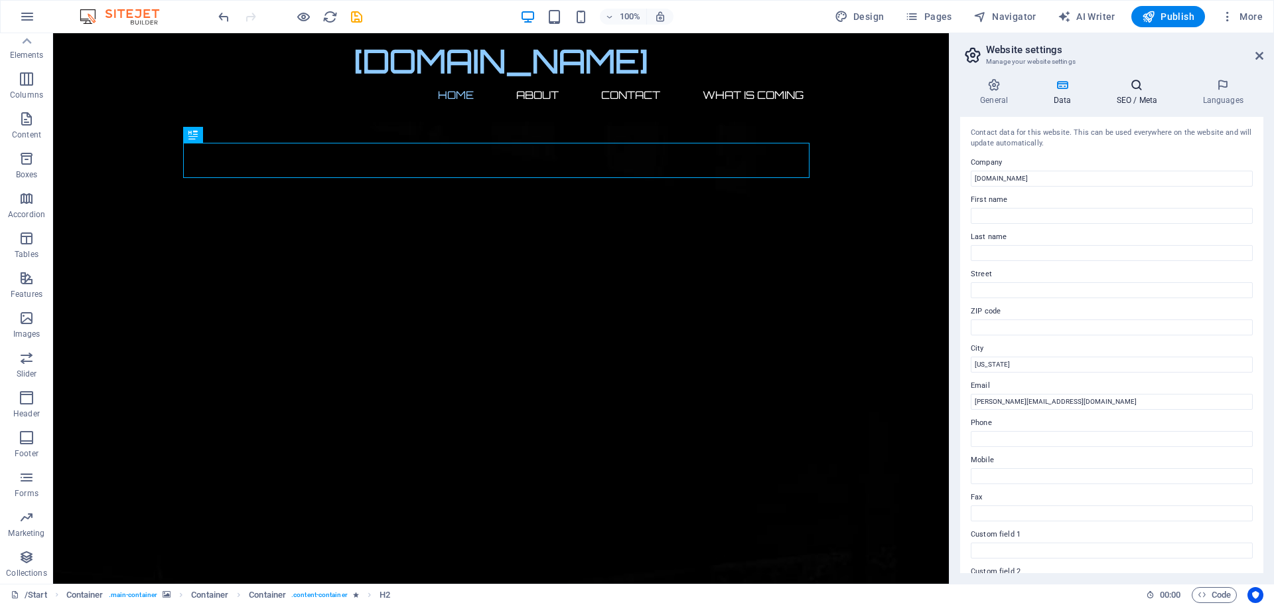
click at [1142, 94] on h4 "SEO / Meta" at bounding box center [1140, 92] width 86 height 28
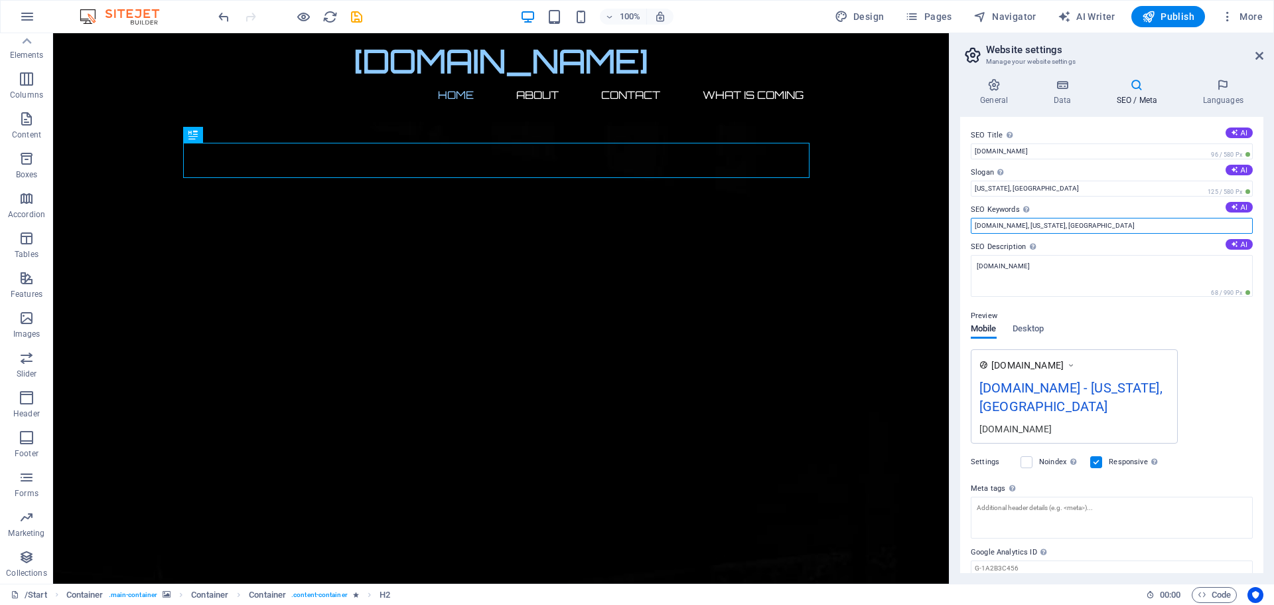
click at [1057, 226] on input "[DOMAIN_NAME], [US_STATE], [GEOGRAPHIC_DATA]" at bounding box center [1112, 226] width 282 height 16
type input "lifeinai.info,"
click at [1020, 189] on input "[US_STATE], [GEOGRAPHIC_DATA]" at bounding box center [1112, 189] width 282 height 16
type input "N"
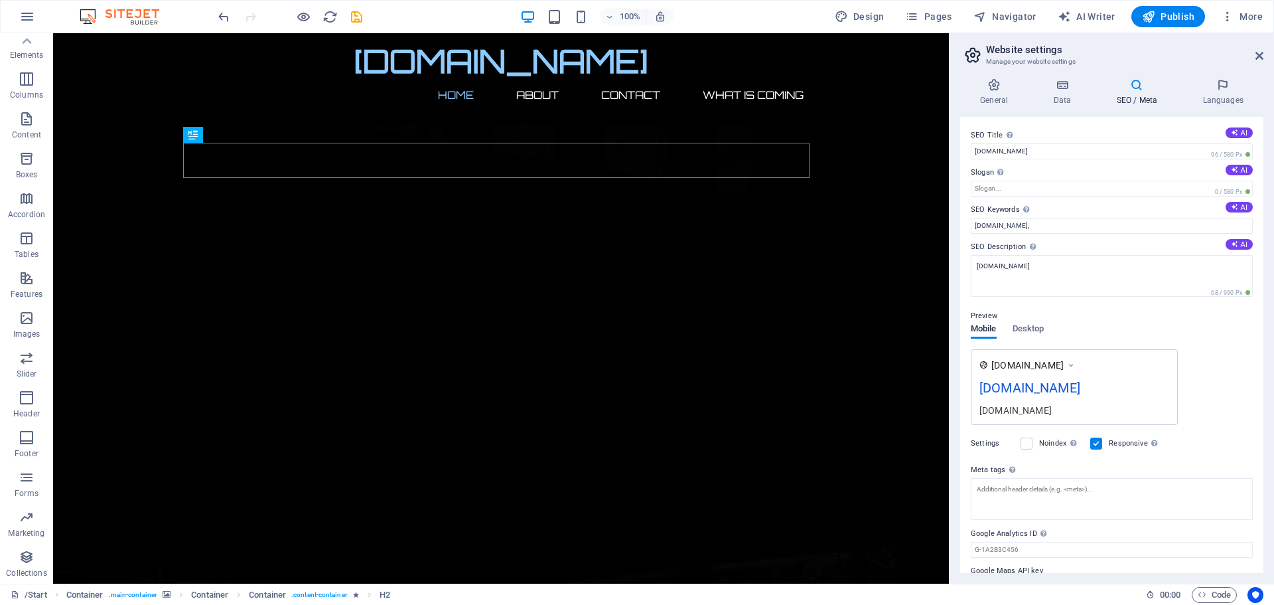
click at [1226, 337] on div "Preview Mobile Desktop www.example.com lifeinai.info lifeinai.info" at bounding box center [1112, 360] width 282 height 127
click at [1143, 53] on h2 "Website settings" at bounding box center [1124, 50] width 277 height 12
click at [1257, 52] on icon at bounding box center [1260, 55] width 8 height 11
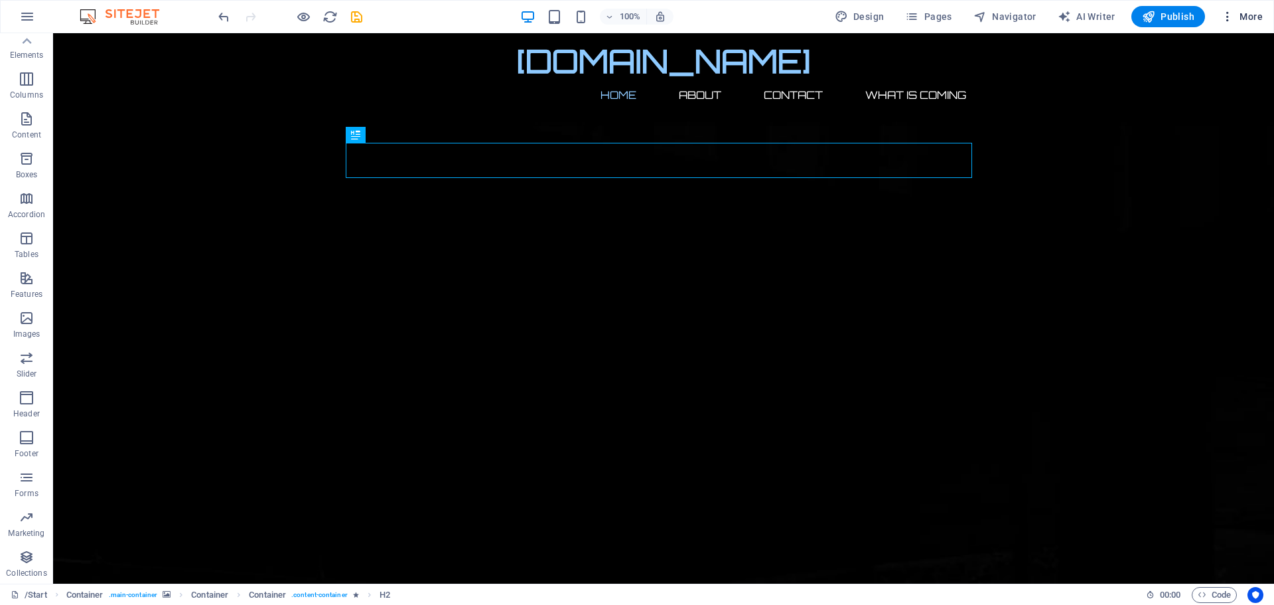
click at [1236, 17] on span "More" at bounding box center [1242, 16] width 42 height 13
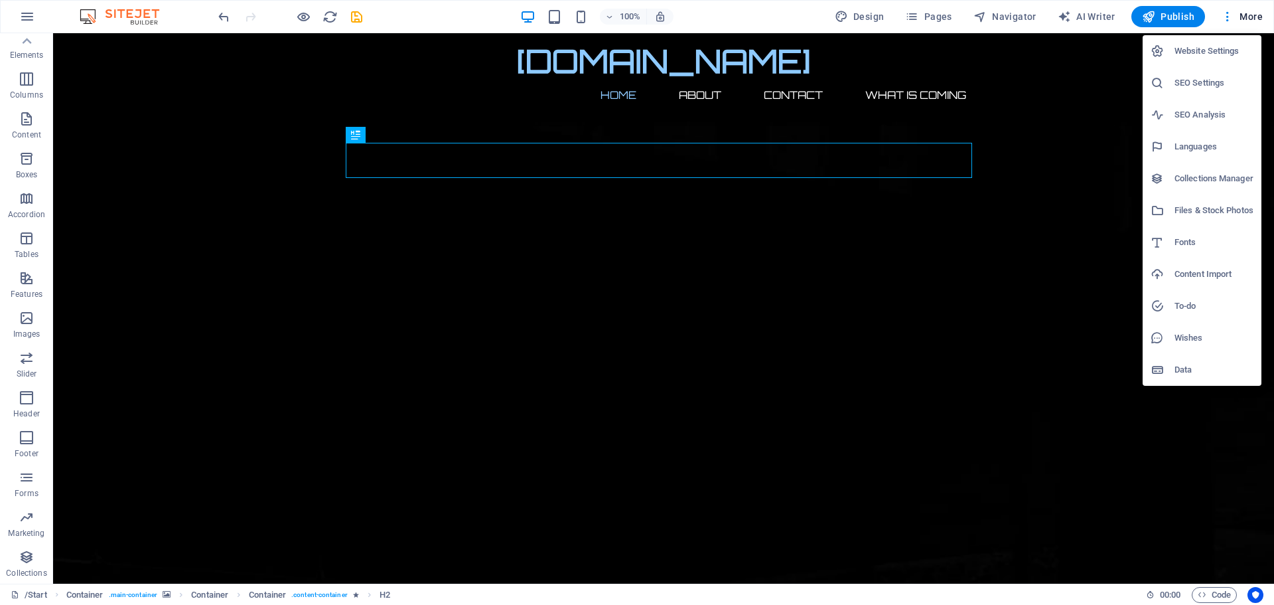
click at [1197, 215] on h6 "Files & Stock Photos" at bounding box center [1214, 210] width 79 height 16
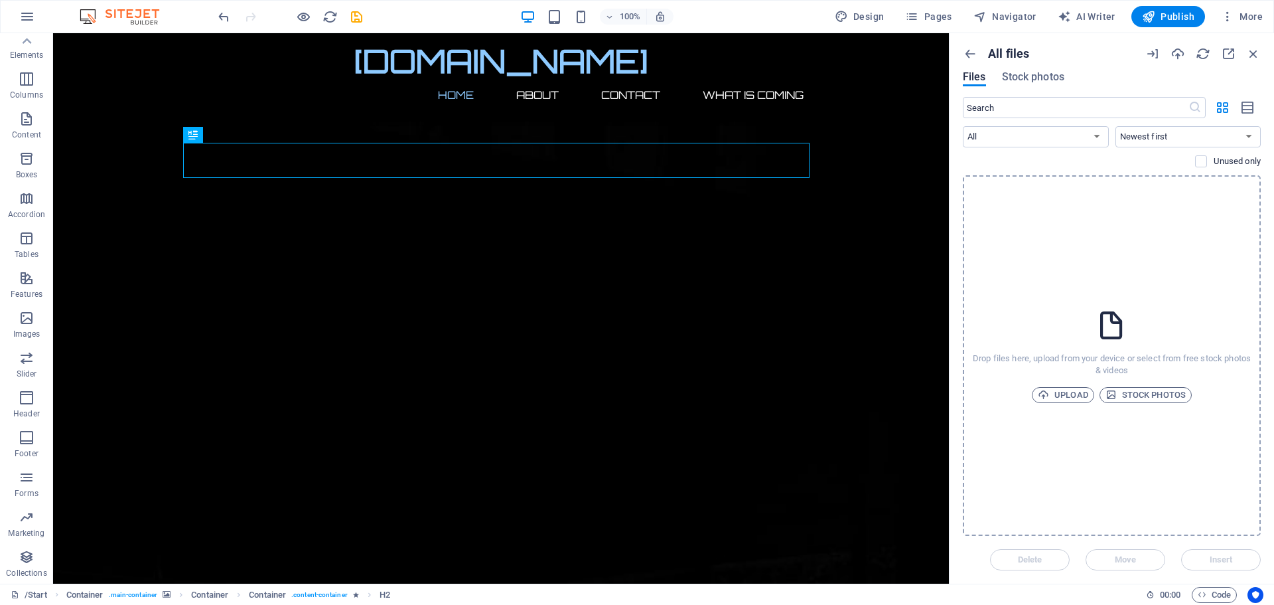
click at [1040, 70] on div "All files Files Stock photos" at bounding box center [1112, 71] width 298 height 50
click at [1032, 77] on span "Stock photos" at bounding box center [1033, 77] width 62 height 16
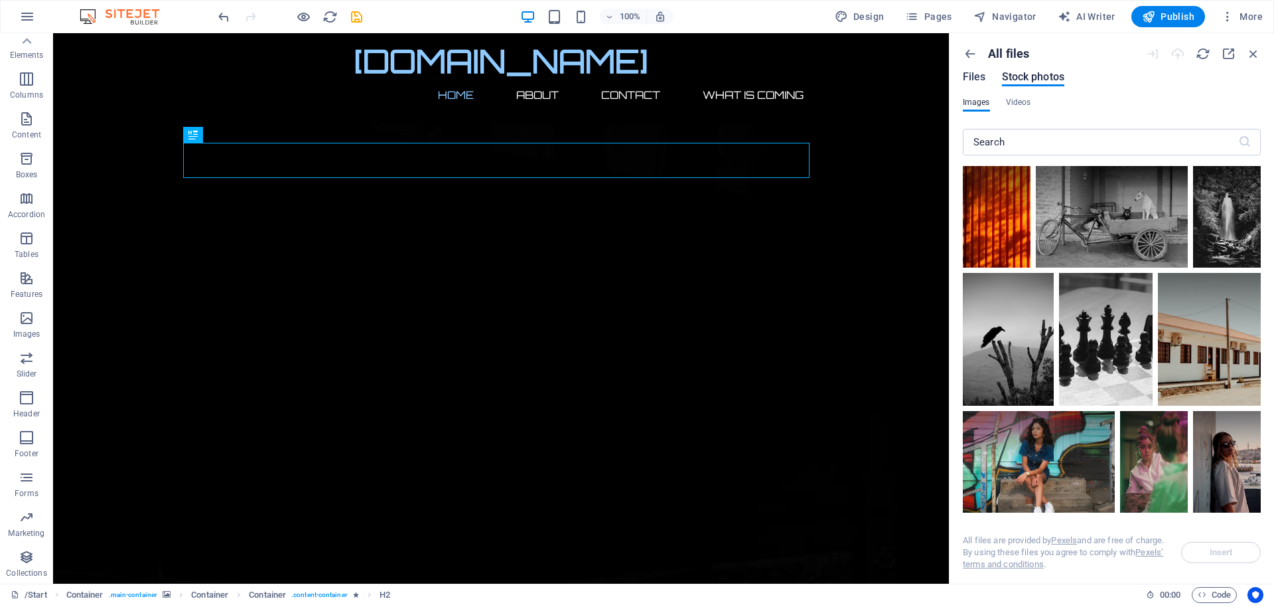
click at [976, 73] on span "Files" at bounding box center [974, 77] width 23 height 16
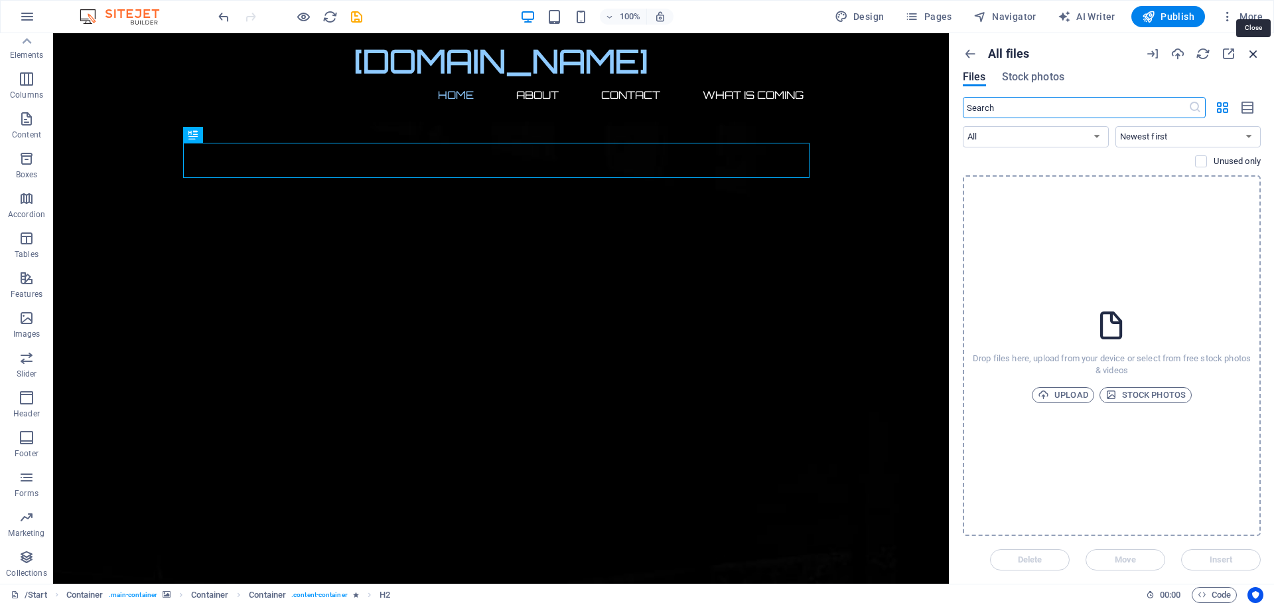
click at [1255, 51] on icon "button" at bounding box center [1254, 53] width 15 height 15
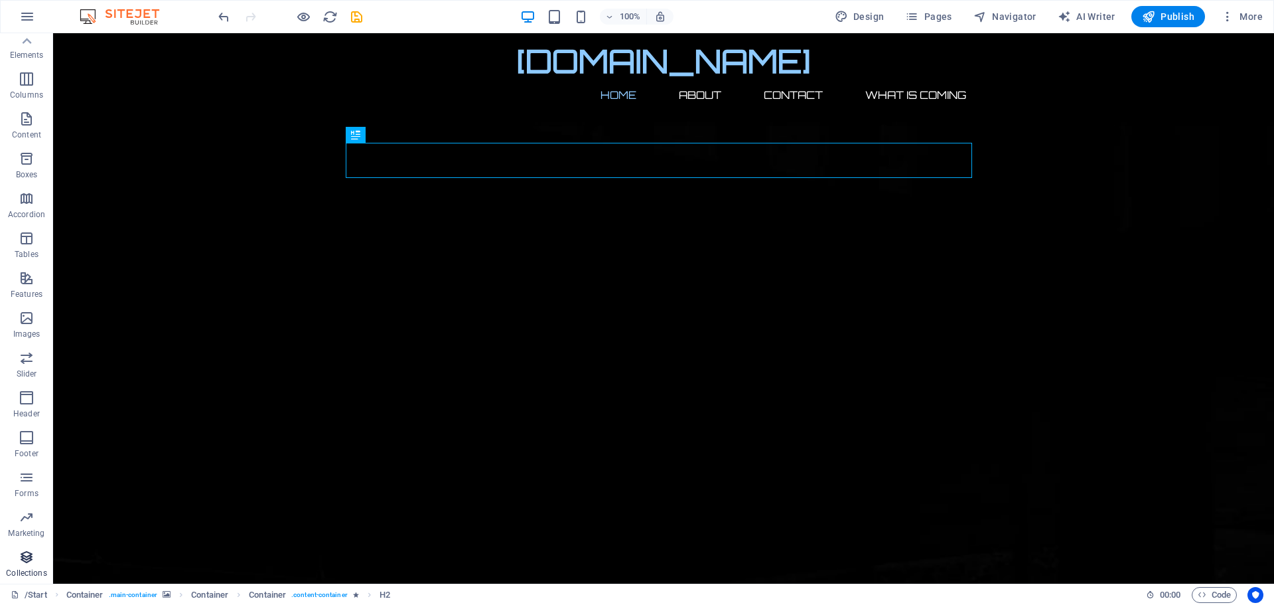
click at [26, 554] on icon "button" at bounding box center [27, 557] width 16 height 16
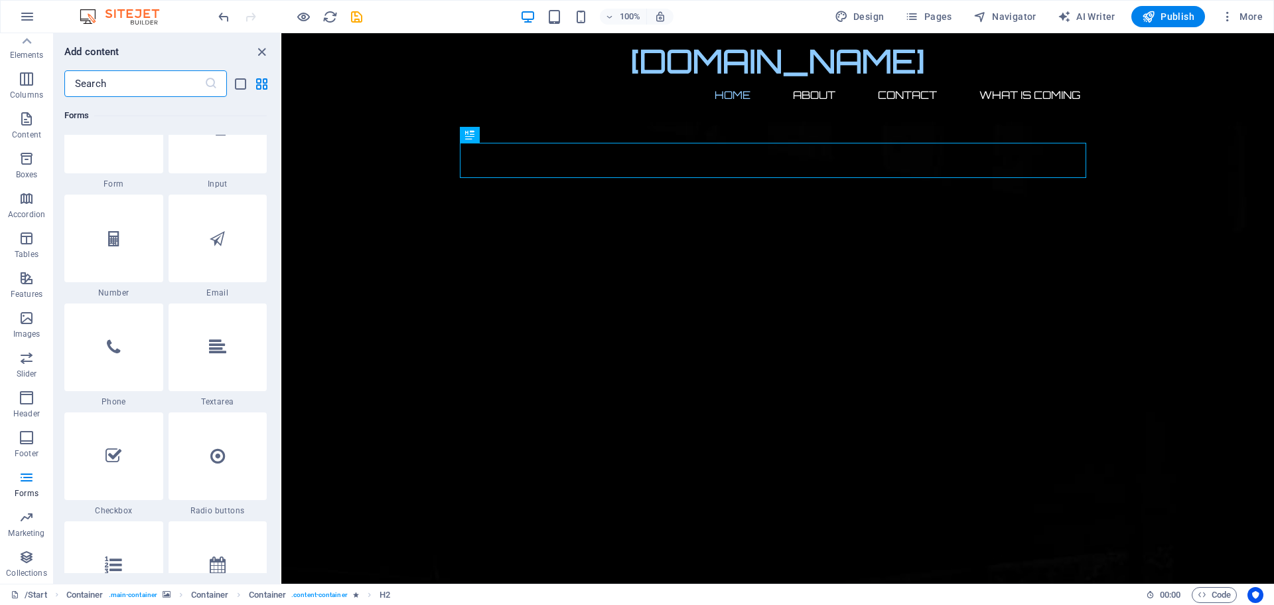
scroll to position [10066, 0]
click at [27, 79] on icon "button" at bounding box center [27, 79] width 16 height 16
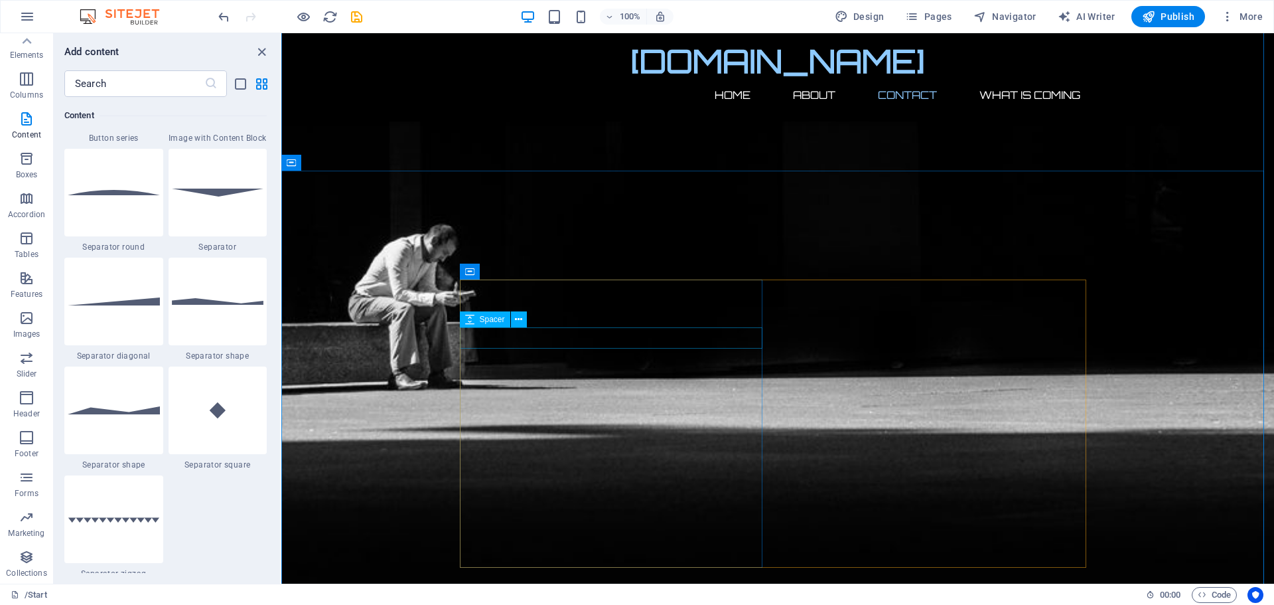
scroll to position [881, 0]
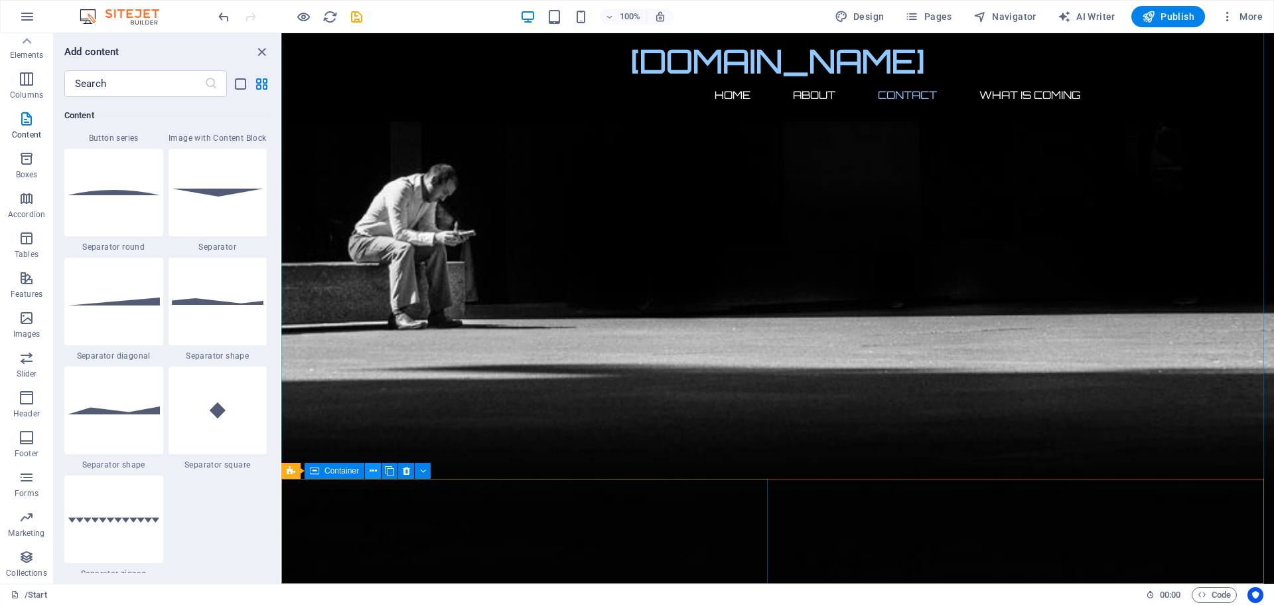
click at [372, 469] on icon at bounding box center [373, 471] width 7 height 14
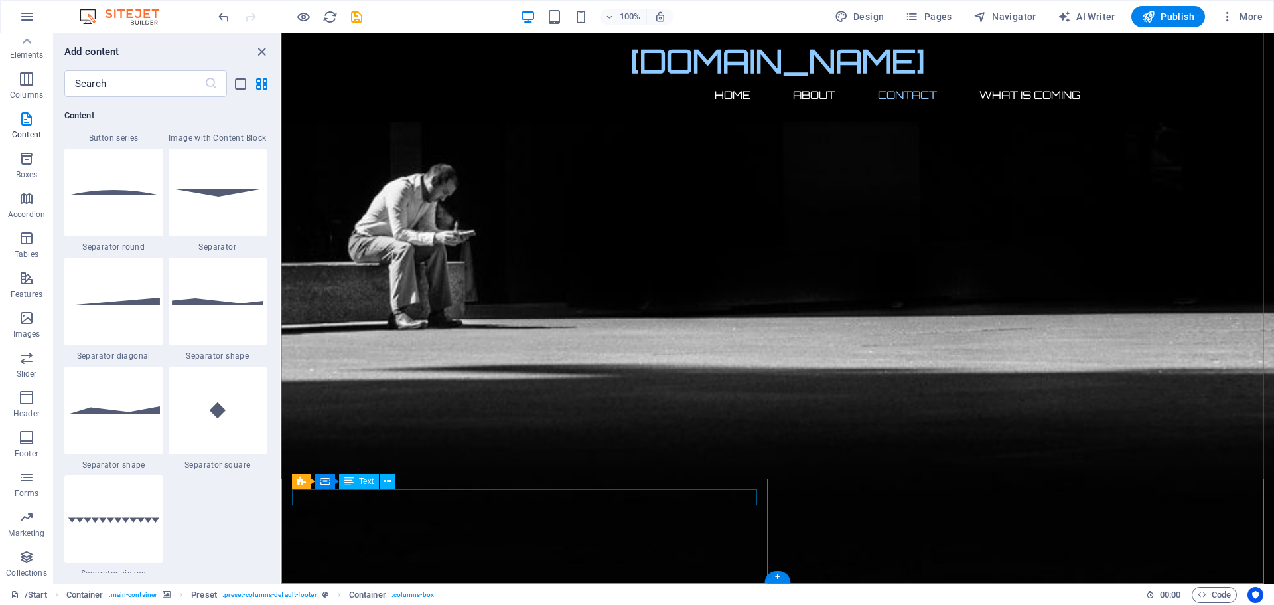
click at [390, 484] on icon at bounding box center [387, 482] width 7 height 14
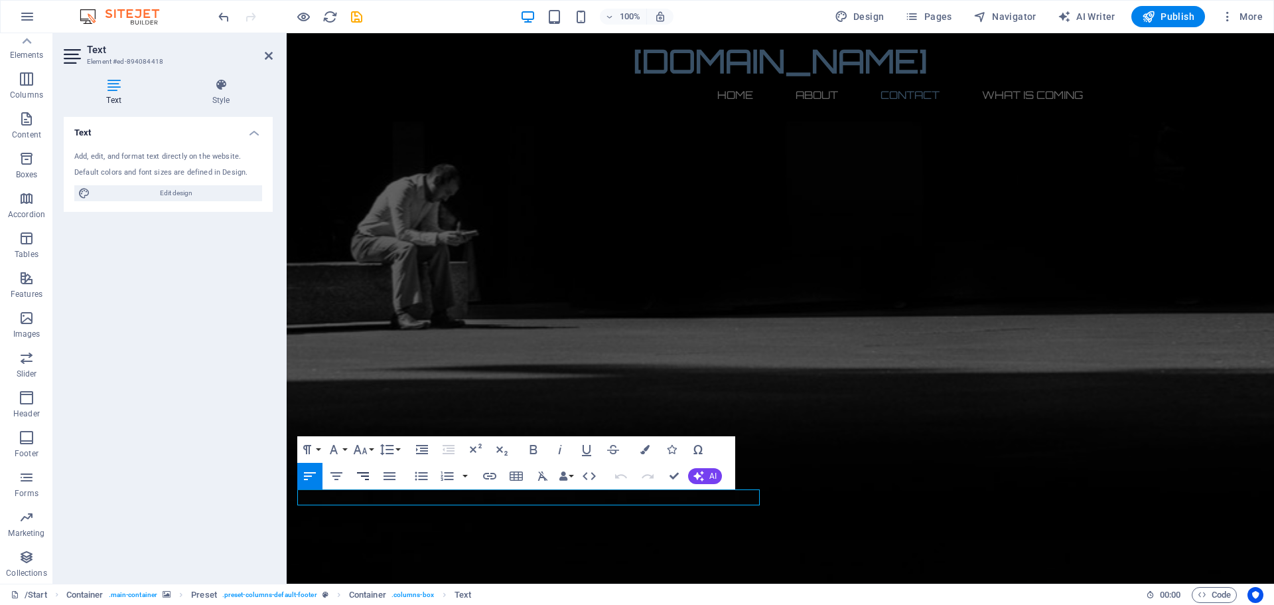
click at [368, 474] on icon "button" at bounding box center [363, 476] width 16 height 16
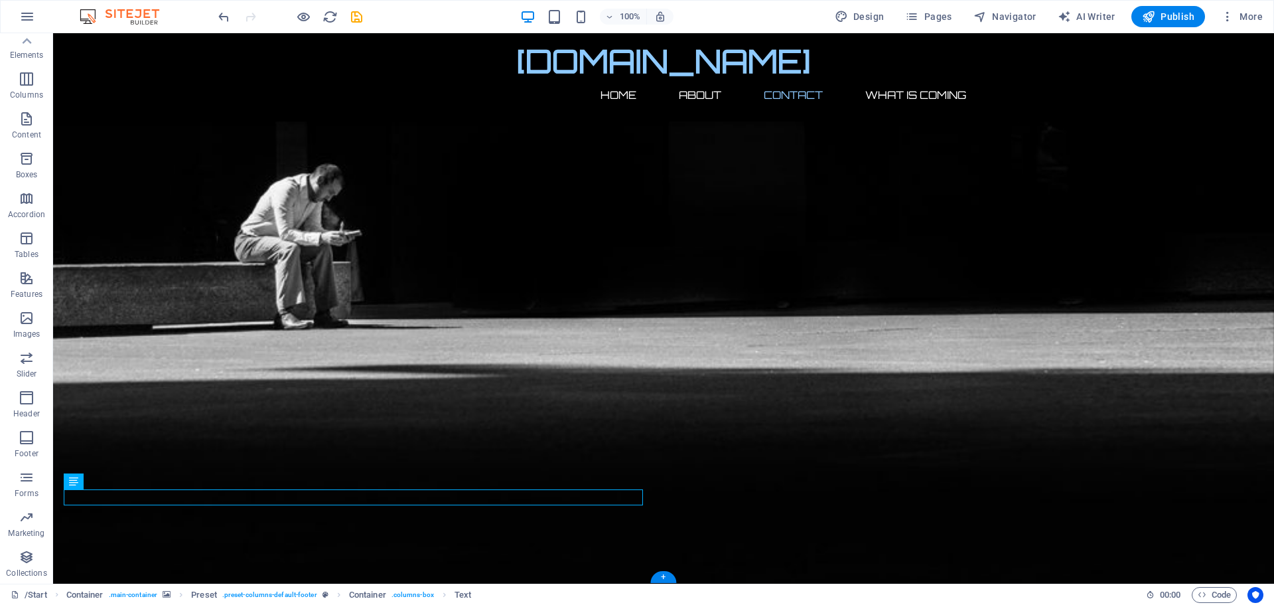
drag, startPoint x: 497, startPoint y: 494, endPoint x: 582, endPoint y: 490, distance: 85.1
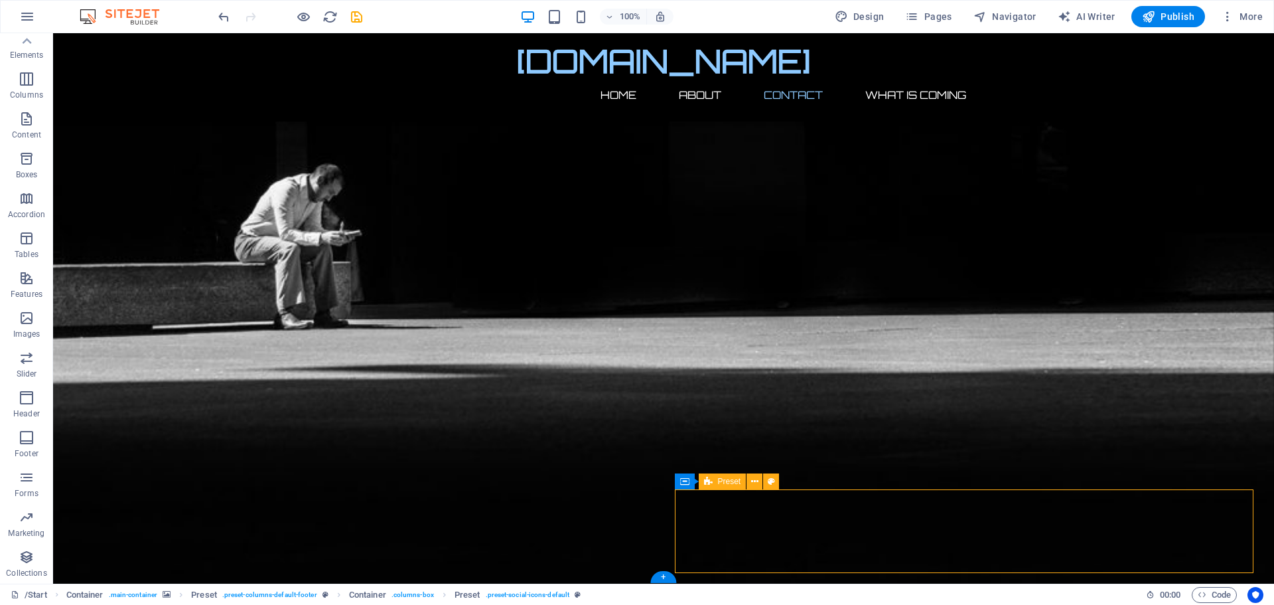
click at [753, 476] on icon at bounding box center [754, 482] width 7 height 14
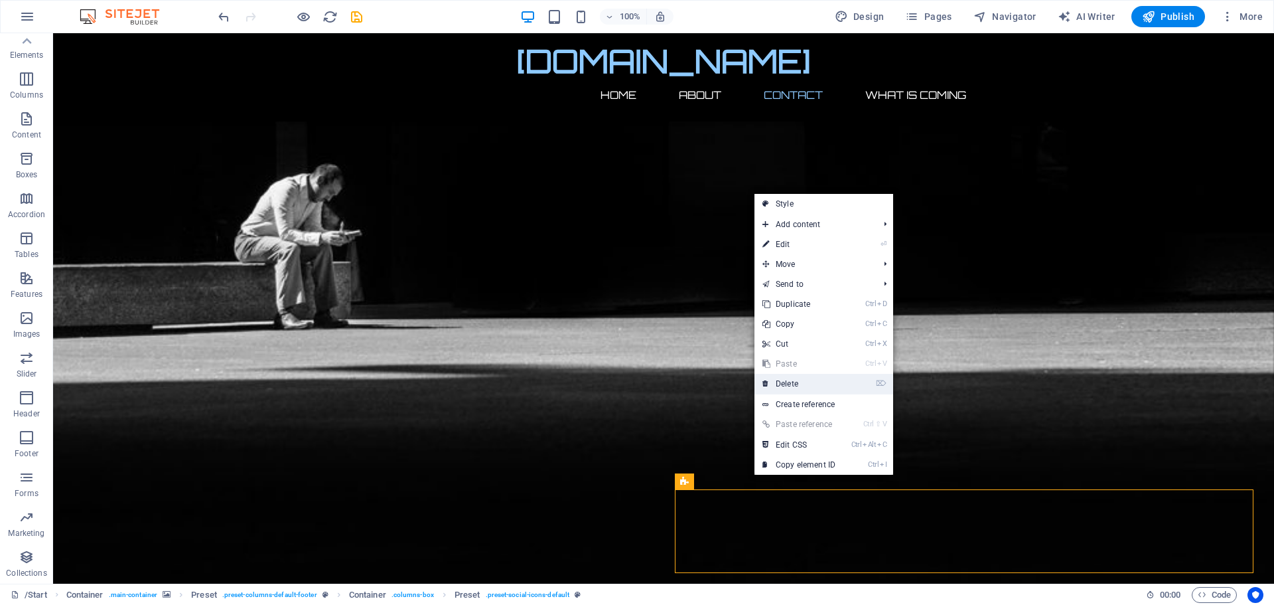
click at [792, 382] on link "⌦ Delete" at bounding box center [799, 384] width 89 height 20
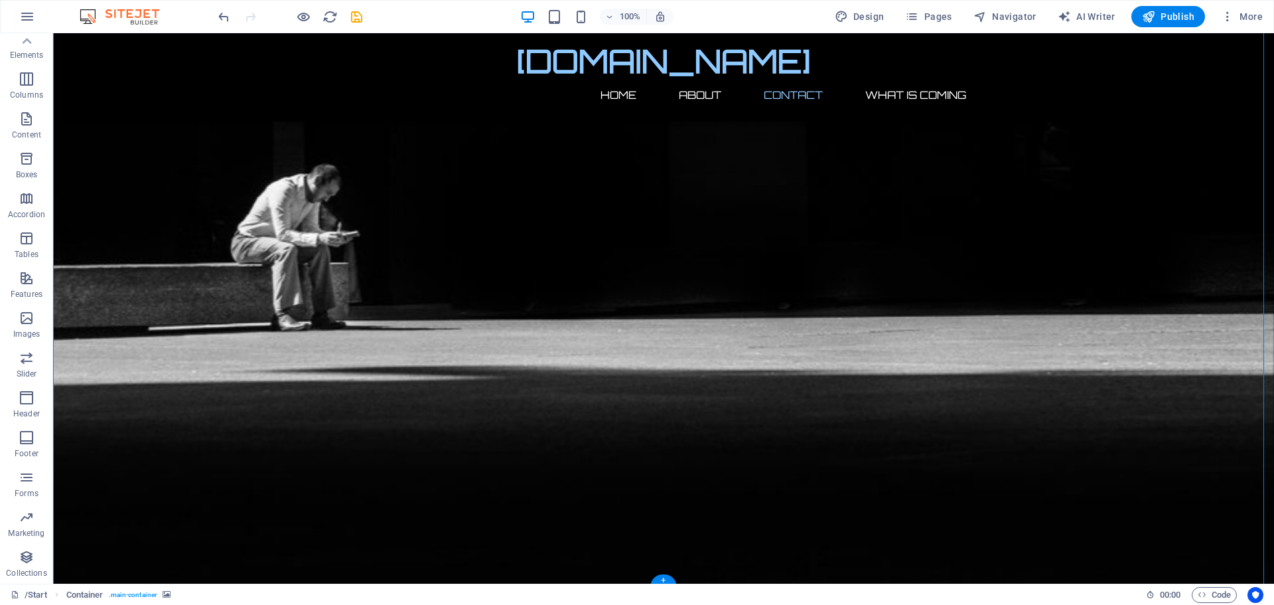
scroll to position [891, 0]
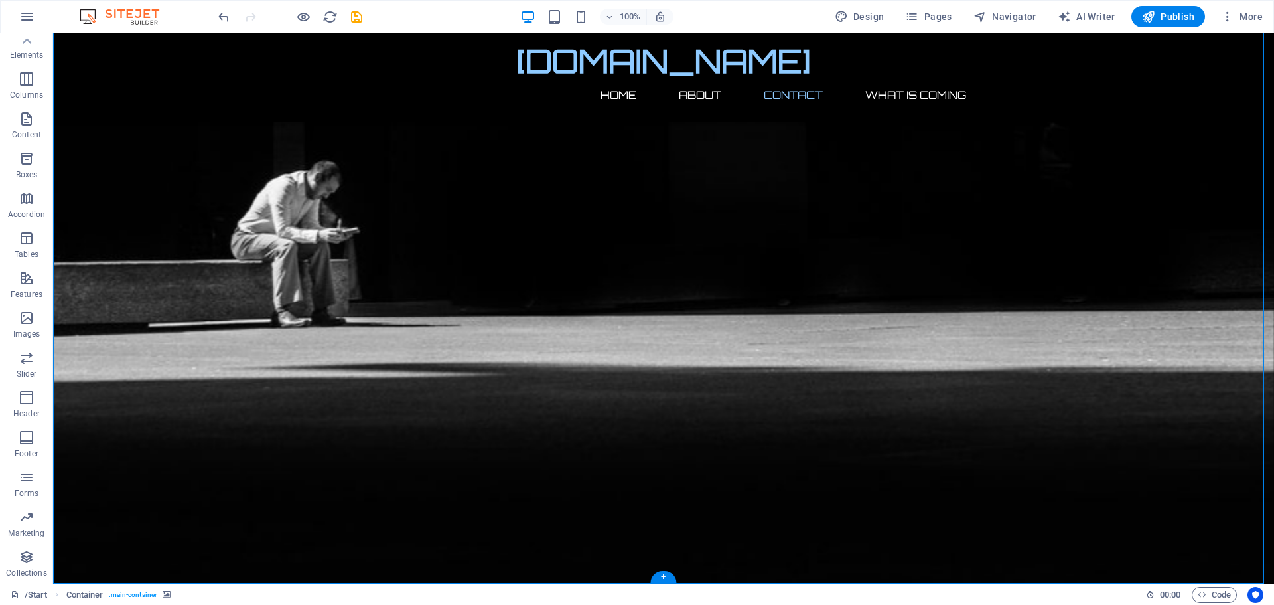
drag, startPoint x: 550, startPoint y: 501, endPoint x: 981, endPoint y: 514, distance: 431.6
click at [161, 466] on icon at bounding box center [159, 471] width 7 height 14
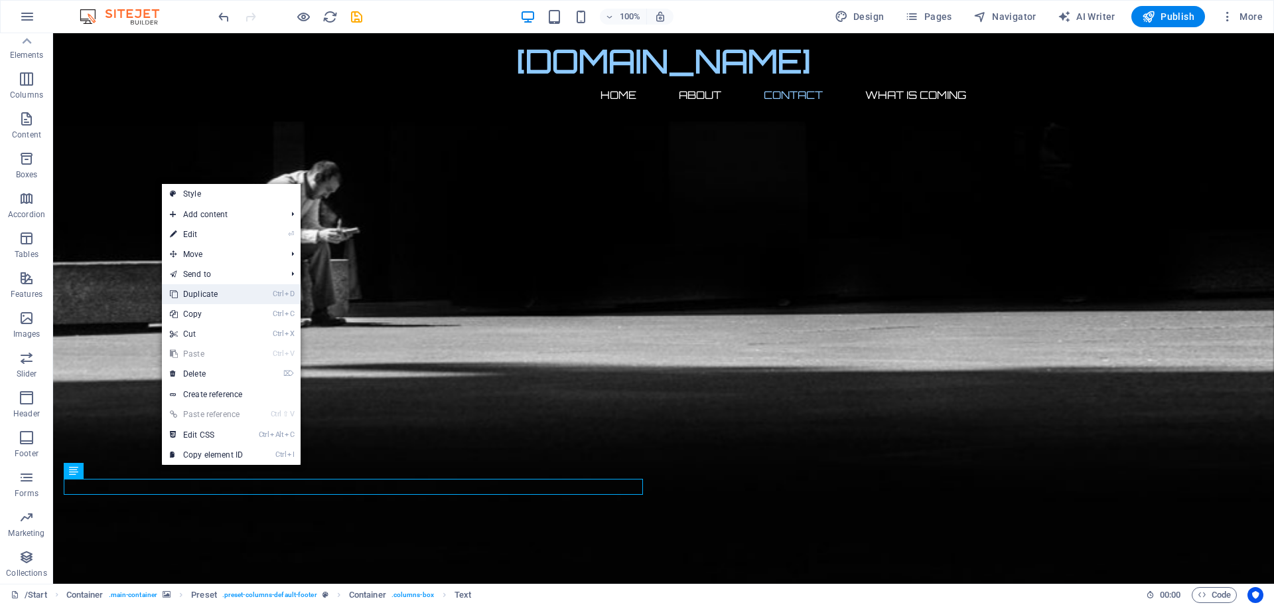
click at [203, 296] on link "Ctrl D Duplicate" at bounding box center [206, 294] width 89 height 20
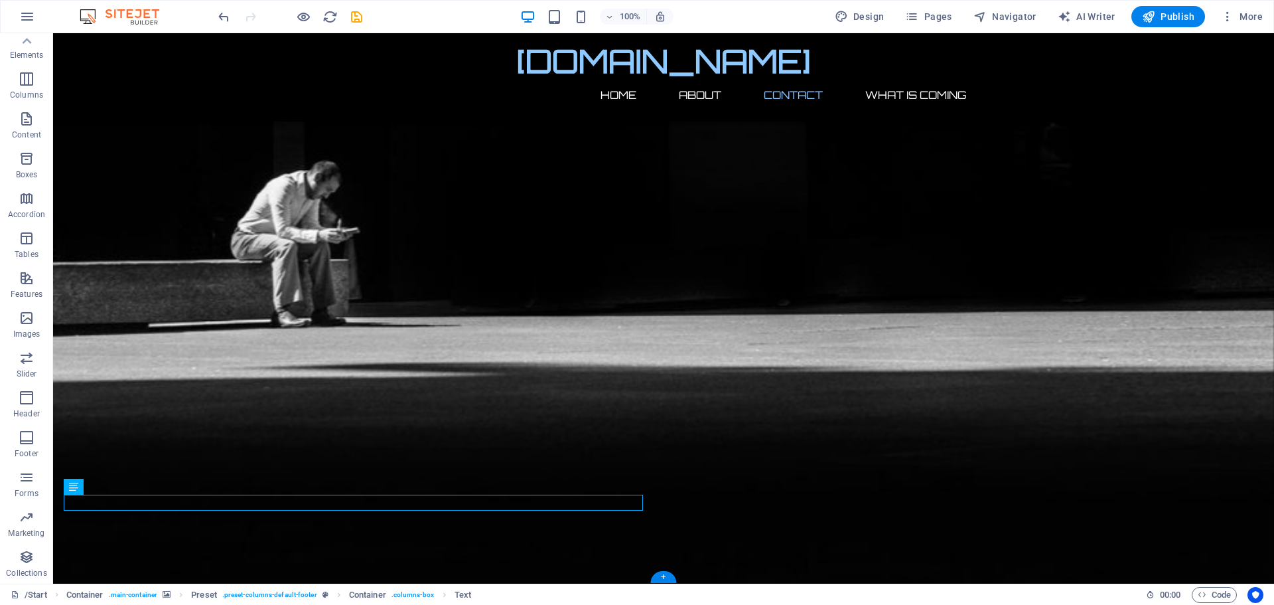
drag, startPoint x: 228, startPoint y: 500, endPoint x: 883, endPoint y: 510, distance: 655.2
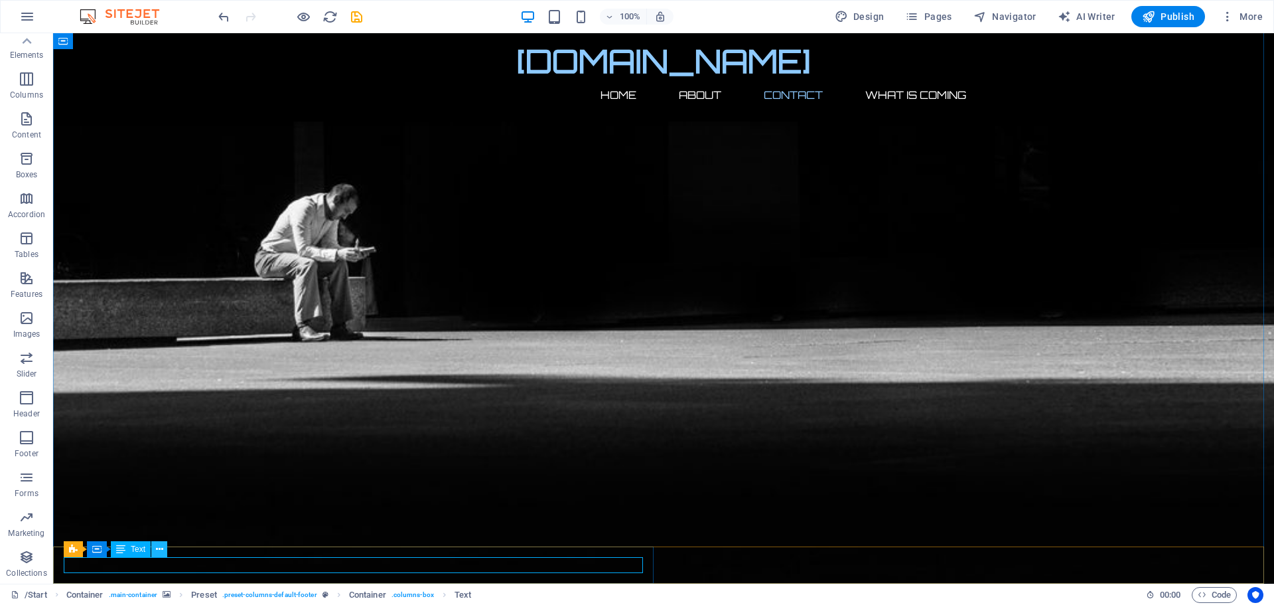
click at [159, 551] on icon at bounding box center [159, 549] width 7 height 14
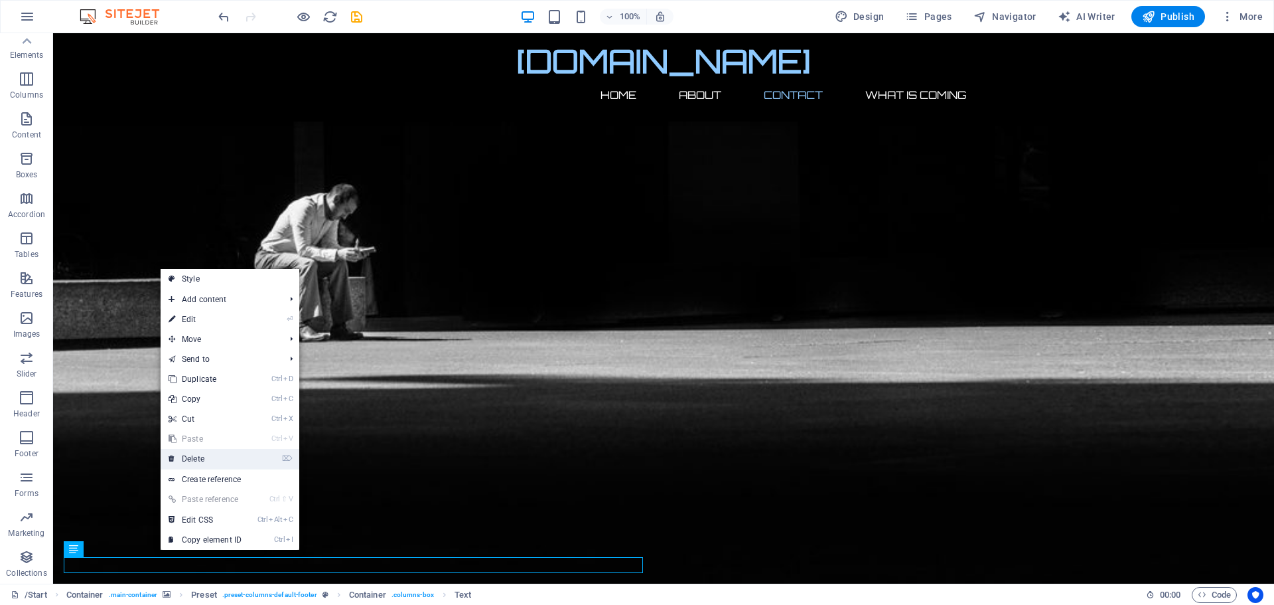
click at [189, 458] on link "⌦ Delete" at bounding box center [205, 459] width 89 height 20
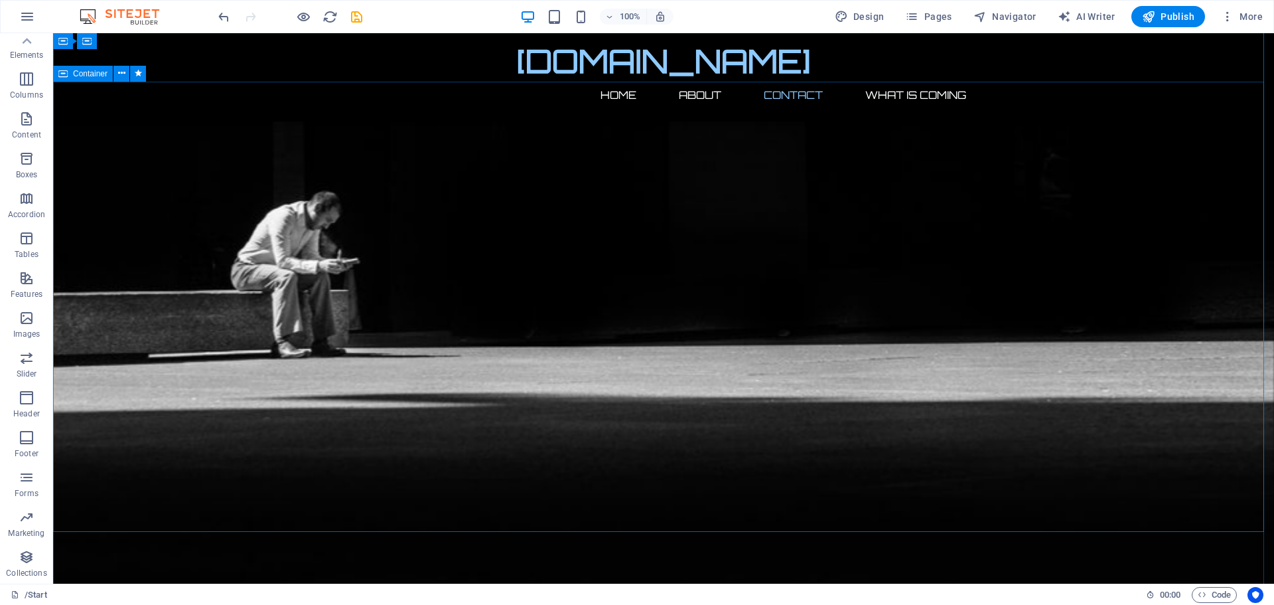
scroll to position [891, 0]
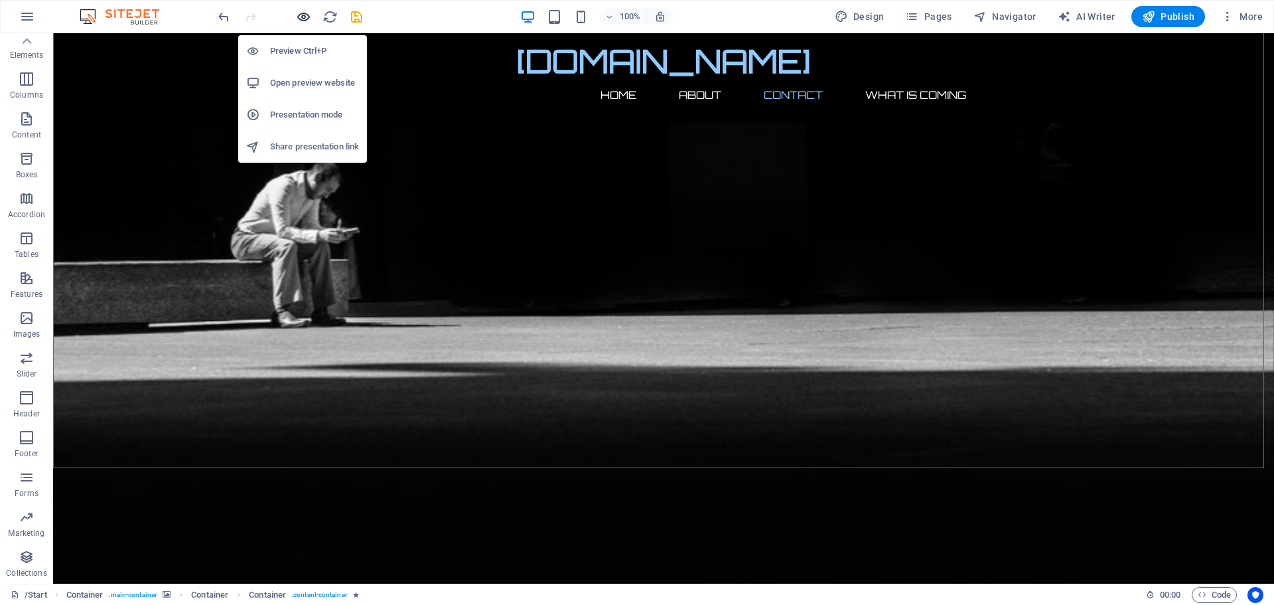
click at [307, 15] on icon "button" at bounding box center [303, 16] width 15 height 15
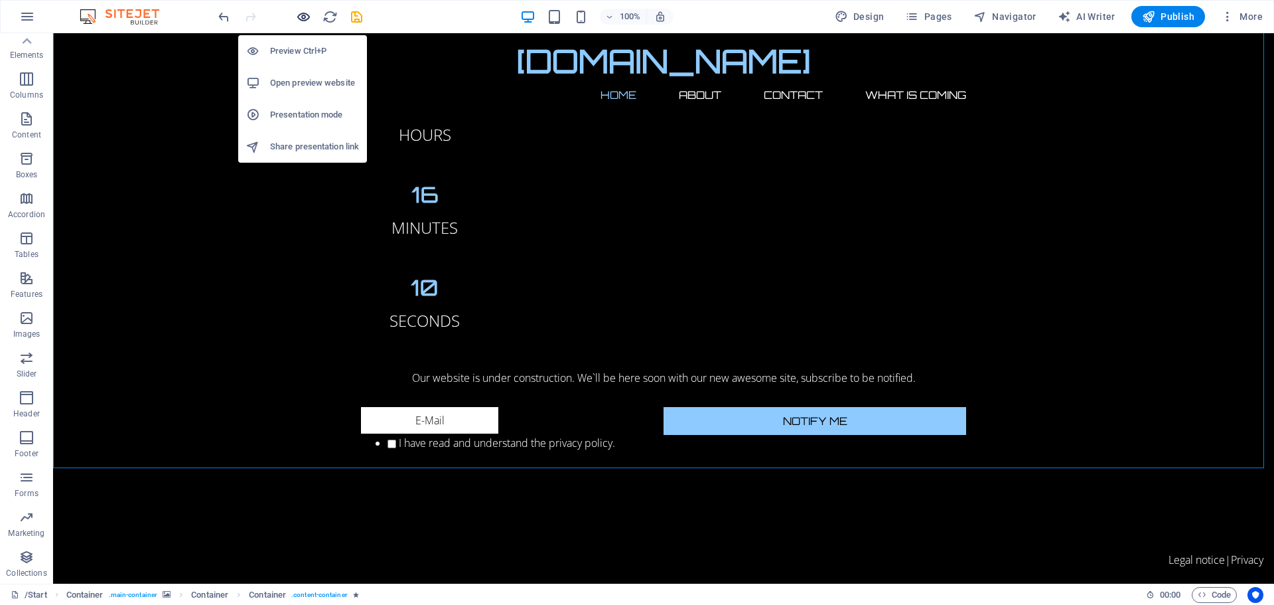
scroll to position [0, 0]
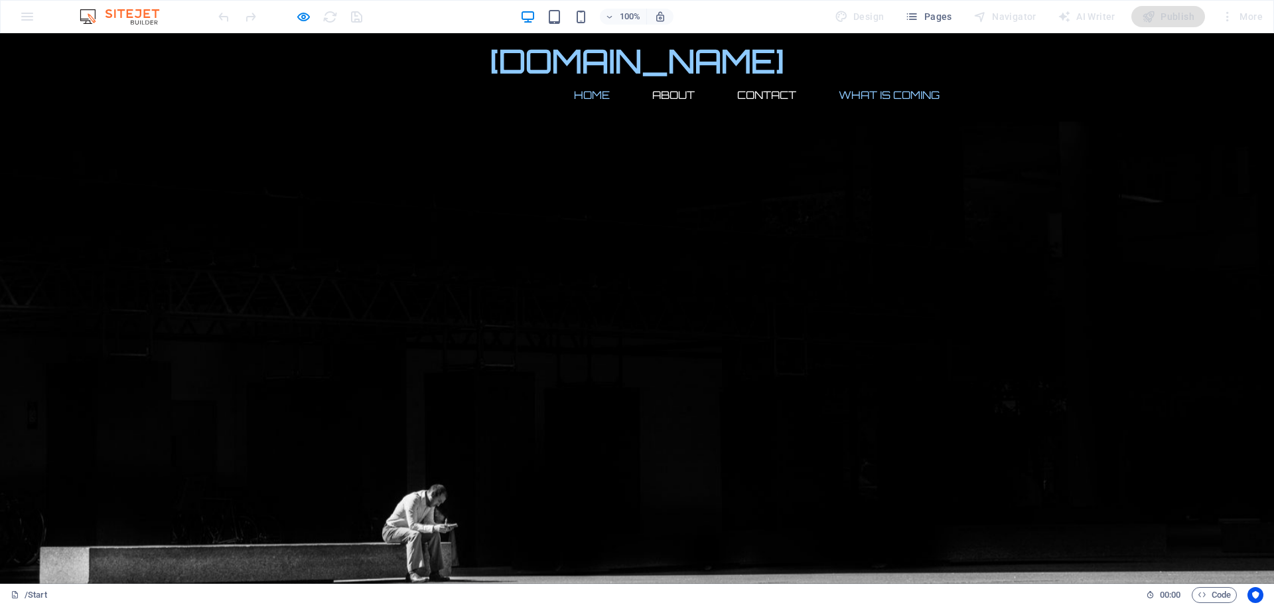
click at [862, 79] on link "What Is Coming" at bounding box center [889, 95] width 122 height 32
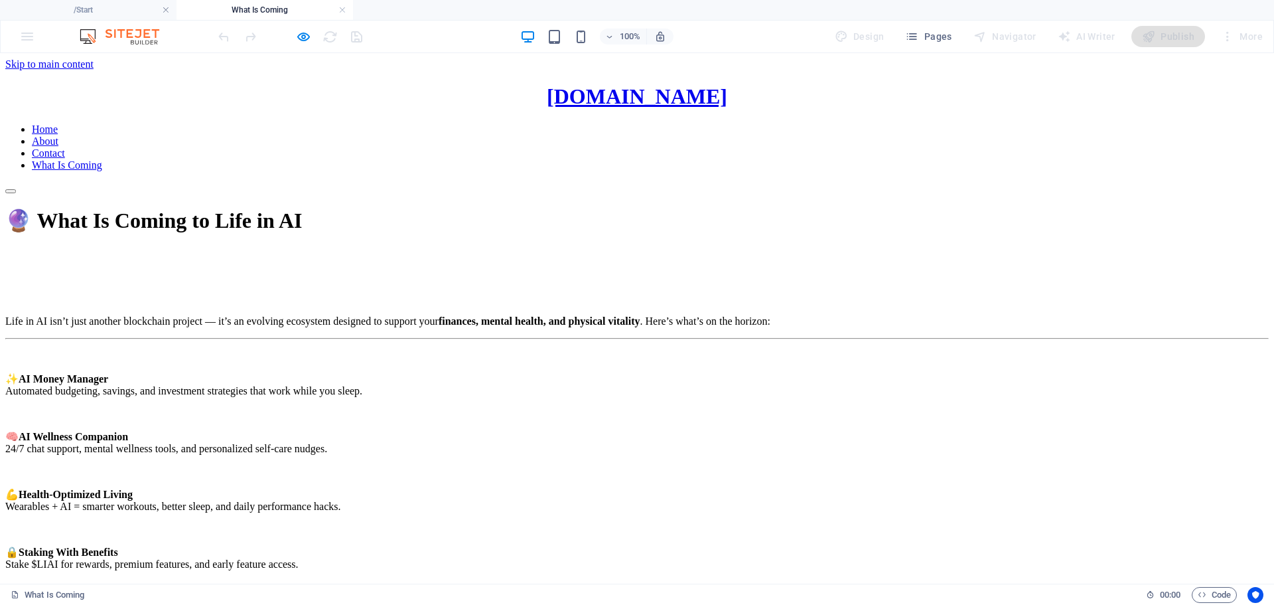
click at [753, 123] on nav "Home About Contact What Is Coming" at bounding box center [637, 147] width 1264 height 48
click at [755, 123] on nav "Home About Contact What Is Coming" at bounding box center [637, 147] width 1264 height 48
click at [253, 5] on h4 "What Is Coming" at bounding box center [265, 10] width 177 height 15
click at [107, 13] on h4 "/Start" at bounding box center [88, 10] width 177 height 15
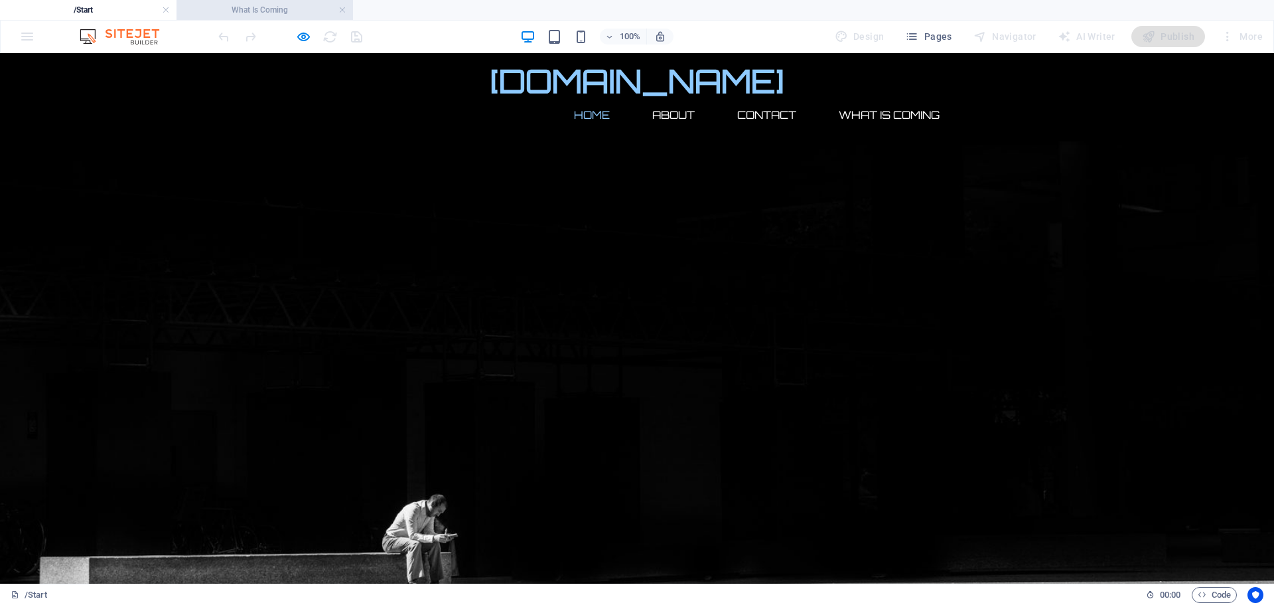
click at [250, 10] on h4 "What Is Coming" at bounding box center [265, 10] width 177 height 15
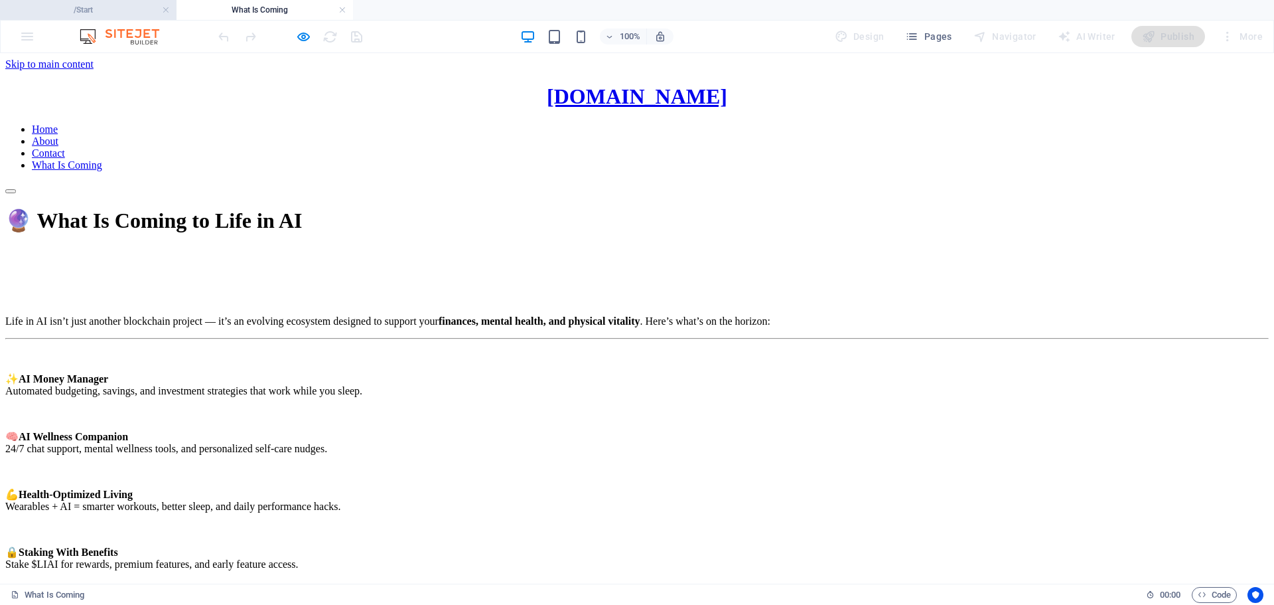
click at [127, 11] on h4 "/Start" at bounding box center [88, 10] width 177 height 15
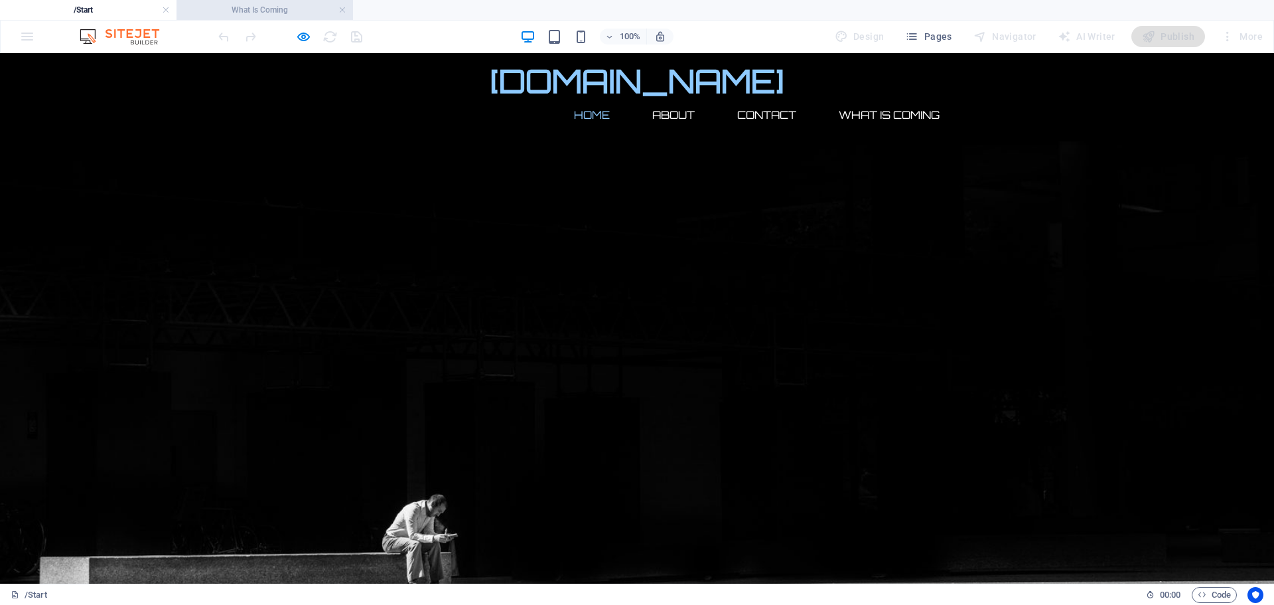
click at [346, 14] on h4 "What Is Coming" at bounding box center [265, 10] width 177 height 15
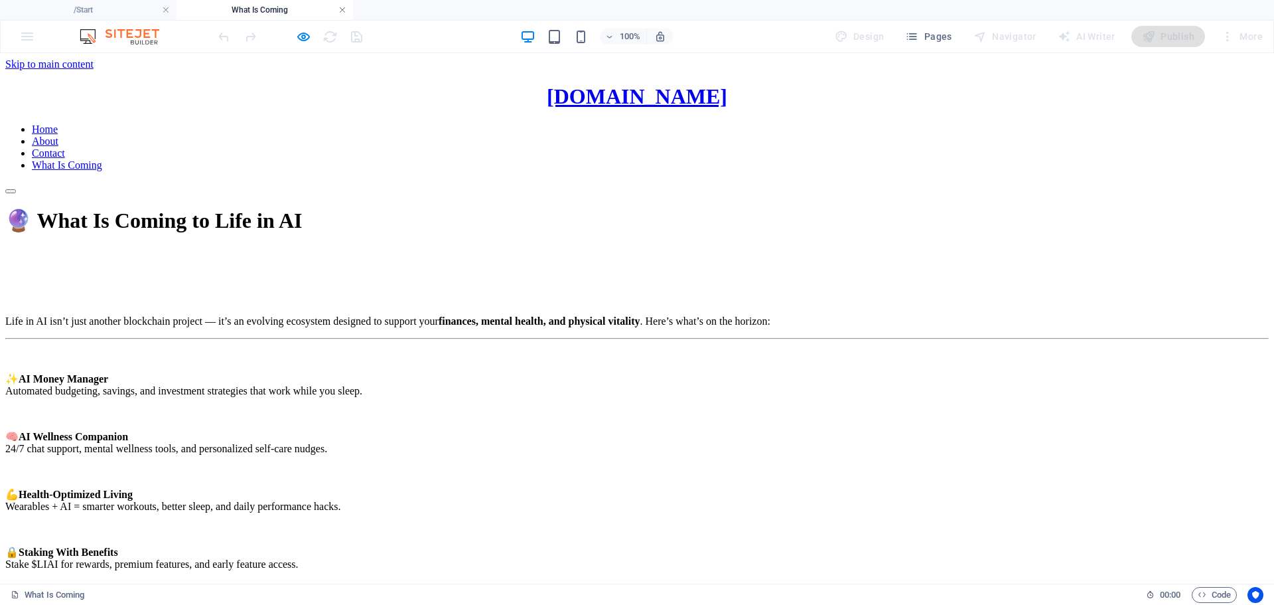
click at [344, 9] on link at bounding box center [343, 10] width 8 height 13
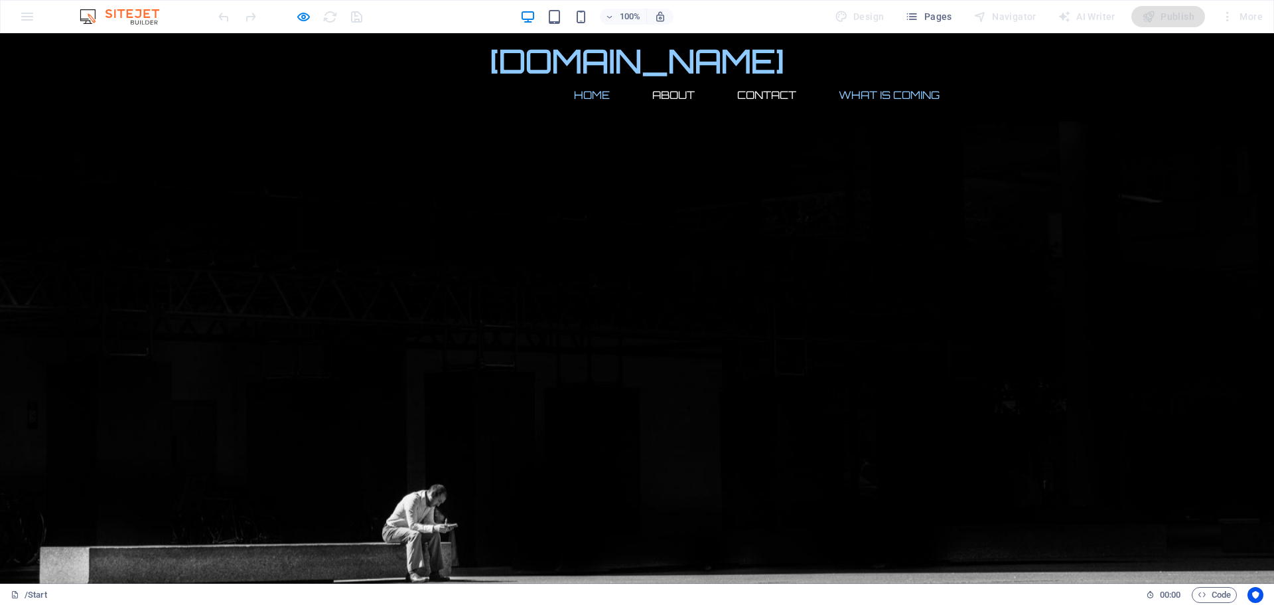
click at [919, 79] on link "What Is Coming" at bounding box center [889, 95] width 122 height 32
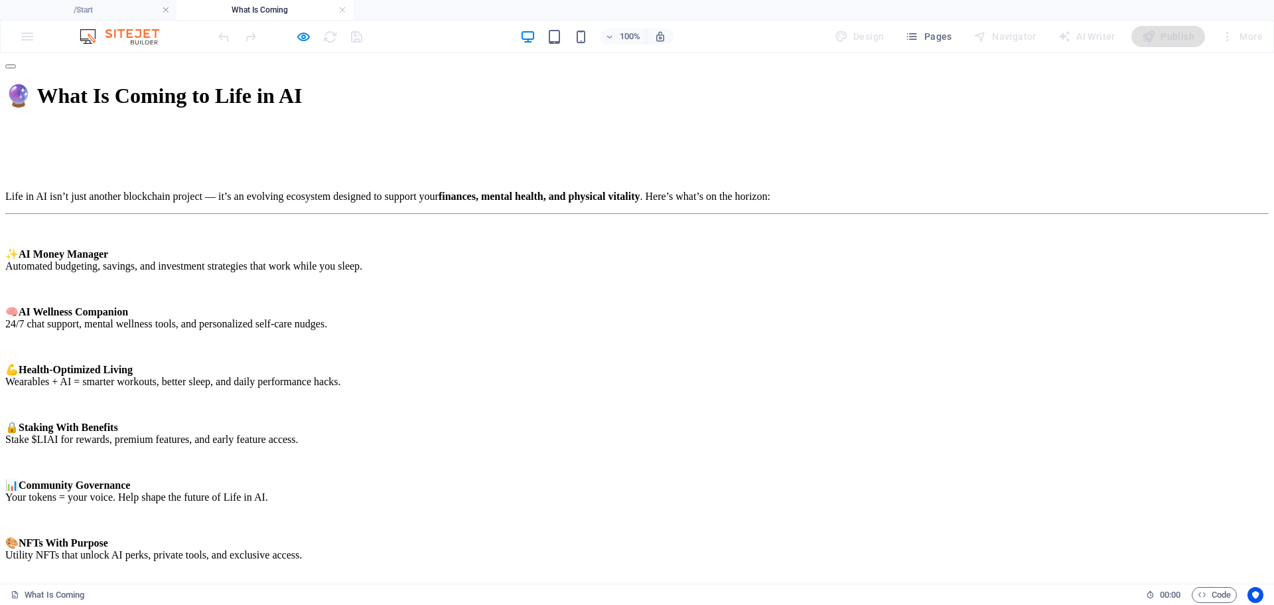
scroll to position [267, 0]
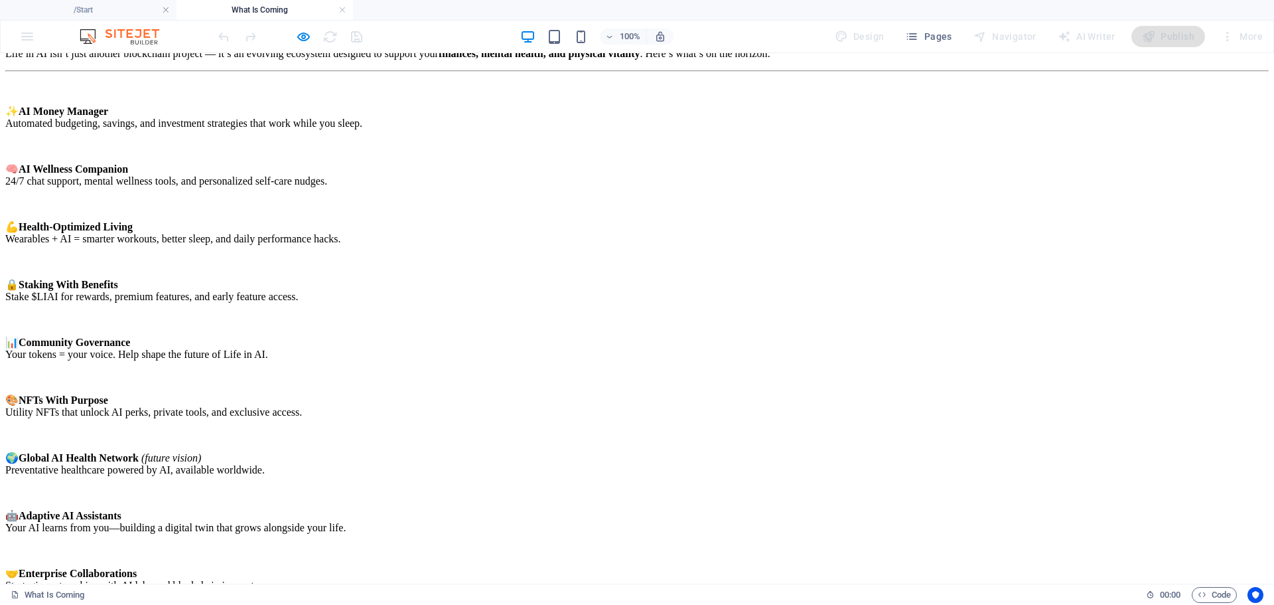
drag, startPoint x: 1225, startPoint y: 583, endPoint x: 1233, endPoint y: 573, distance: 12.8
click at [1233, 574] on div "🔮 What Is Coming to Life in AI Life in AI isn’t just another blockchain project…" at bounding box center [637, 323] width 1264 height 766
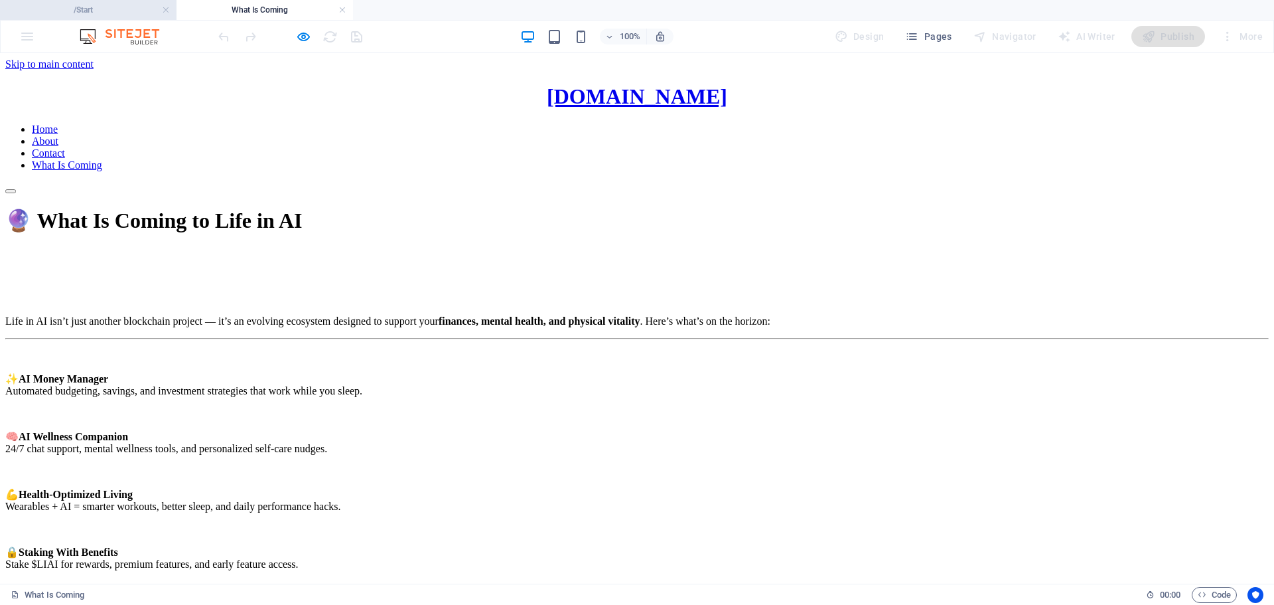
click at [94, 9] on h4 "/Start" at bounding box center [88, 10] width 177 height 15
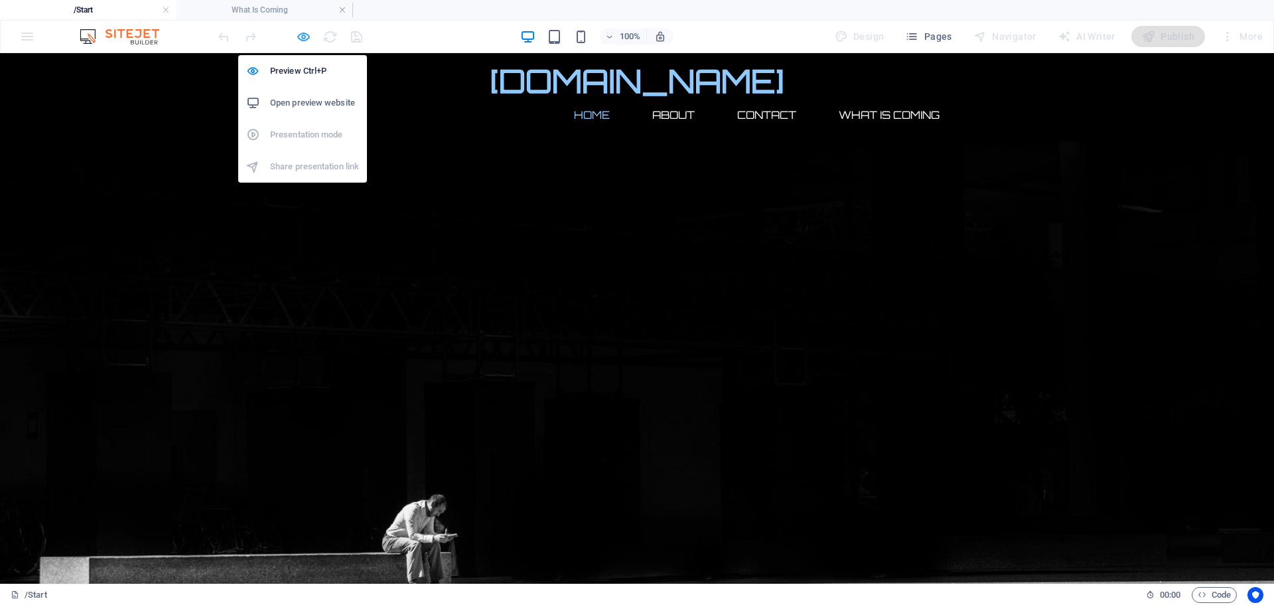
click at [299, 34] on icon "button" at bounding box center [303, 36] width 15 height 15
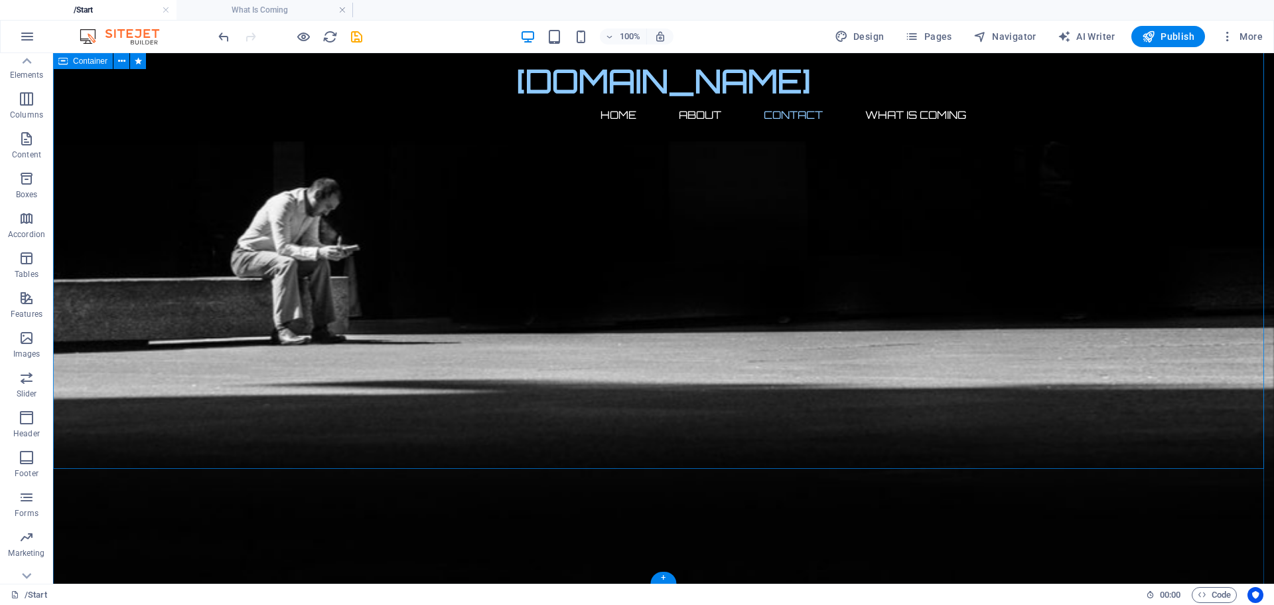
scroll to position [911, 0]
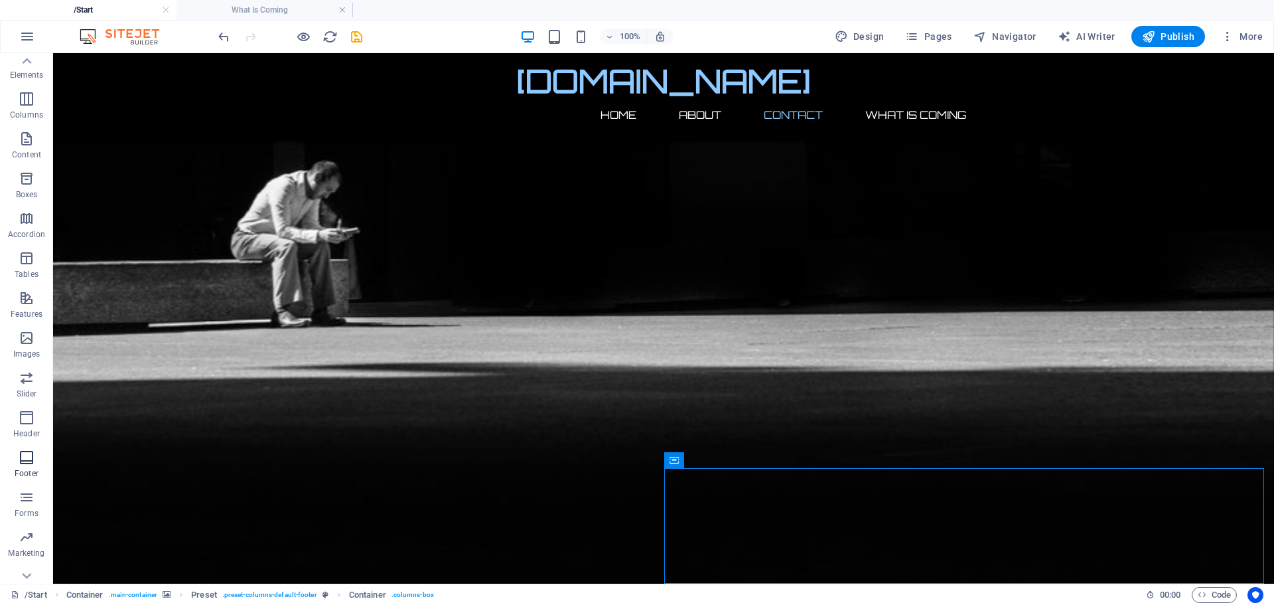
click at [17, 451] on span "Footer" at bounding box center [26, 465] width 53 height 32
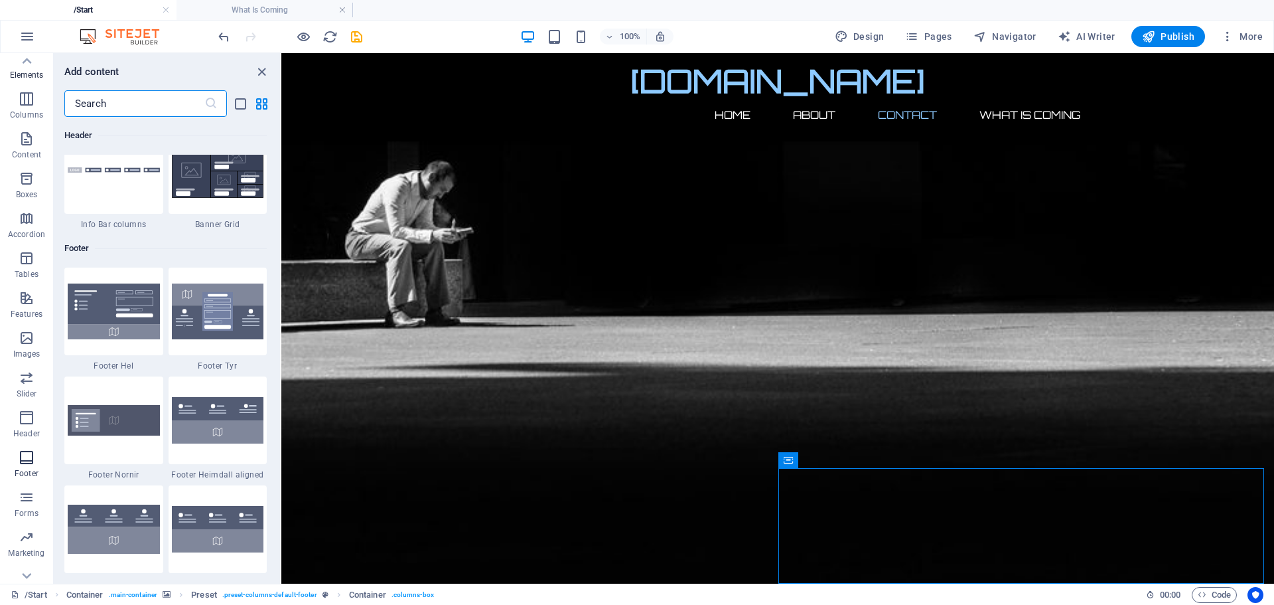
scroll to position [8788, 0]
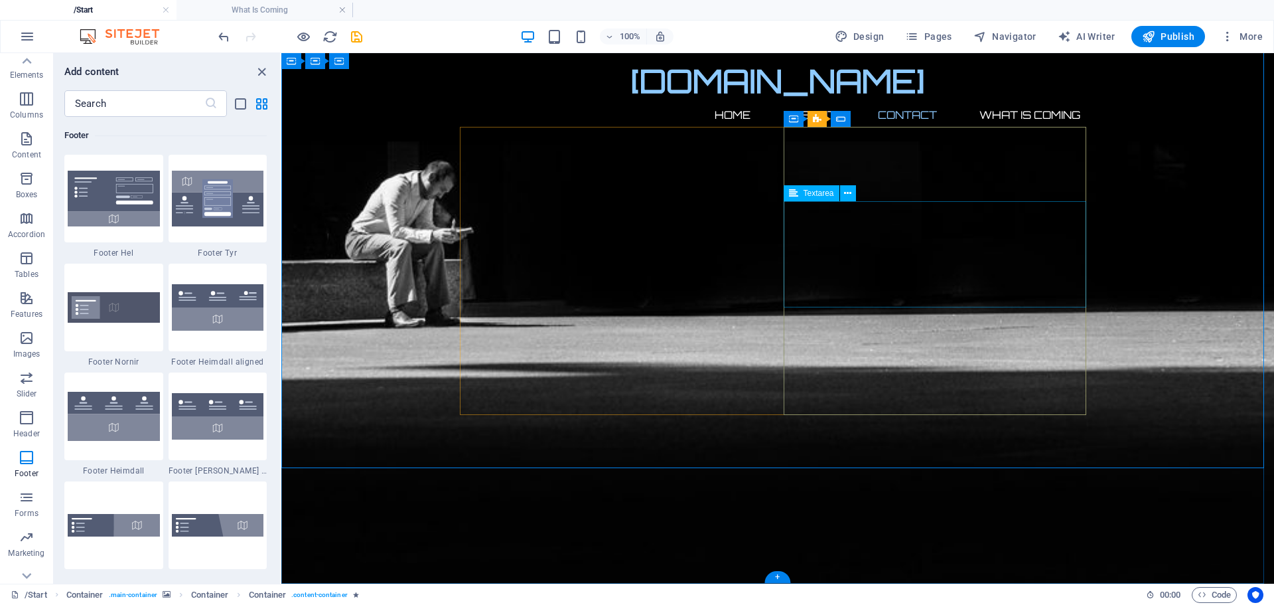
click div "Content 3"
click at [846, 194] on icon at bounding box center [847, 194] width 7 height 14
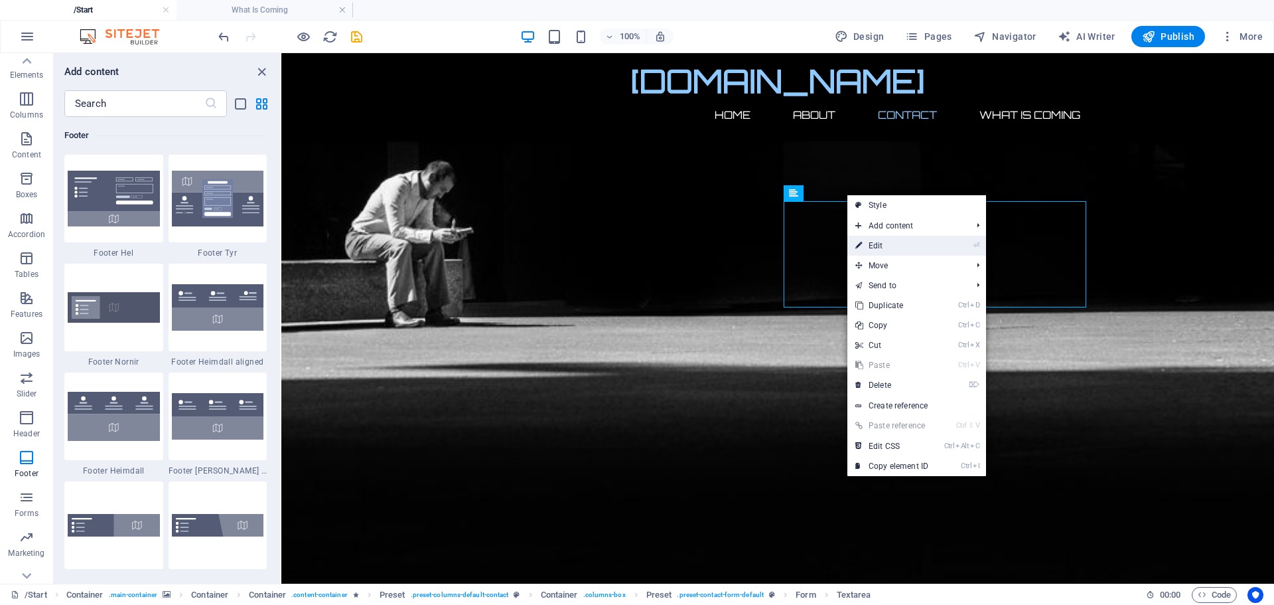
click at [882, 245] on link "⏎ Edit" at bounding box center [892, 246] width 89 height 20
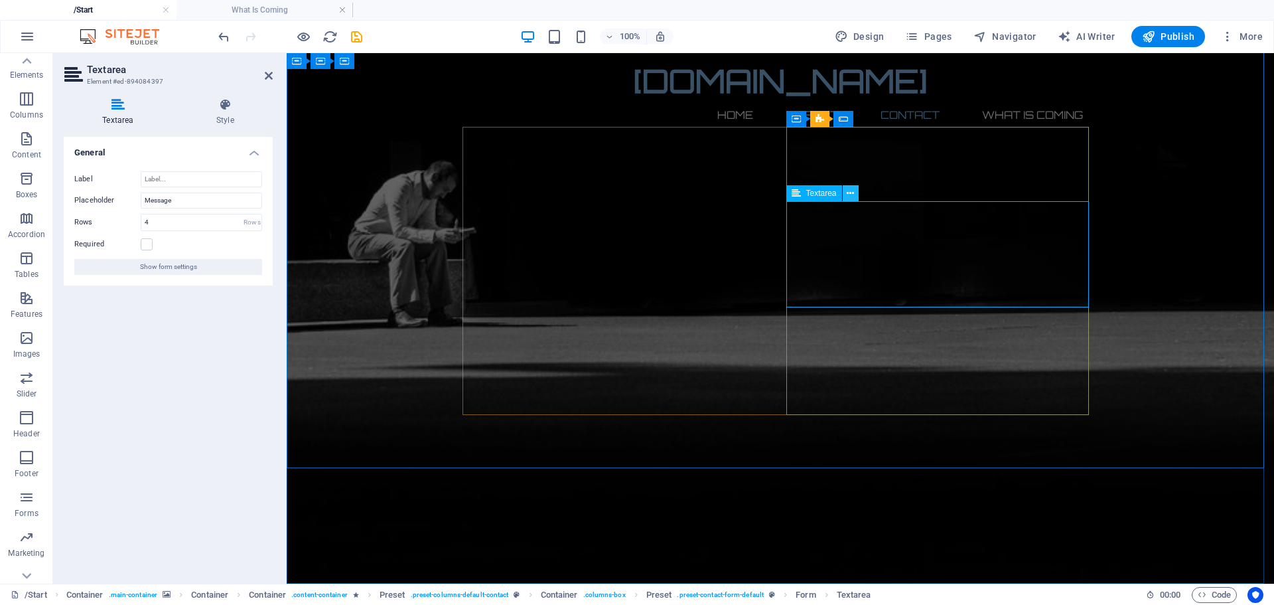
click at [850, 194] on icon at bounding box center [850, 194] width 7 height 14
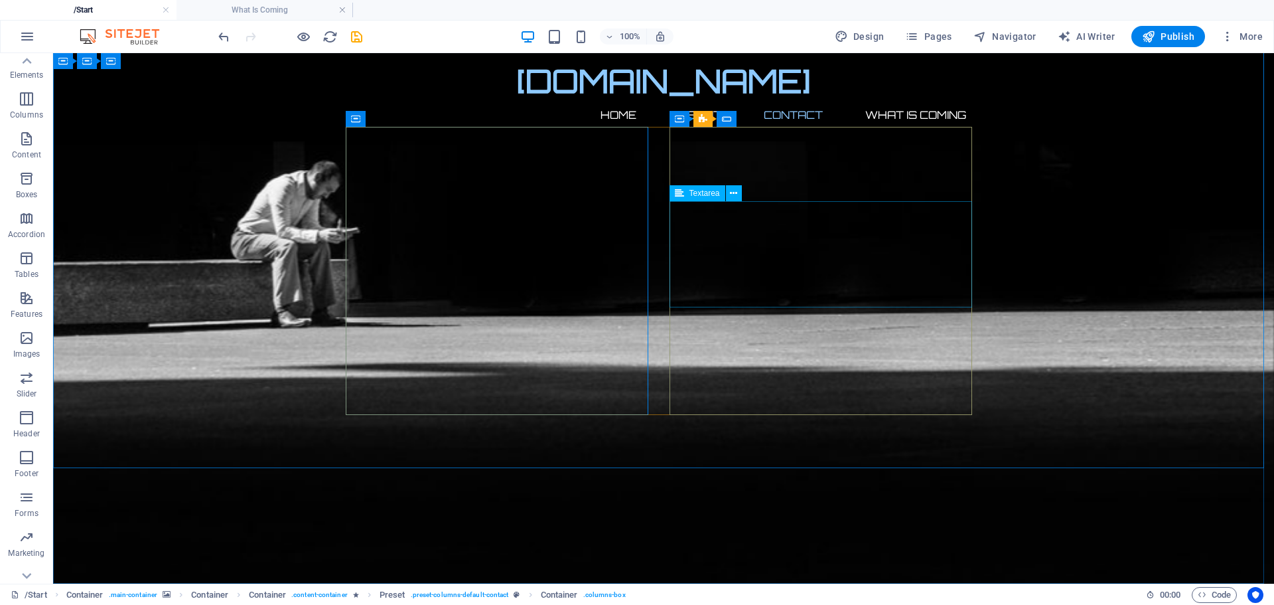
click div "Content 3"
click at [719, 157] on icon at bounding box center [721, 156] width 7 height 14
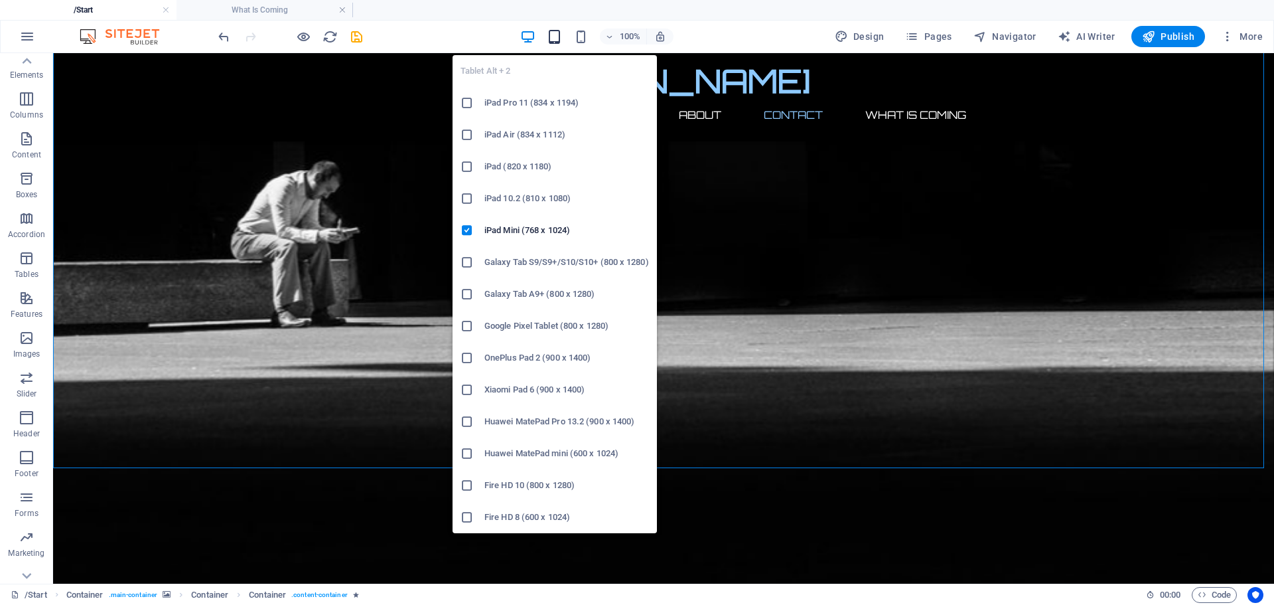
click at [557, 29] on icon "button" at bounding box center [554, 36] width 15 height 15
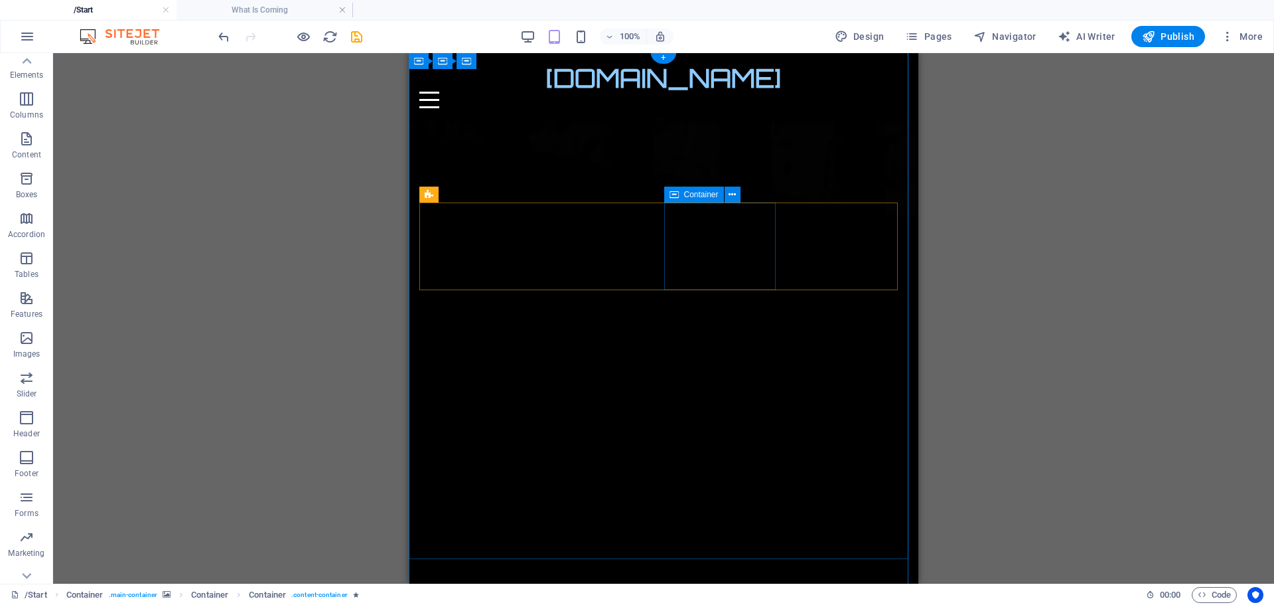
scroll to position [0, 0]
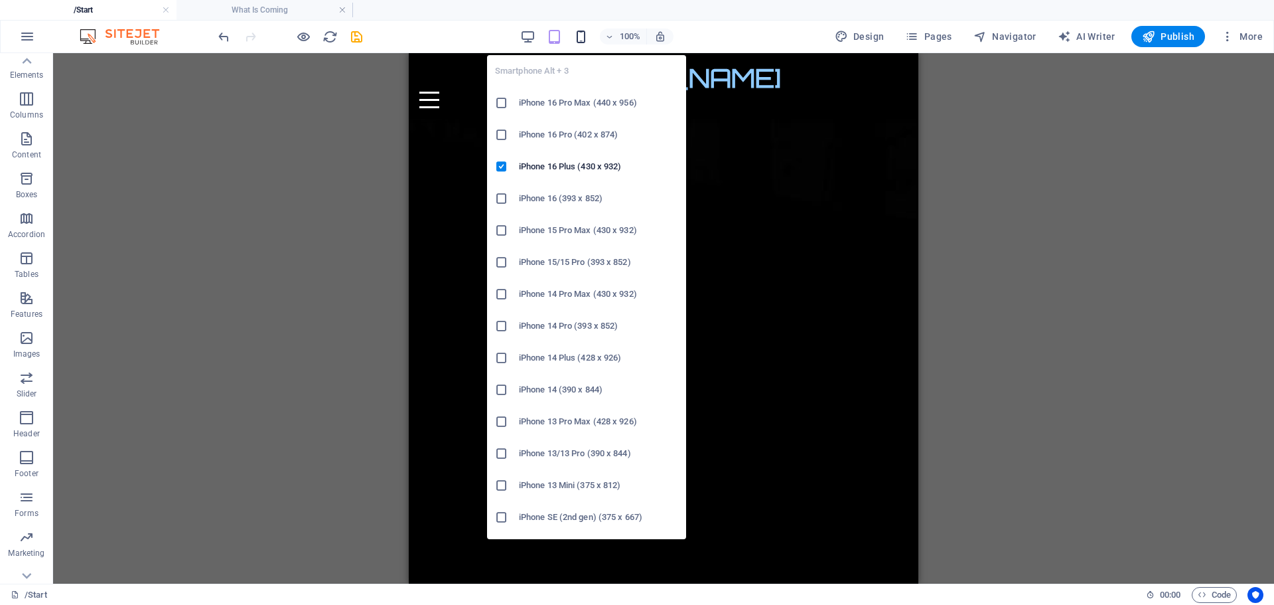
click at [585, 41] on icon "button" at bounding box center [580, 36] width 15 height 15
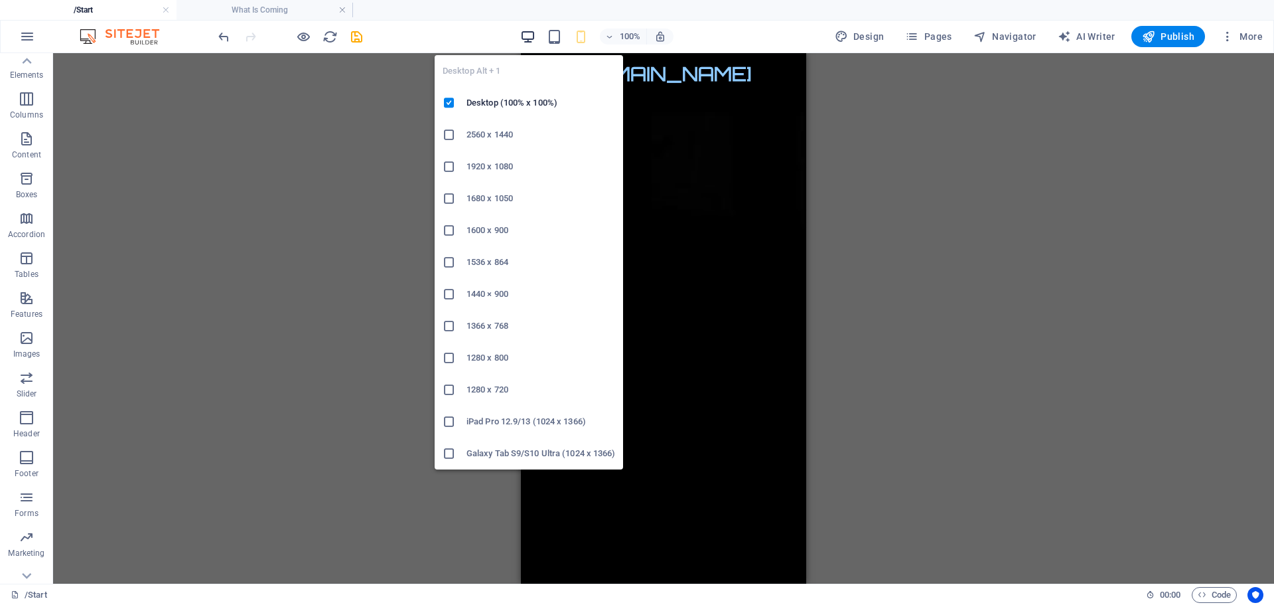
click at [531, 36] on icon "button" at bounding box center [527, 36] width 15 height 15
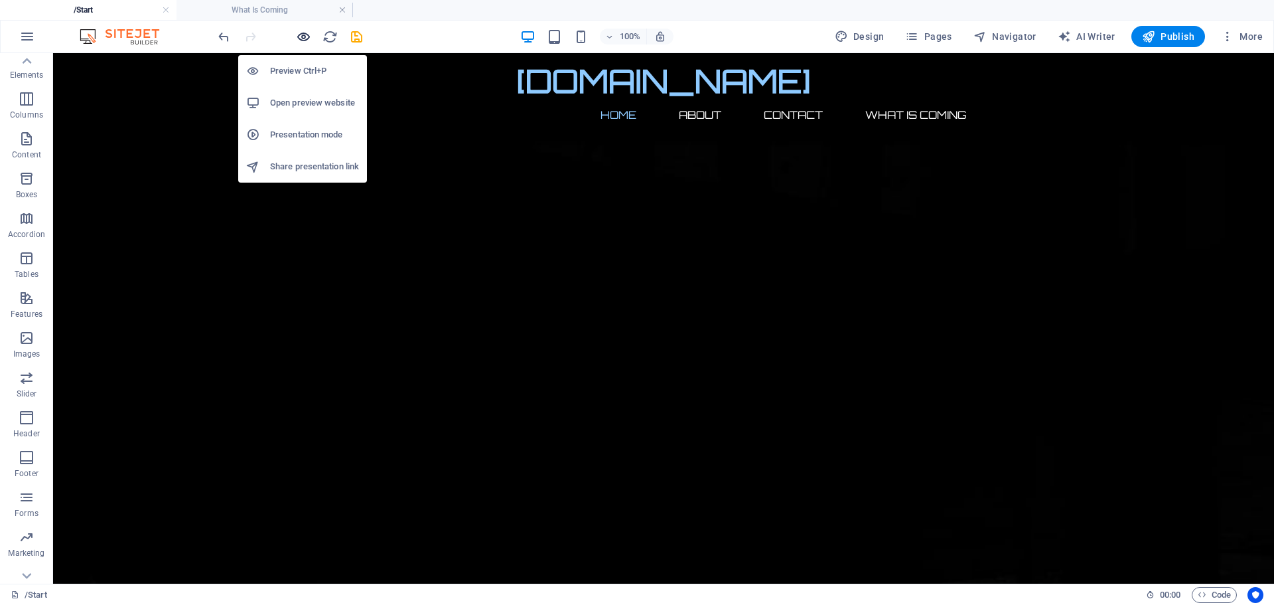
click at [304, 40] on icon "button" at bounding box center [303, 36] width 15 height 15
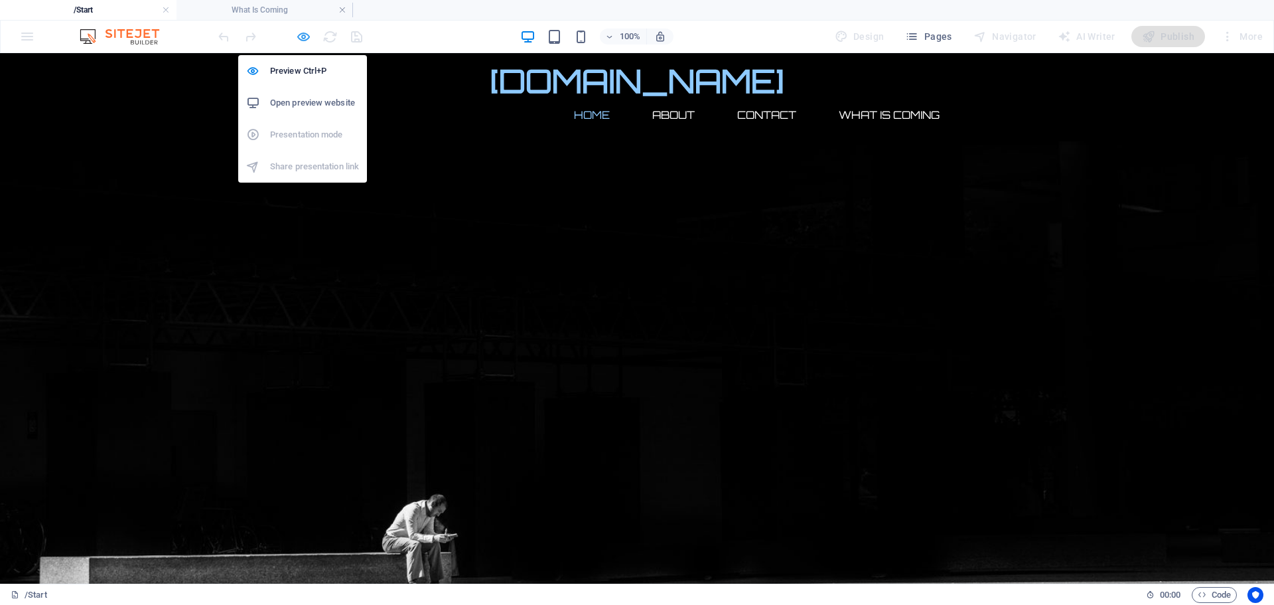
click at [301, 36] on icon "button" at bounding box center [303, 36] width 15 height 15
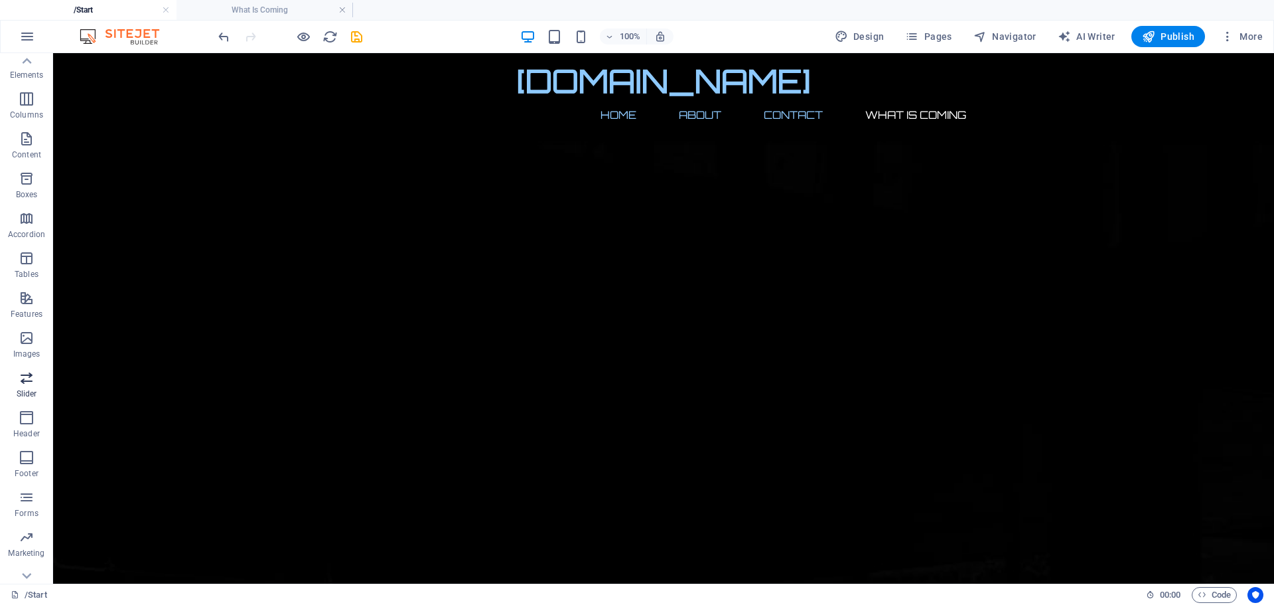
click at [22, 382] on icon "button" at bounding box center [27, 378] width 16 height 16
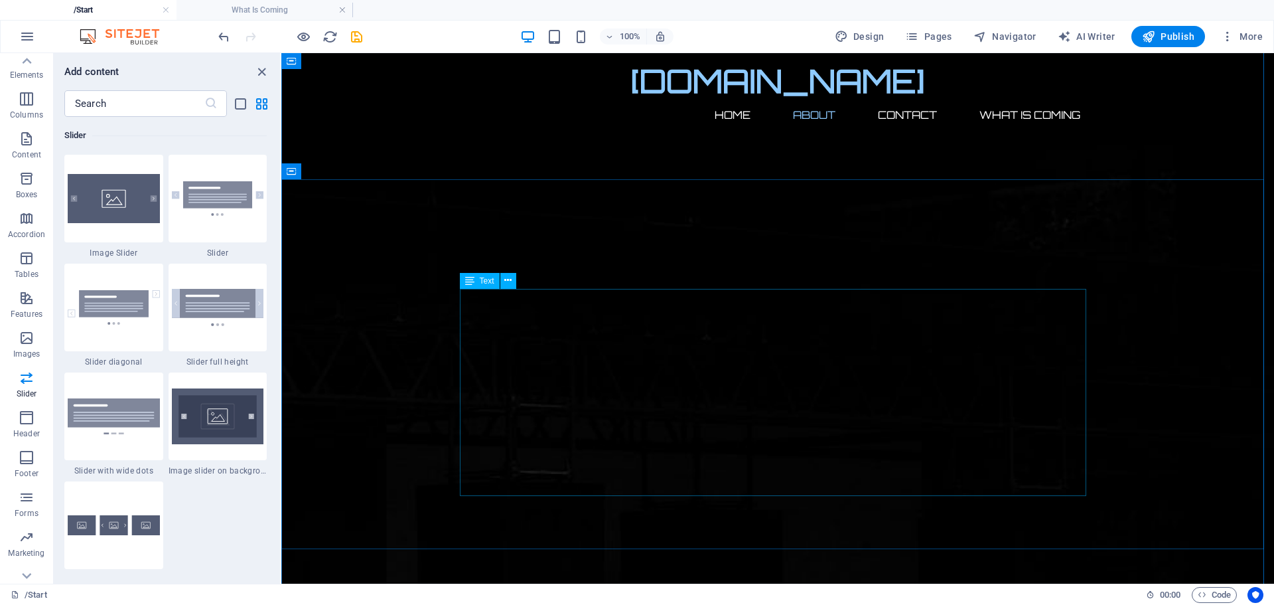
scroll to position [332, 0]
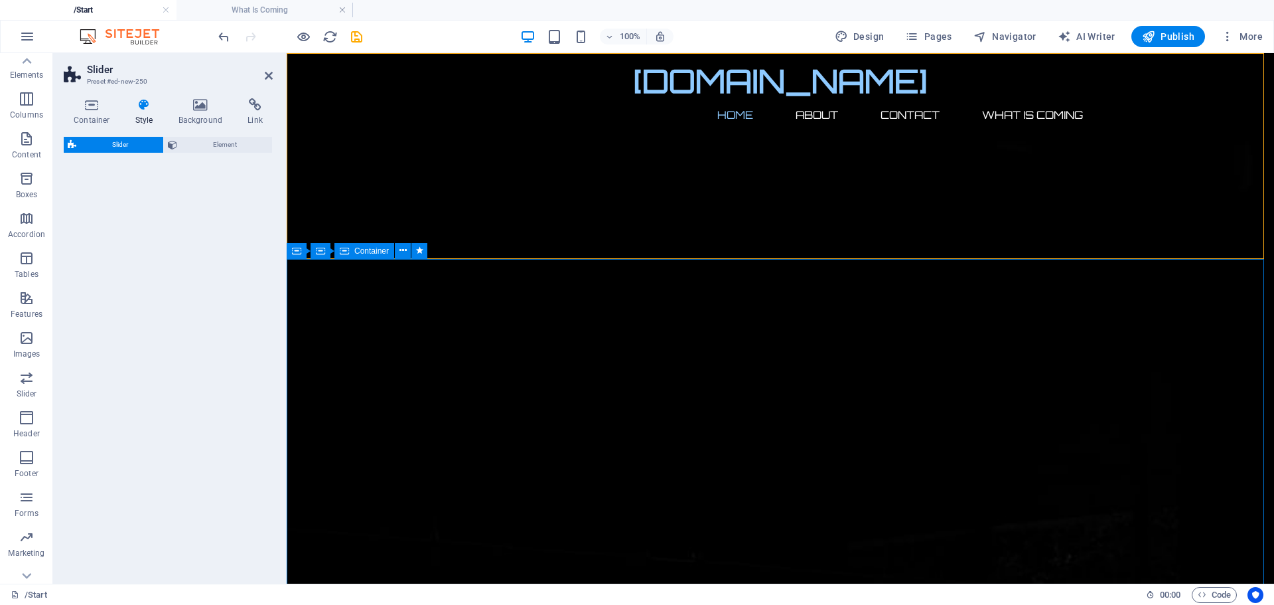
select select "rem"
select select "px"
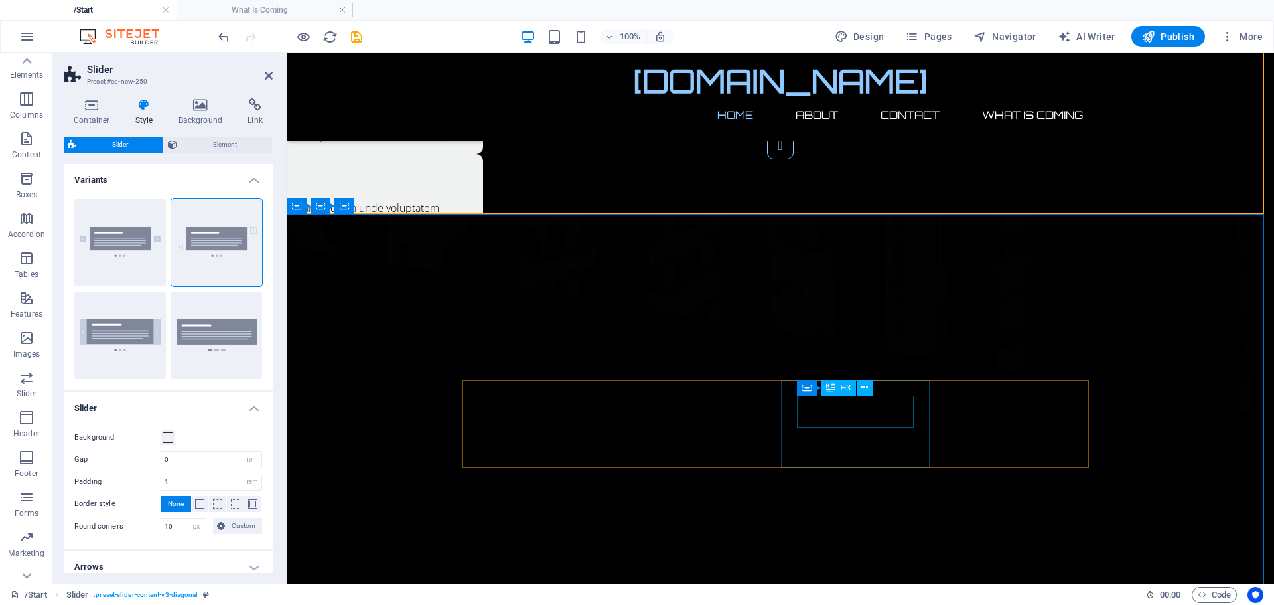
scroll to position [0, 0]
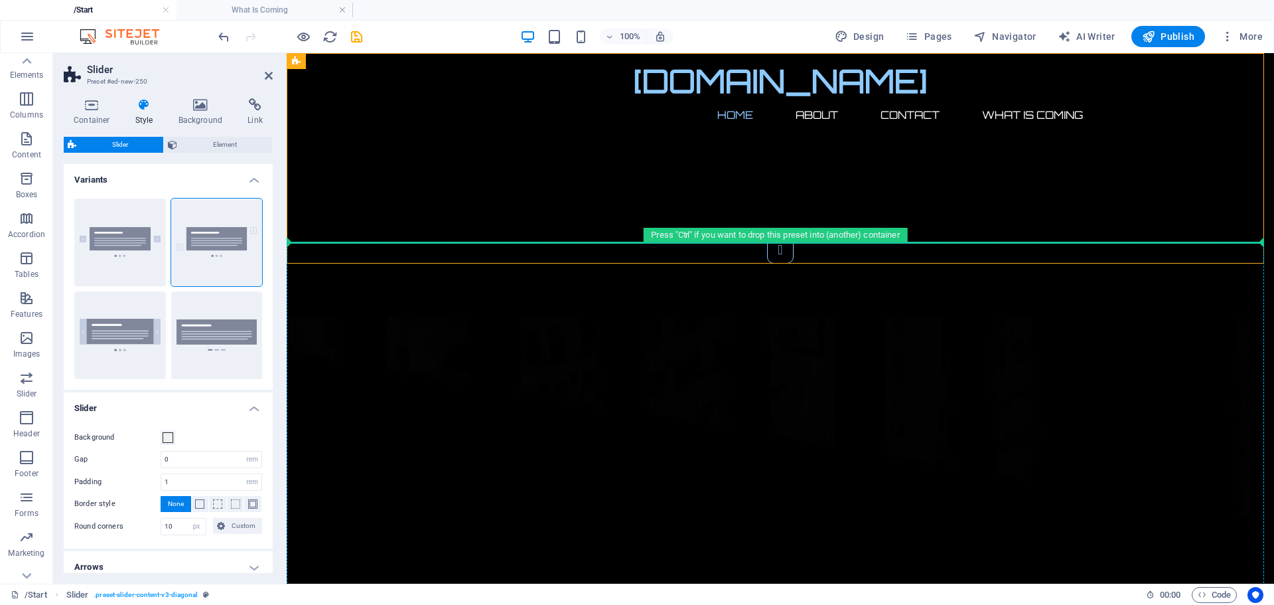
drag, startPoint x: 439, startPoint y: 133, endPoint x: 439, endPoint y: 479, distance: 345.2
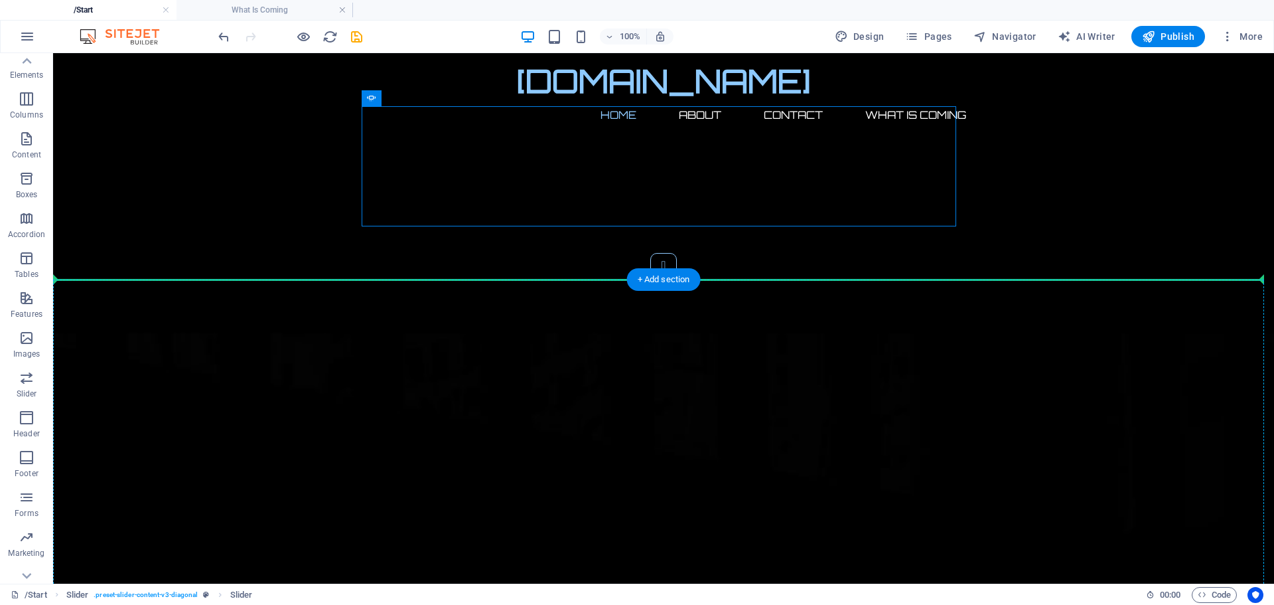
drag, startPoint x: 248, startPoint y: 124, endPoint x: 479, endPoint y: 374, distance: 340.6
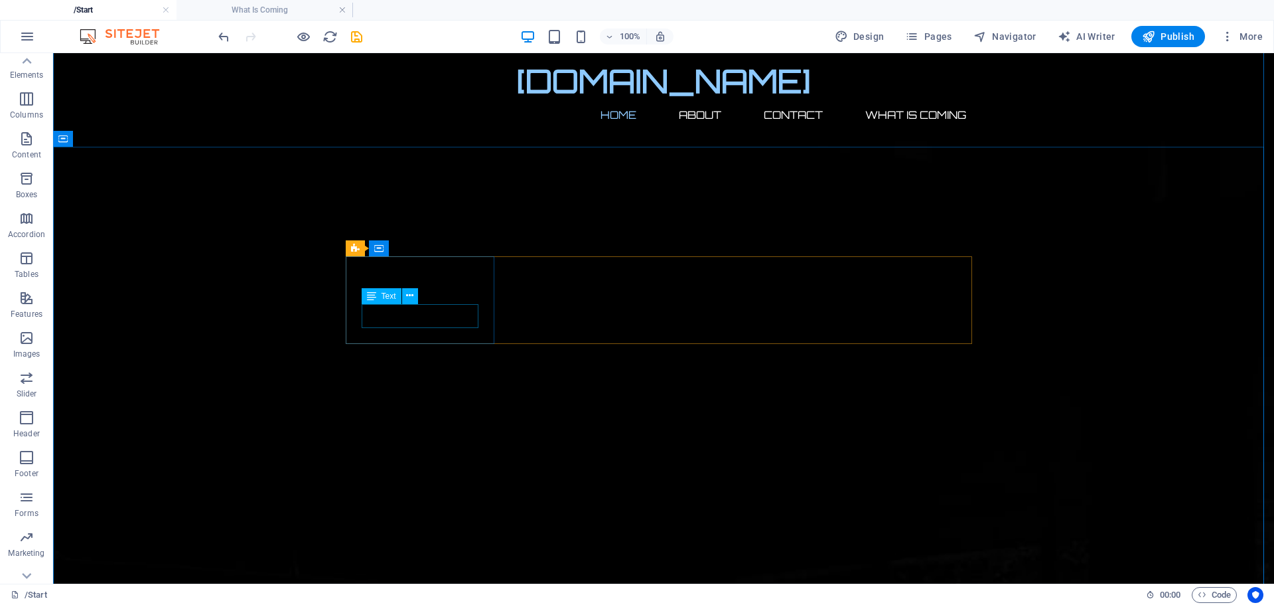
scroll to position [66, 0]
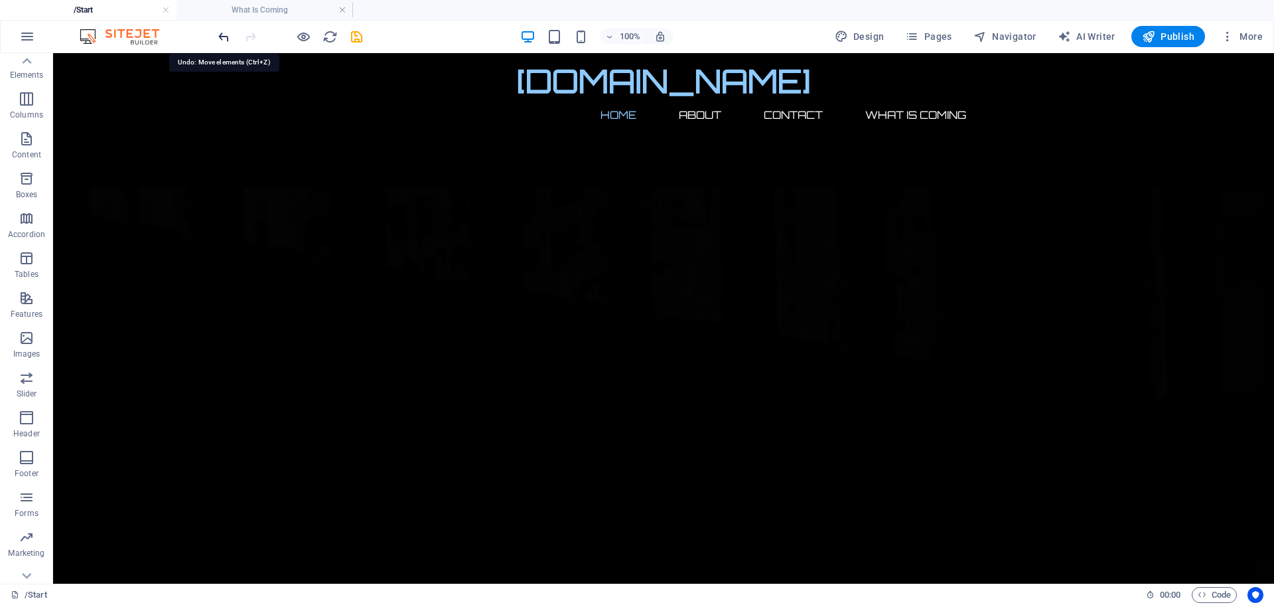
click at [226, 33] on icon "undo" at bounding box center [223, 36] width 15 height 15
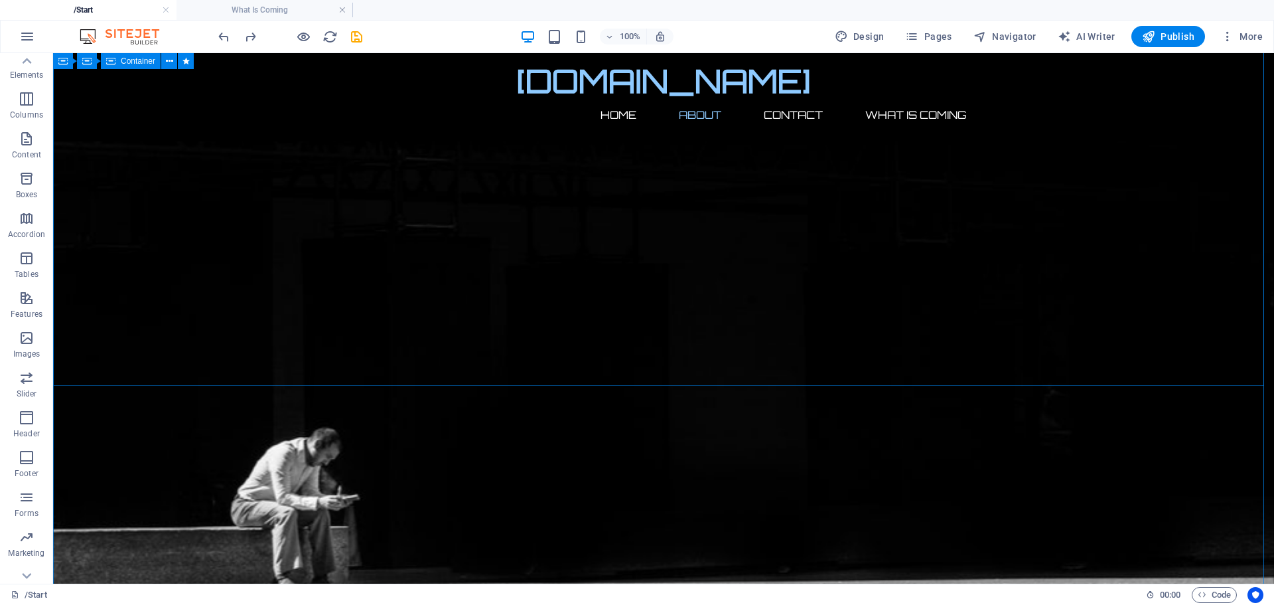
scroll to position [646, 0]
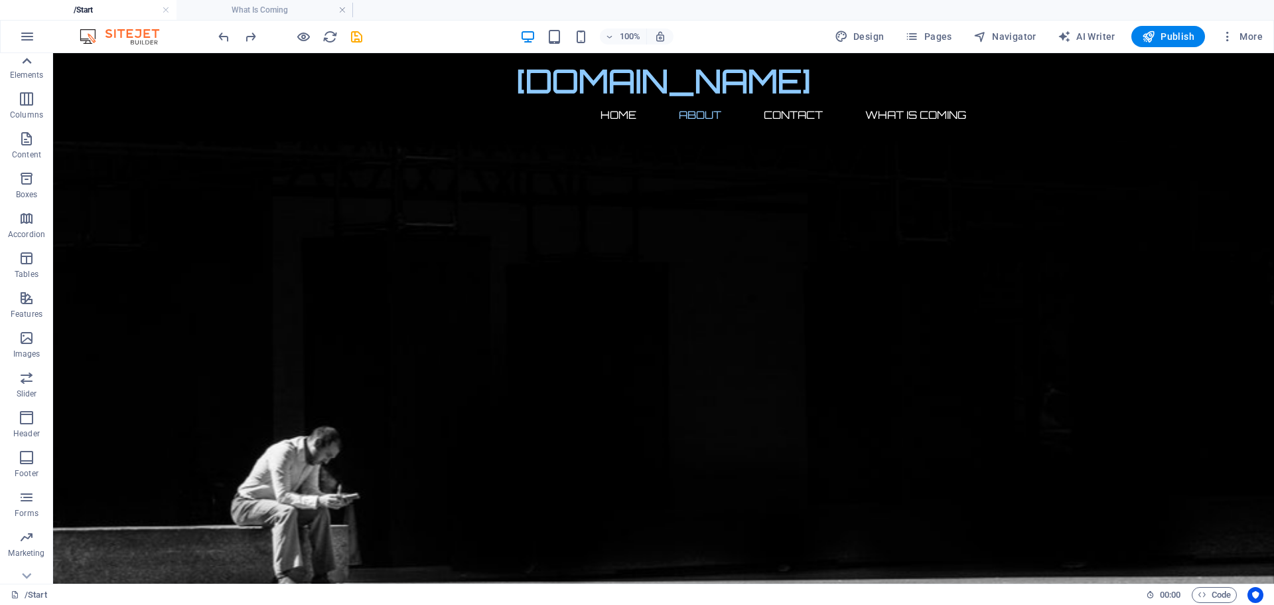
click at [31, 64] on icon at bounding box center [26, 61] width 19 height 19
click at [23, 112] on icon "button" at bounding box center [27, 106] width 16 height 16
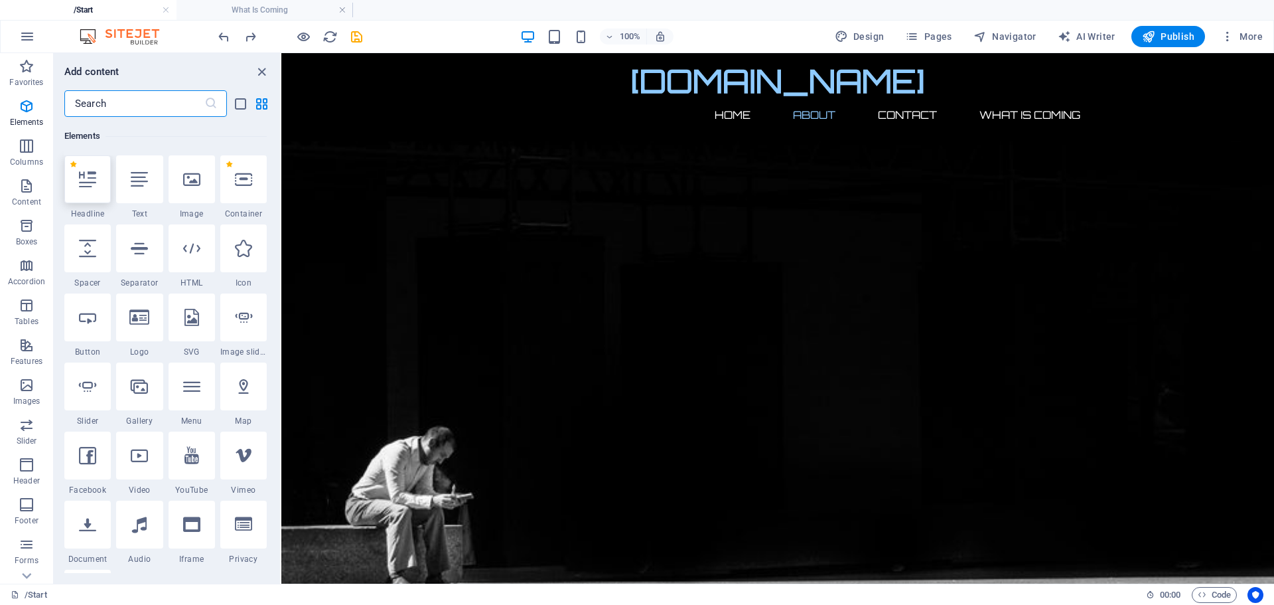
scroll to position [141, 0]
click at [27, 191] on icon "button" at bounding box center [27, 186] width 16 height 16
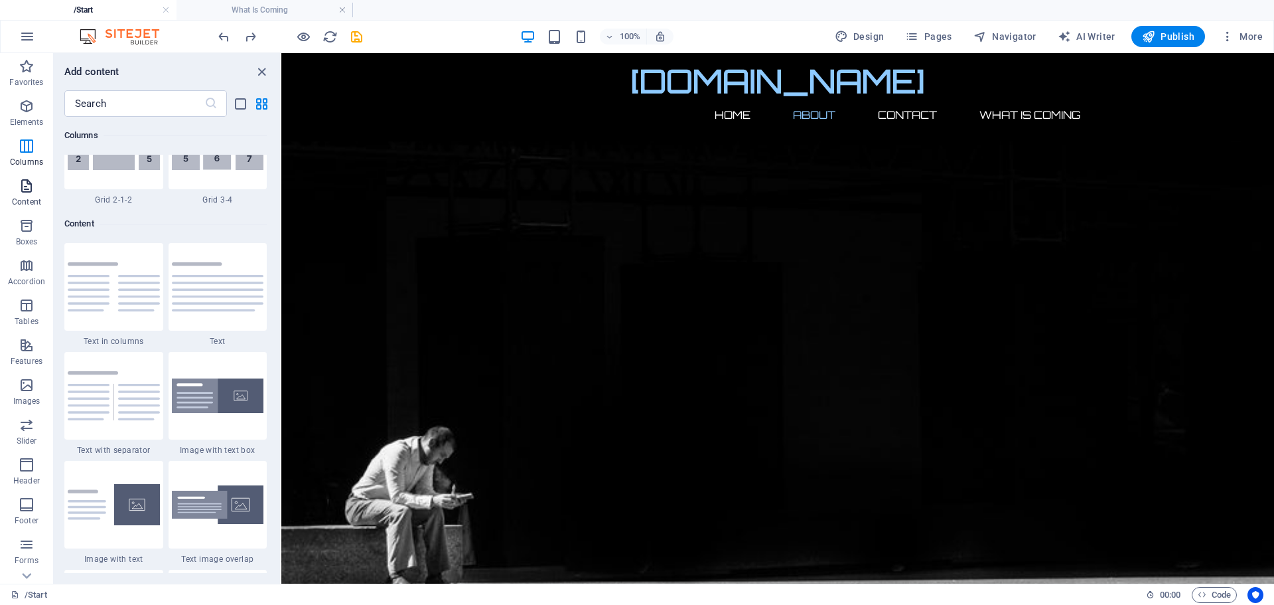
scroll to position [2323, 0]
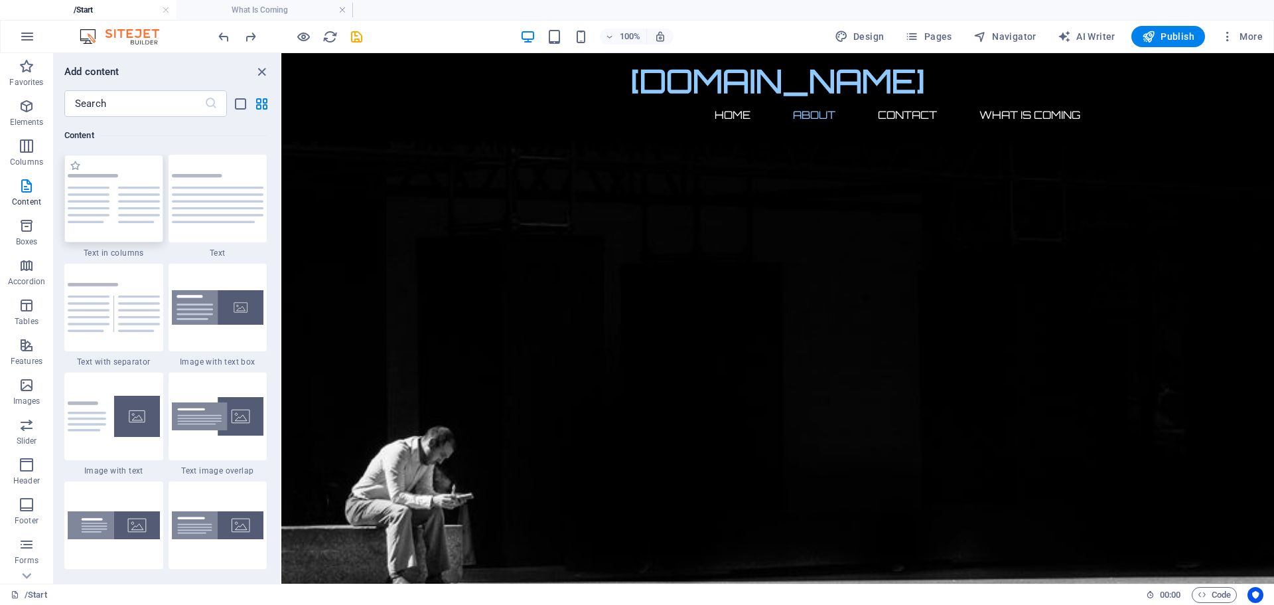
click at [114, 211] on img at bounding box center [114, 198] width 92 height 49
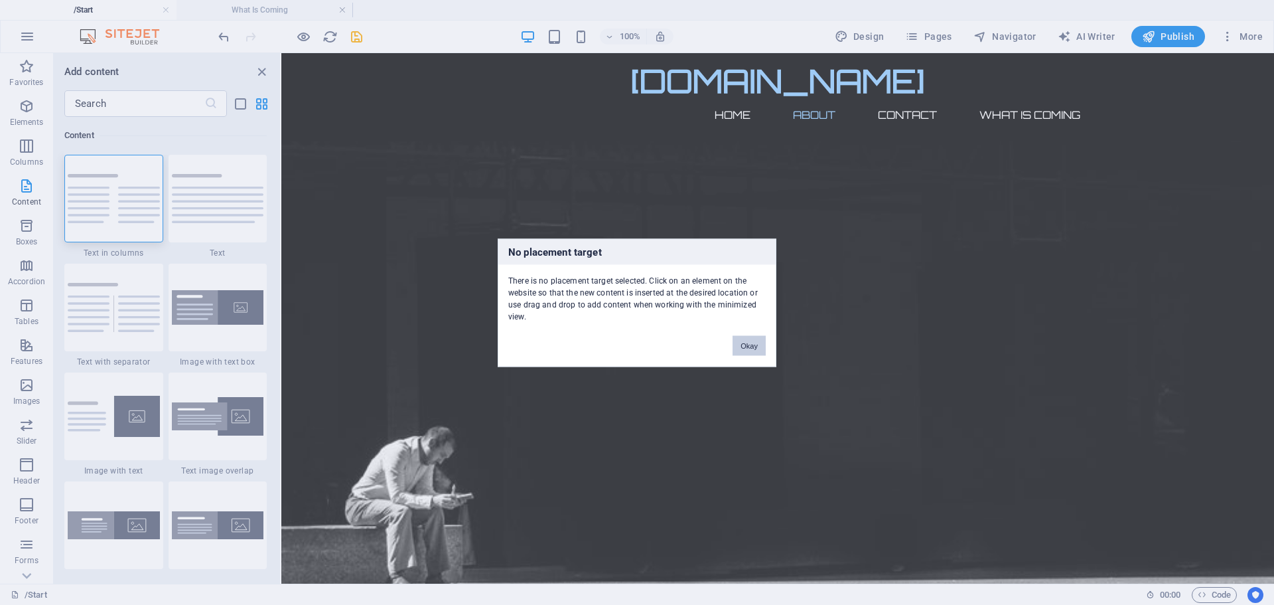
click at [745, 342] on button "Okay" at bounding box center [749, 345] width 33 height 20
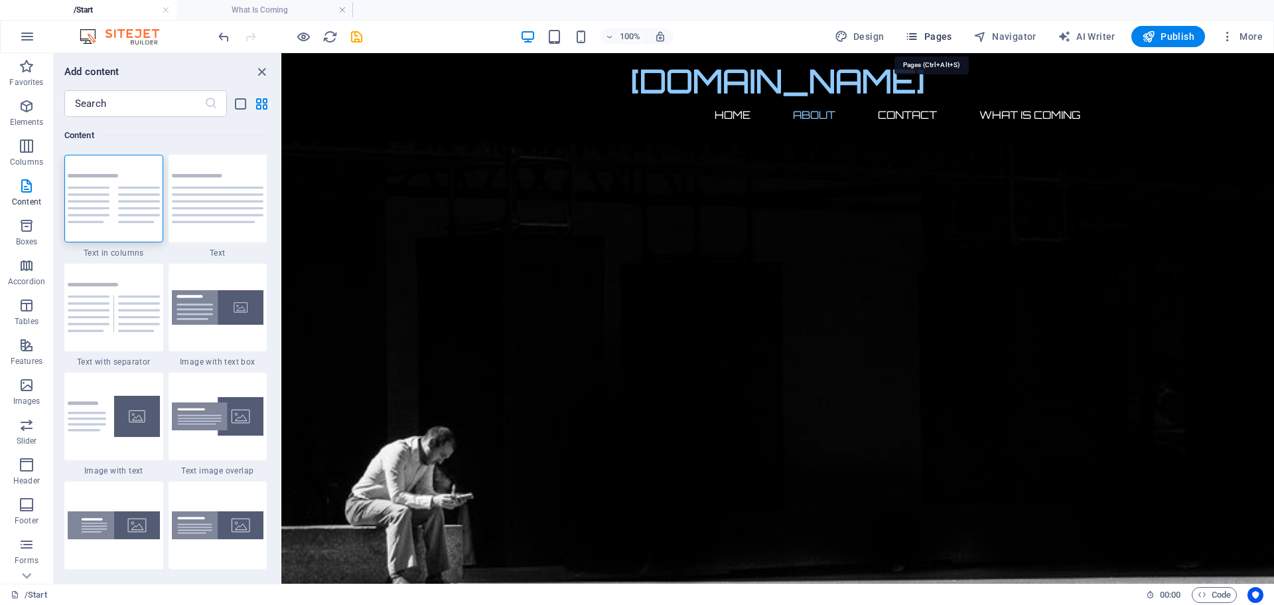
click at [917, 37] on icon "button" at bounding box center [911, 36] width 13 height 13
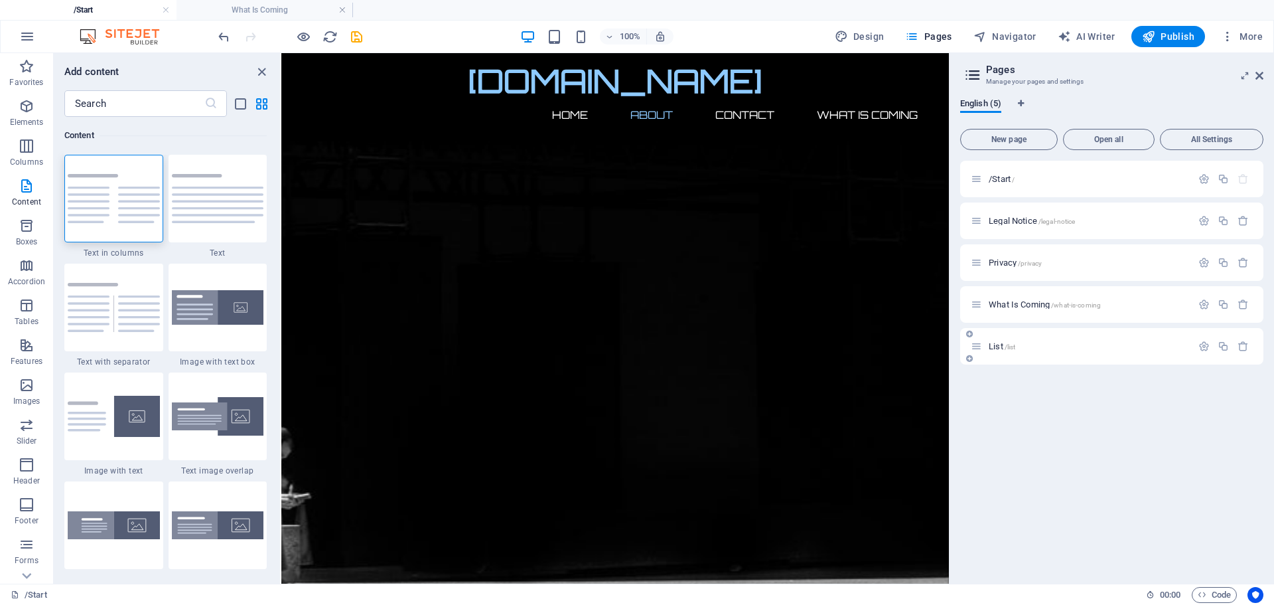
click at [1019, 345] on p "List /list" at bounding box center [1088, 346] width 199 height 9
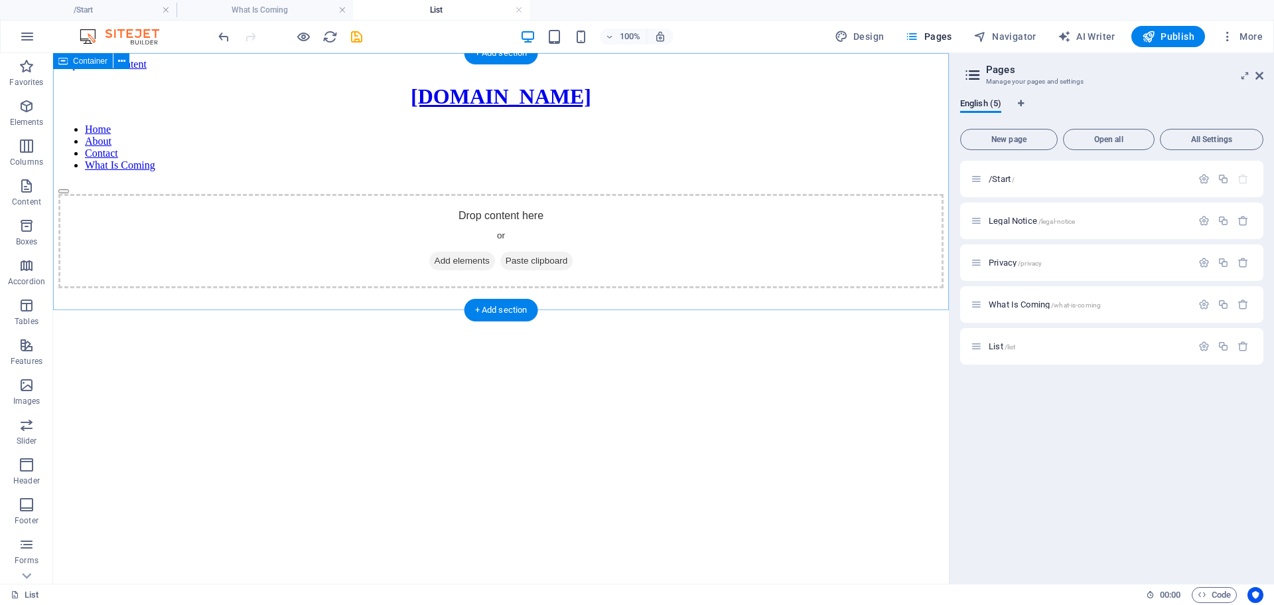
scroll to position [0, 0]
click at [27, 108] on icon "button" at bounding box center [27, 106] width 16 height 16
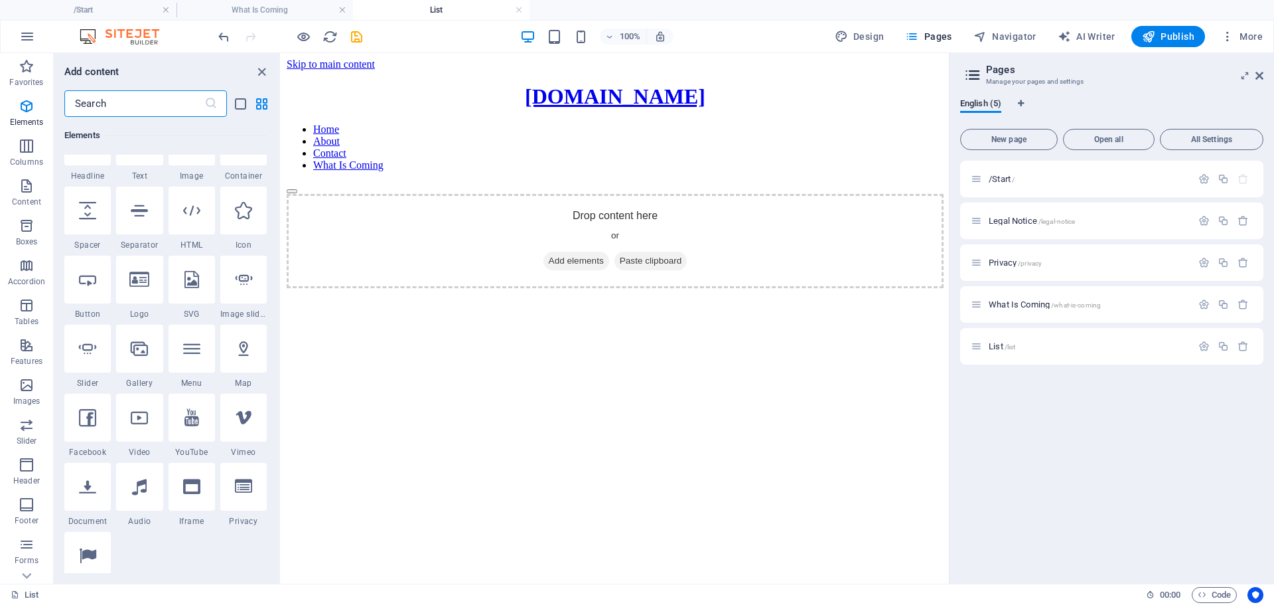
scroll to position [141, 0]
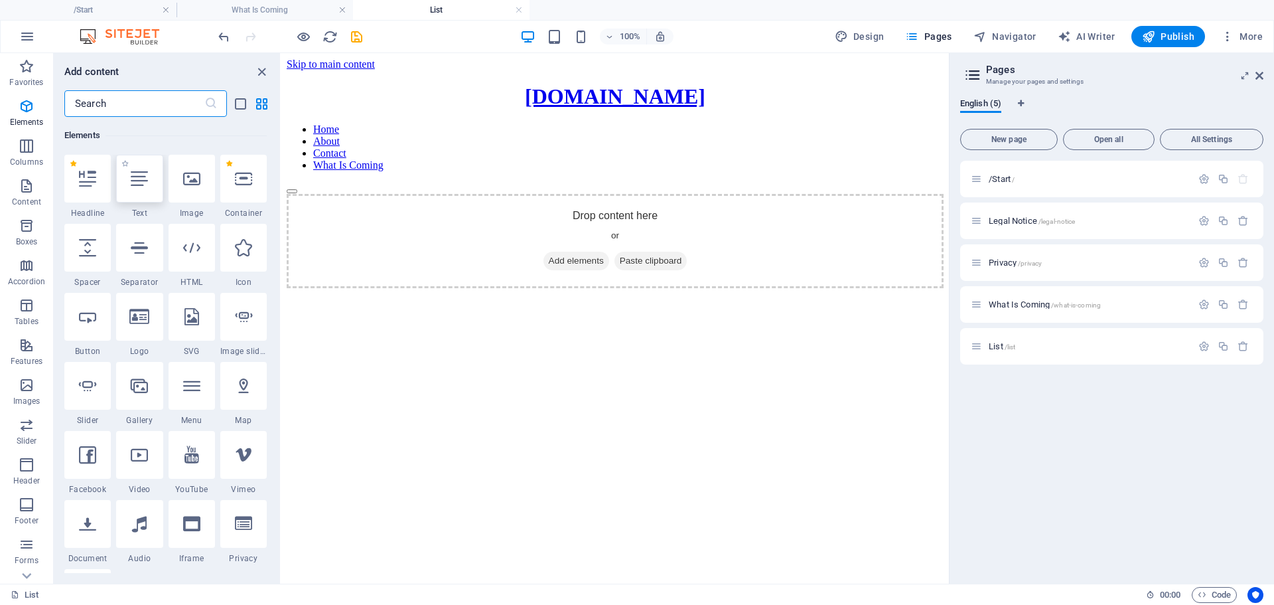
click at [145, 193] on div at bounding box center [139, 179] width 46 height 48
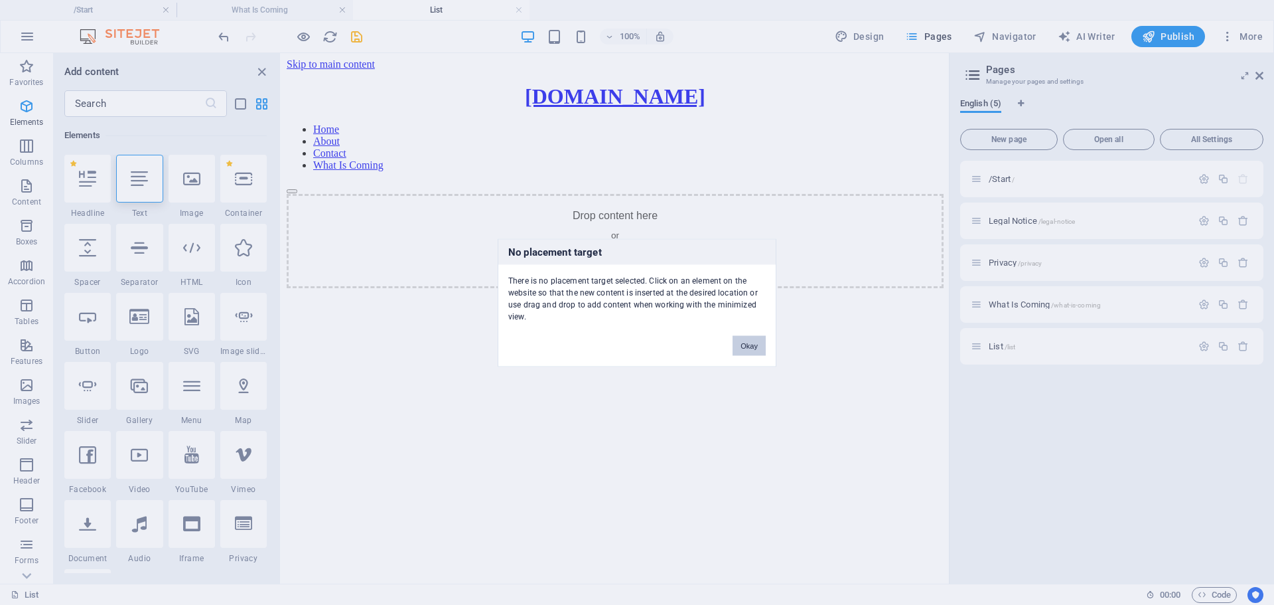
drag, startPoint x: 739, startPoint y: 345, endPoint x: 455, endPoint y: 291, distance: 289.1
click at [739, 345] on button "Okay" at bounding box center [749, 345] width 33 height 20
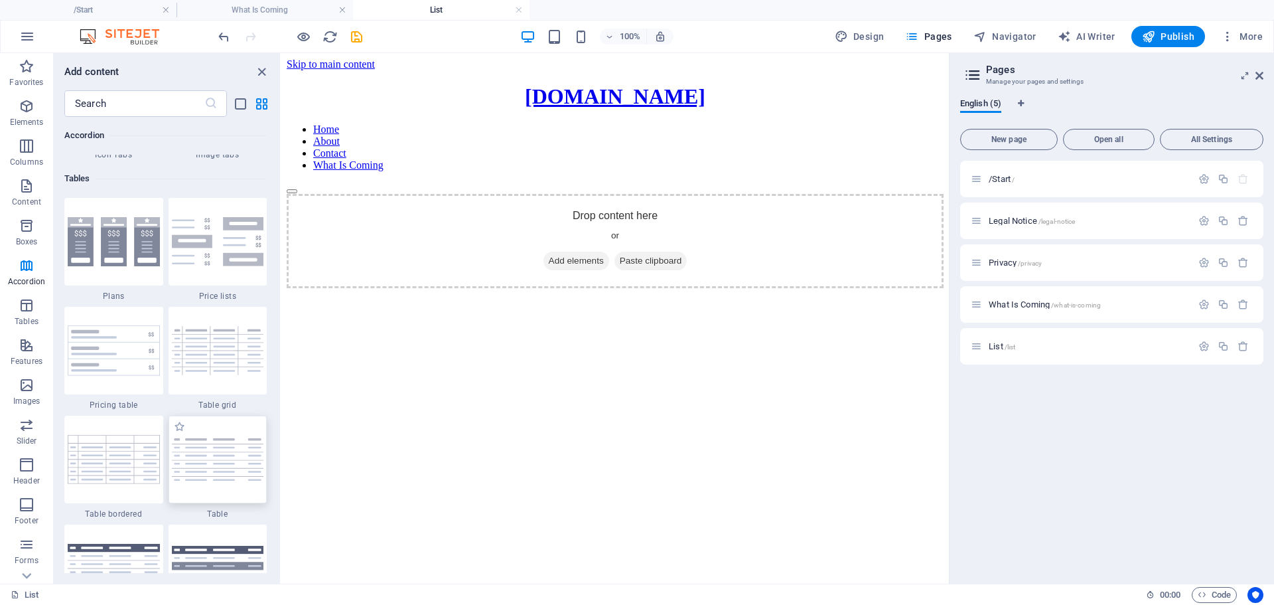
scroll to position [4589, 0]
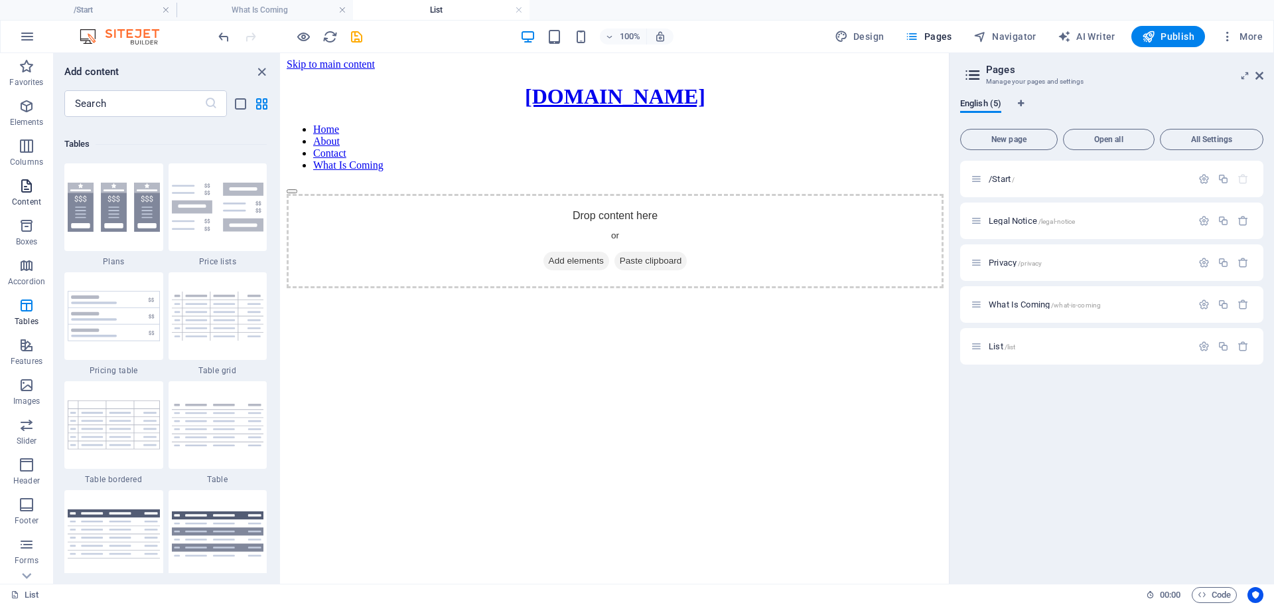
click at [30, 188] on icon "button" at bounding box center [27, 186] width 16 height 16
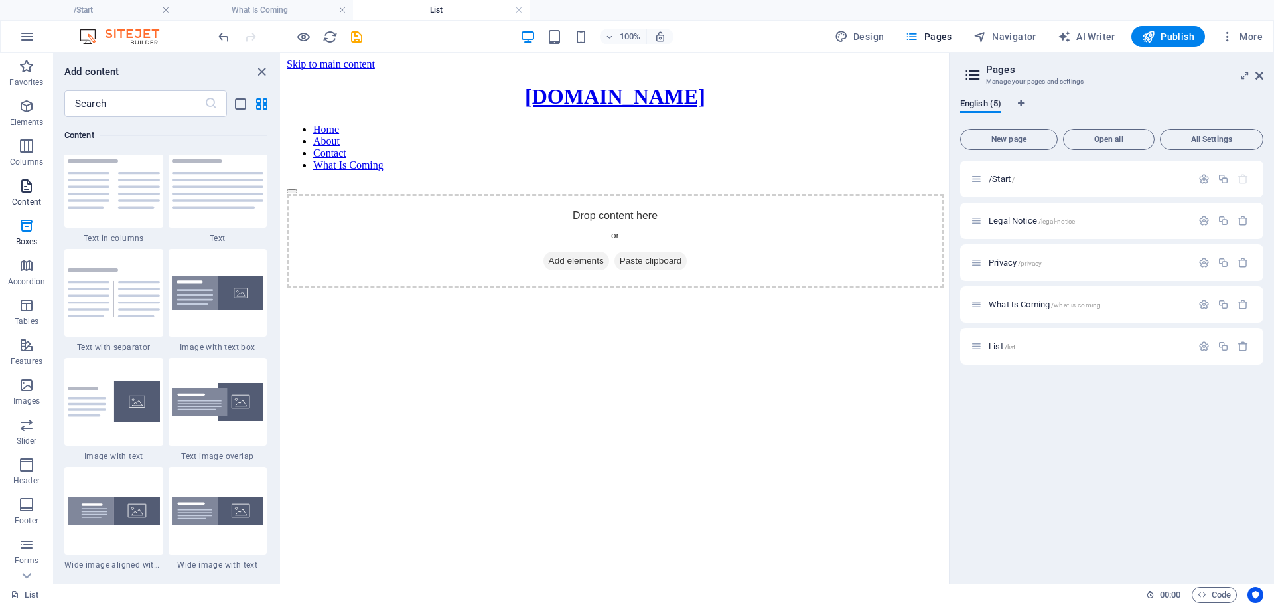
scroll to position [2323, 0]
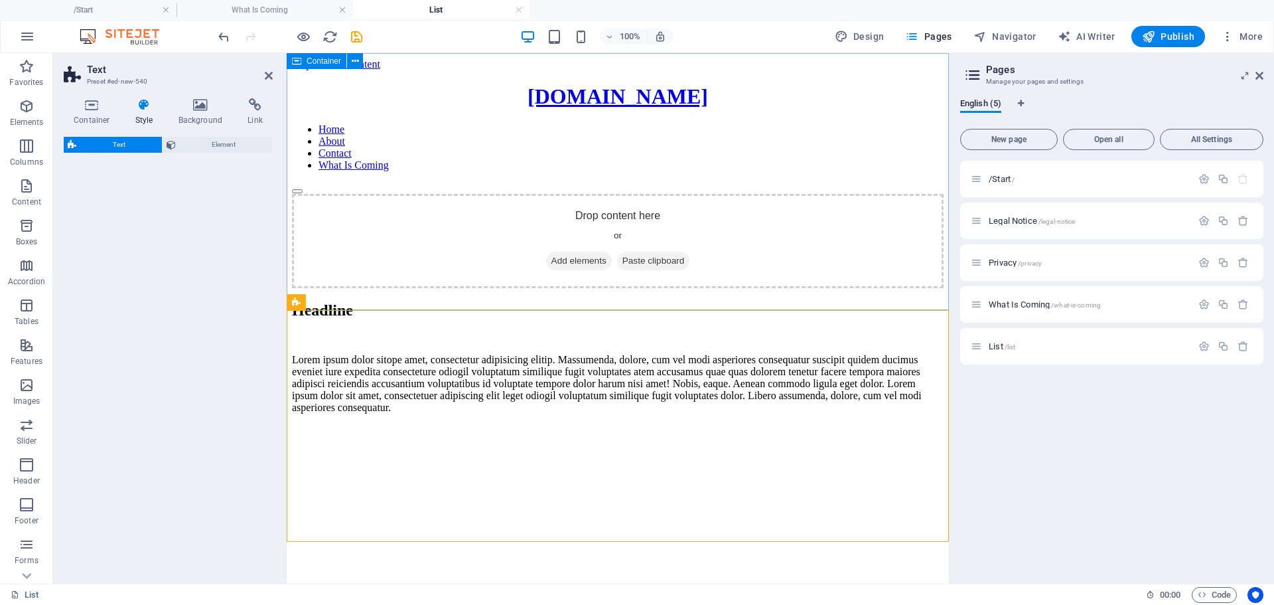
select select "rem"
select select "preset-text-v2-columns"
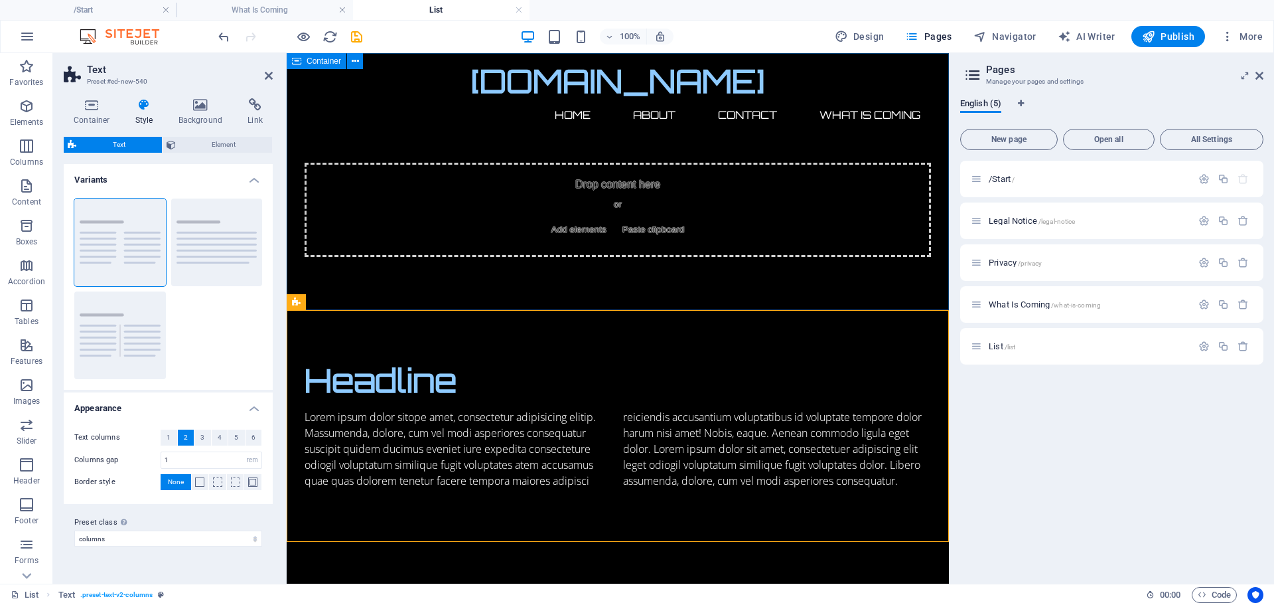
click at [556, 285] on div "Drop content here or Add elements Paste clipboard" at bounding box center [618, 181] width 662 height 257
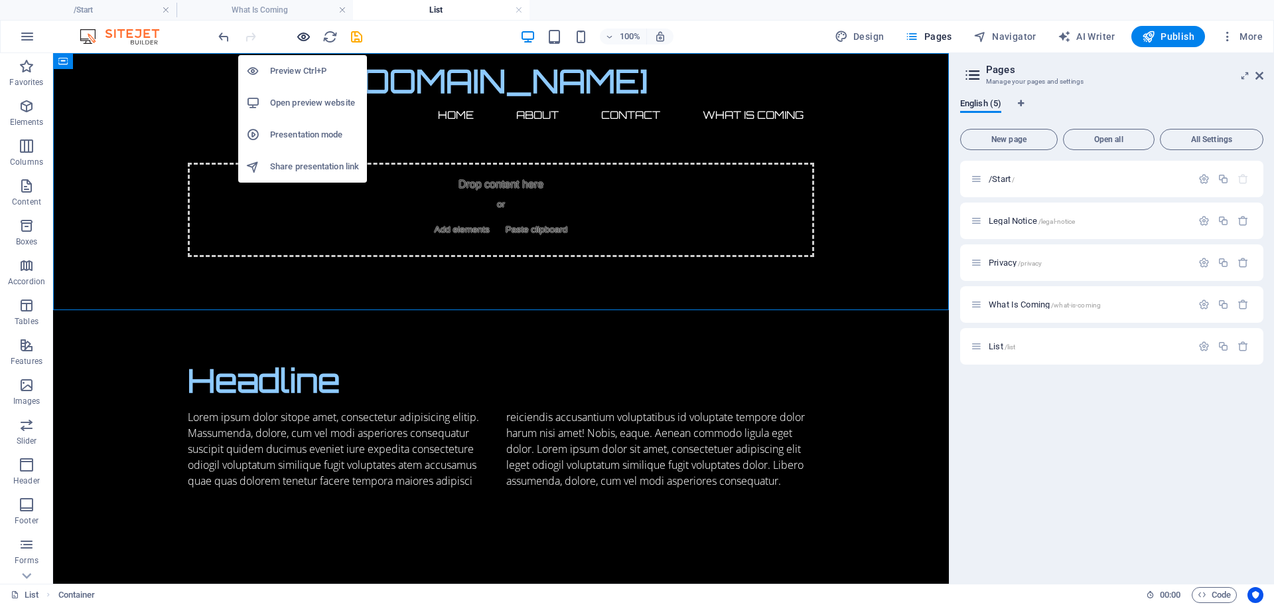
click at [303, 35] on icon "button" at bounding box center [303, 36] width 15 height 15
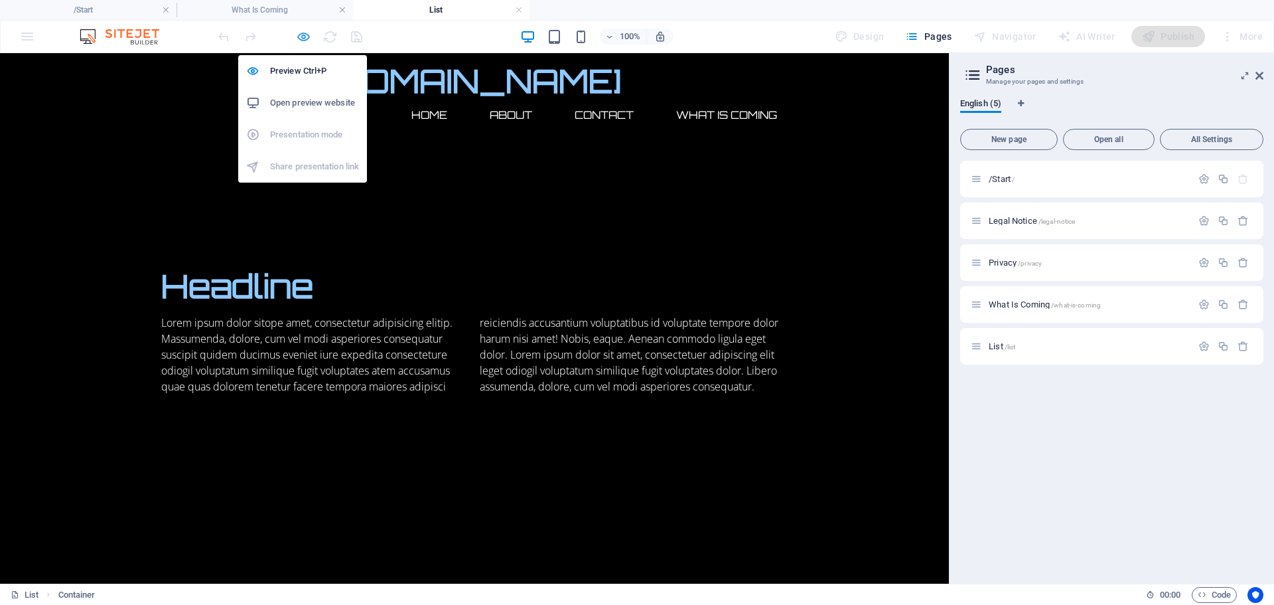
click at [303, 33] on icon "button" at bounding box center [303, 36] width 15 height 15
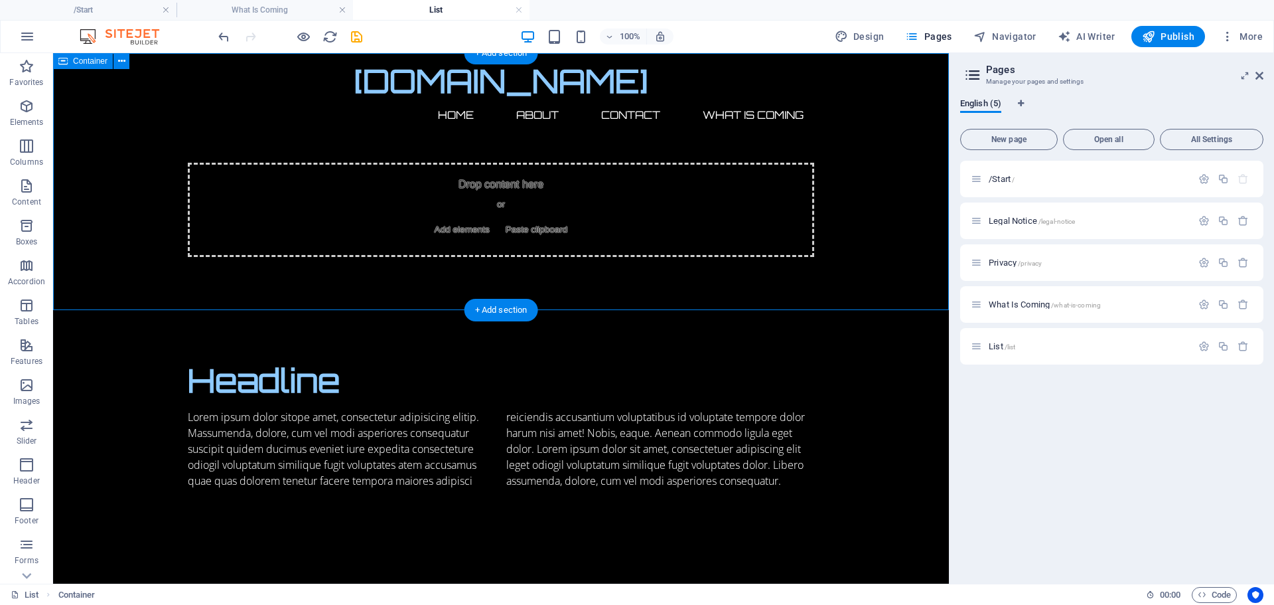
click at [591, 309] on div "Drop content here or Add elements Paste clipboard" at bounding box center [501, 181] width 896 height 257
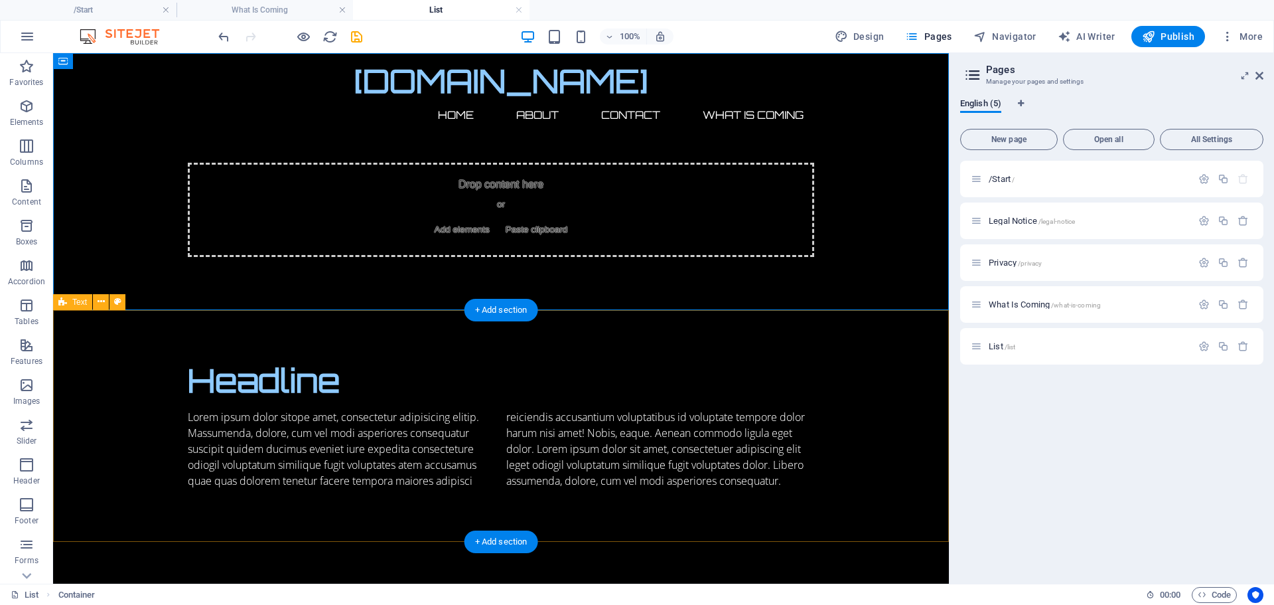
click at [593, 311] on div "Headline Lorem ipsum dolor sitope amet, consectetur adipisicing elitip. Massume…" at bounding box center [501, 426] width 896 height 232
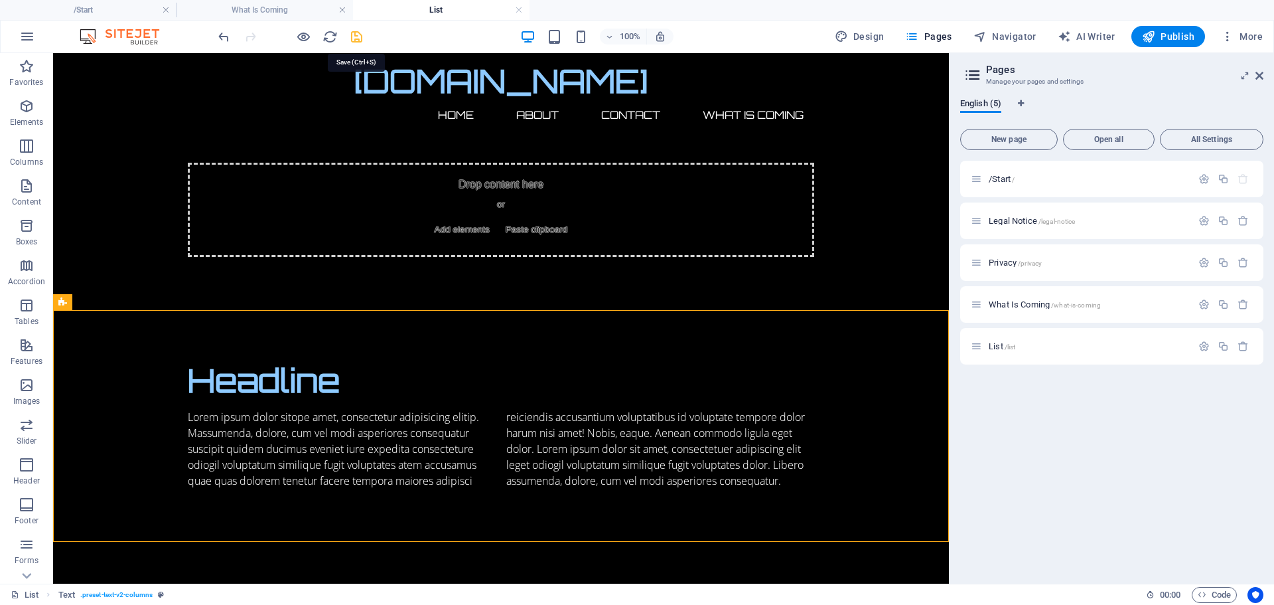
click at [356, 35] on icon "save" at bounding box center [356, 36] width 15 height 15
